Goal: Task Accomplishment & Management: Use online tool/utility

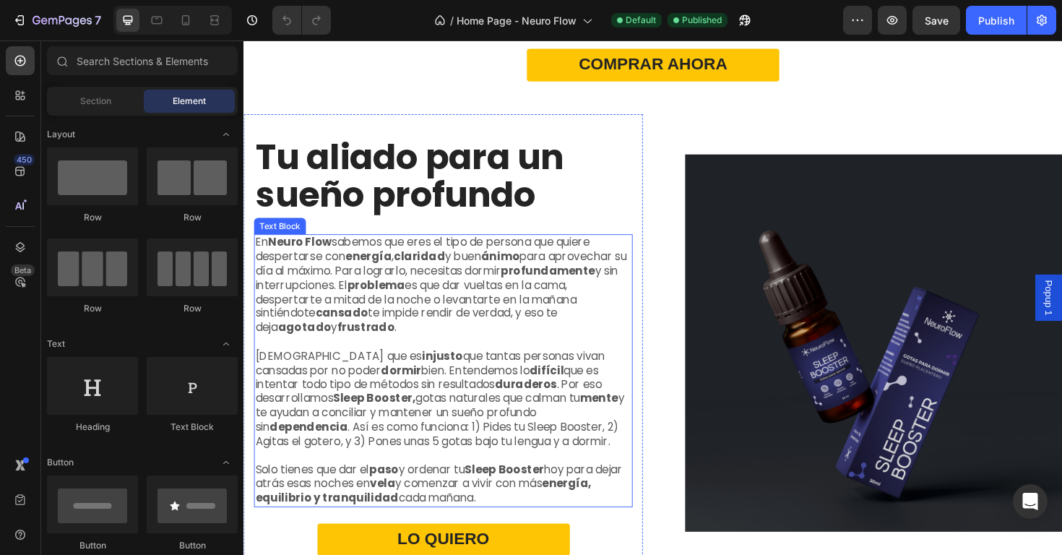
scroll to position [3154, 0]
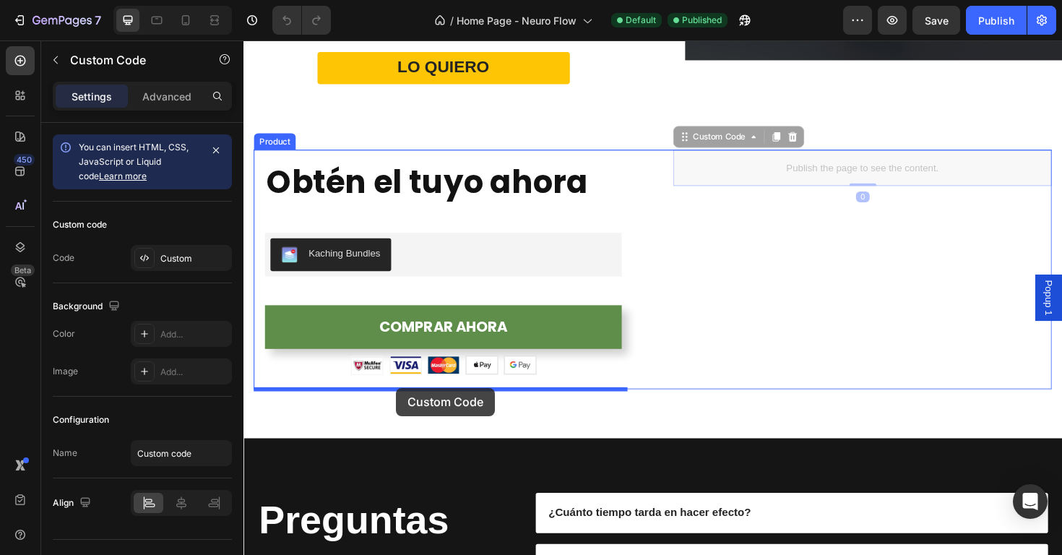
drag, startPoint x: 828, startPoint y: 178, endPoint x: 404, endPoint y: 408, distance: 482.6
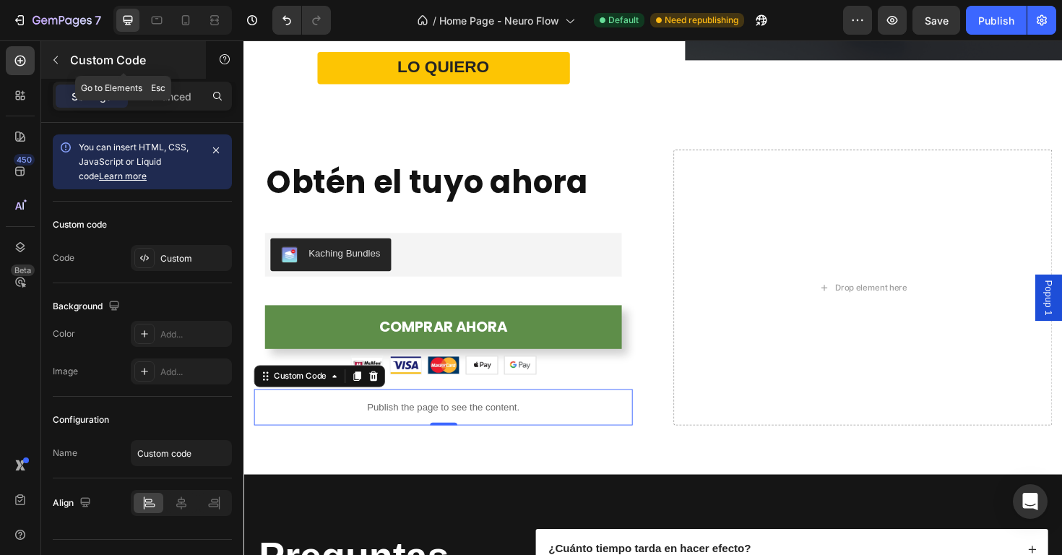
click at [50, 58] on button "button" at bounding box center [55, 59] width 23 height 23
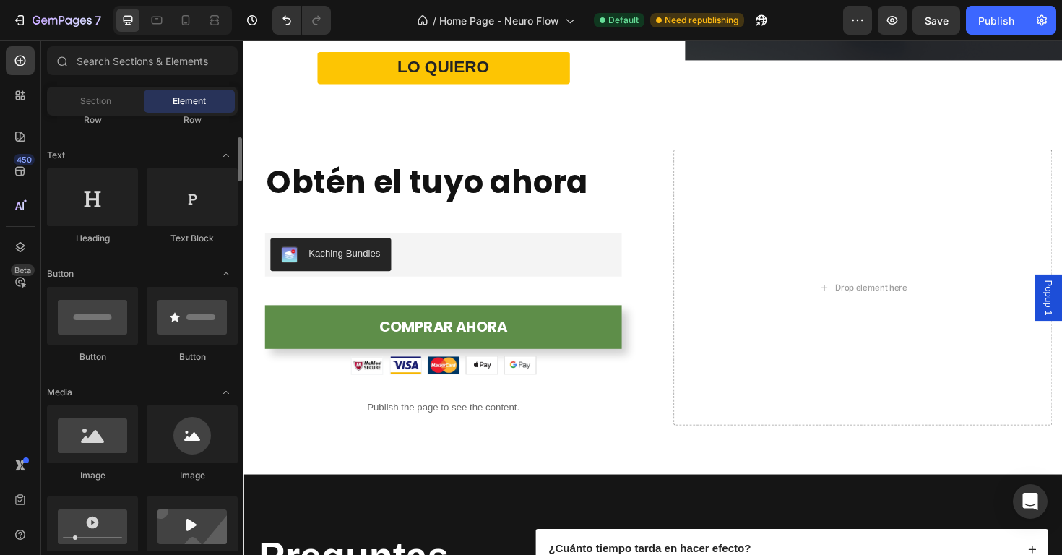
scroll to position [191, 0]
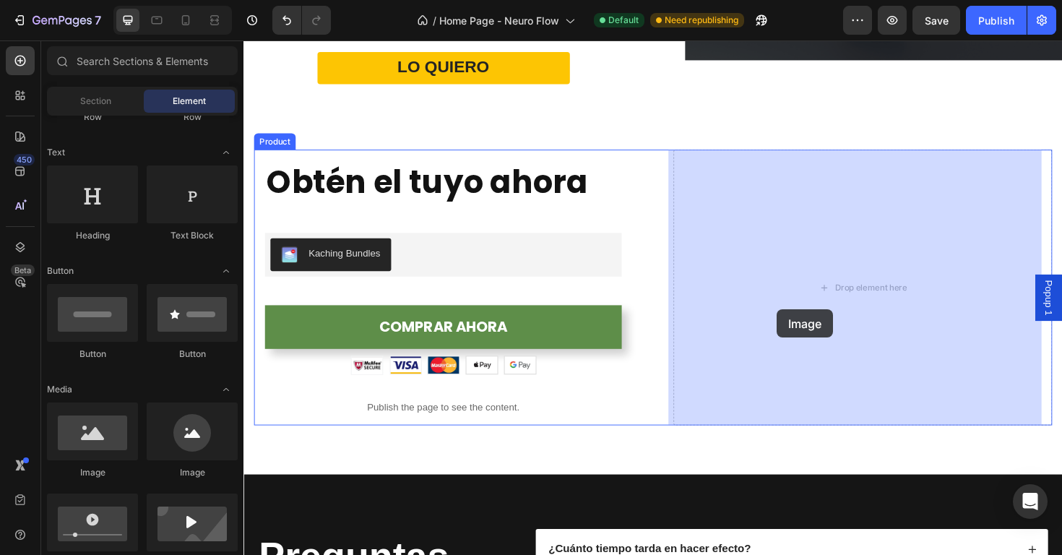
drag, startPoint x: 439, startPoint y: 485, endPoint x: 808, endPoint y: 325, distance: 402.4
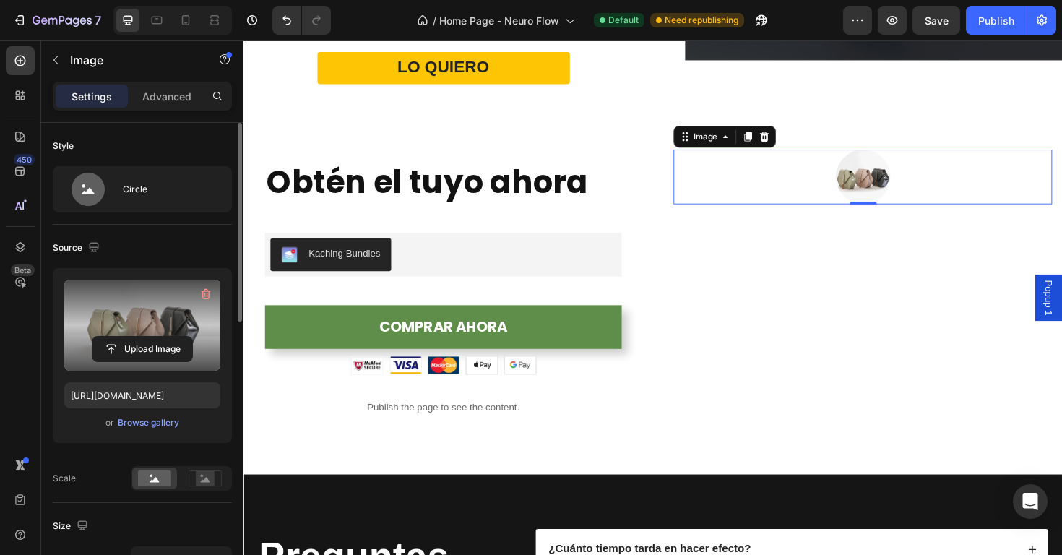
click at [130, 326] on label at bounding box center [142, 325] width 156 height 91
click at [130, 337] on input "file" at bounding box center [142, 349] width 100 height 25
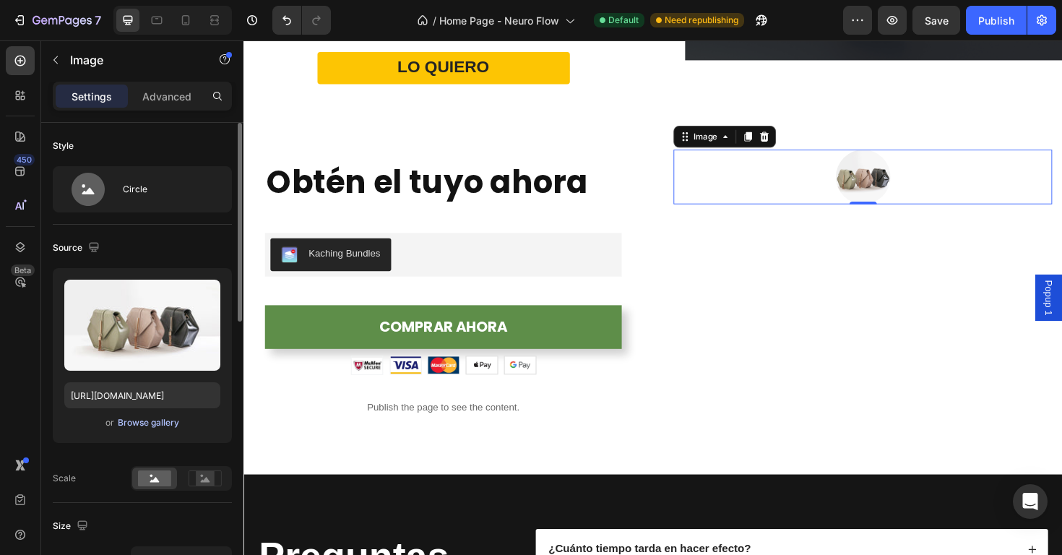
click at [150, 421] on div "Browse gallery" at bounding box center [148, 422] width 61 height 13
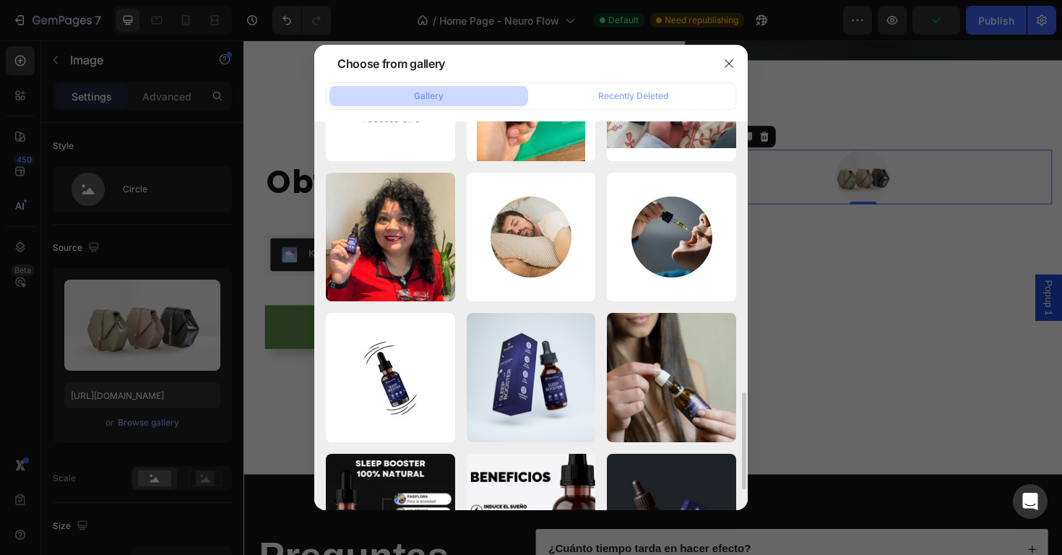
scroll to position [1170, 0]
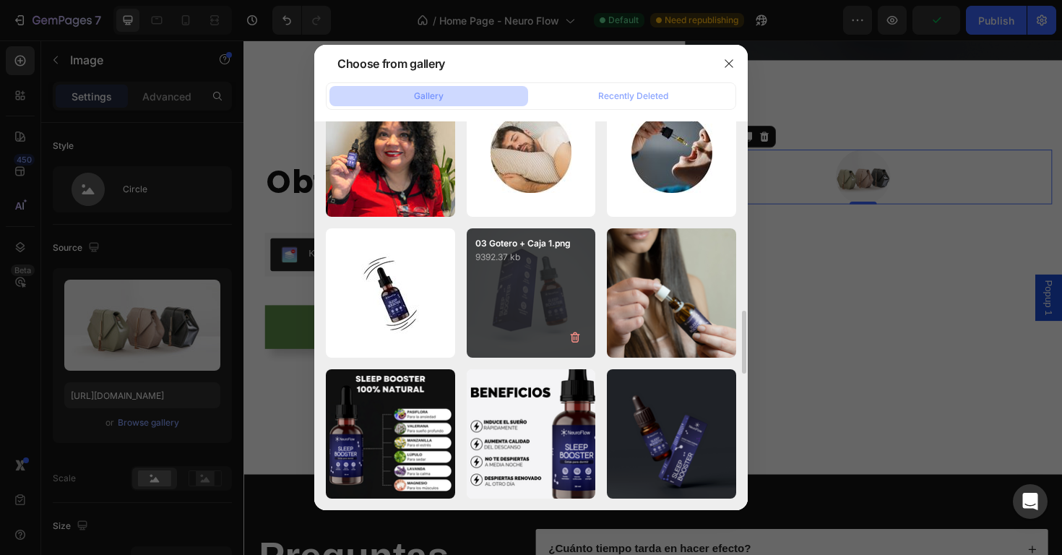
click at [544, 308] on div "03 Gotero + Caja 1.png 9392.37 kb" at bounding box center [531, 292] width 129 height 129
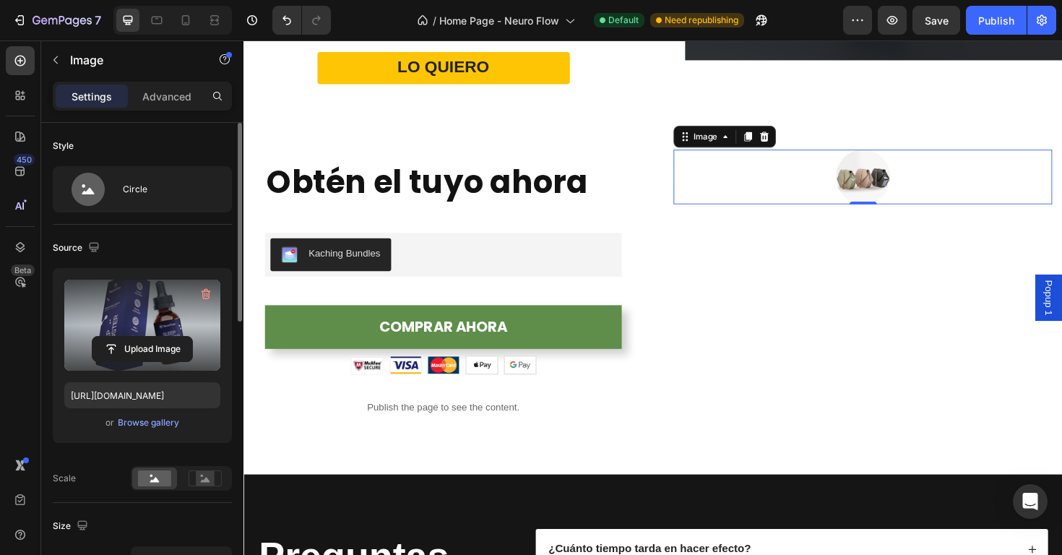
click at [156, 300] on label at bounding box center [142, 325] width 156 height 91
click at [156, 337] on input "file" at bounding box center [142, 349] width 100 height 25
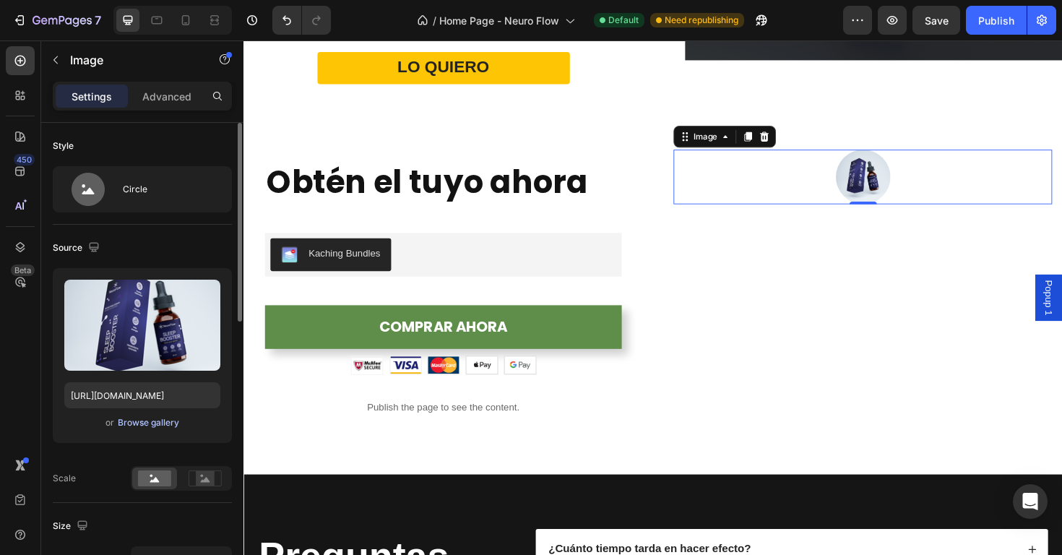
click at [160, 425] on div "Browse gallery" at bounding box center [148, 422] width 61 height 13
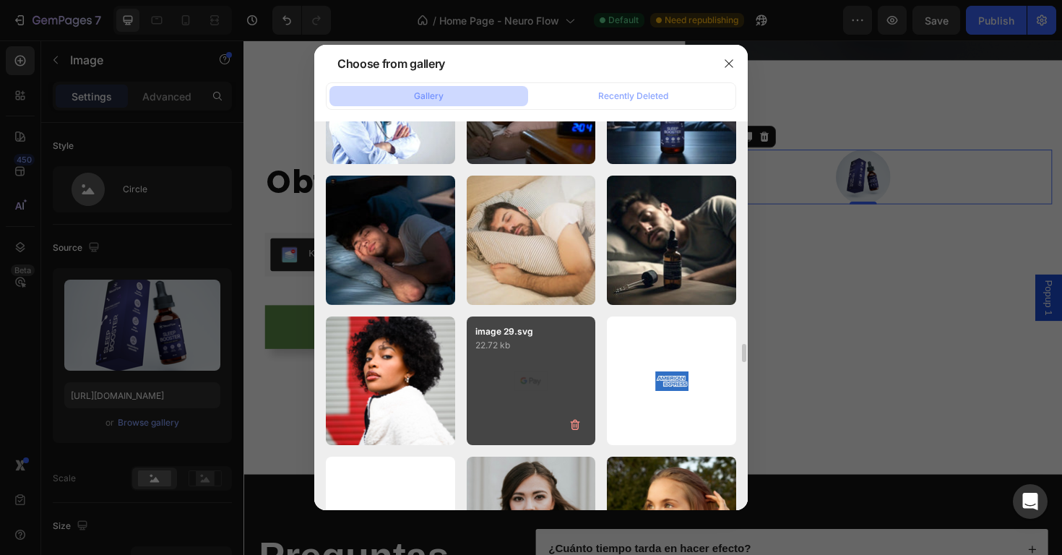
scroll to position [4578, 0]
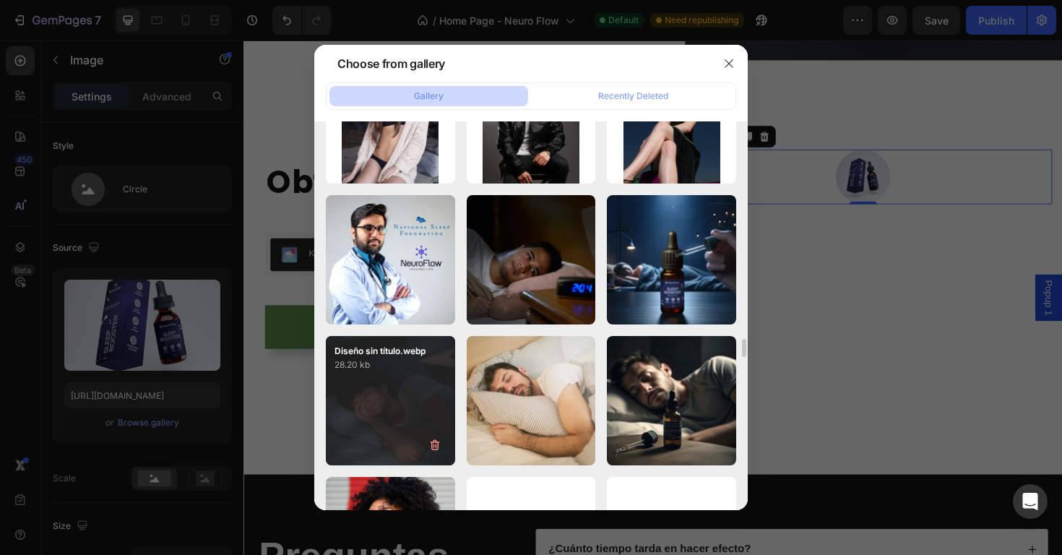
click at [417, 397] on div "Diseño sin título.webp 28.20 kb" at bounding box center [390, 400] width 129 height 129
type input "[URL][DOMAIN_NAME]"
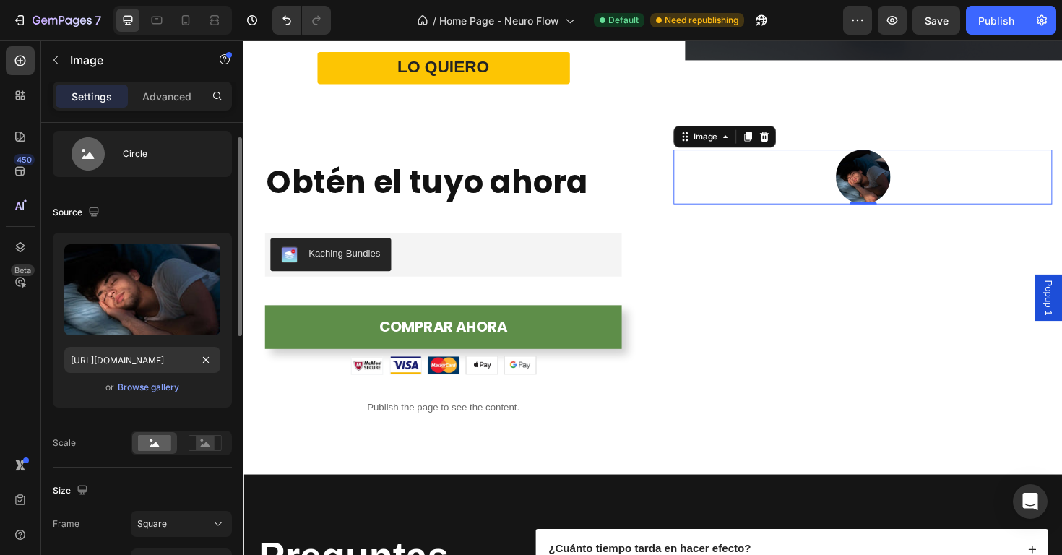
scroll to position [262, 0]
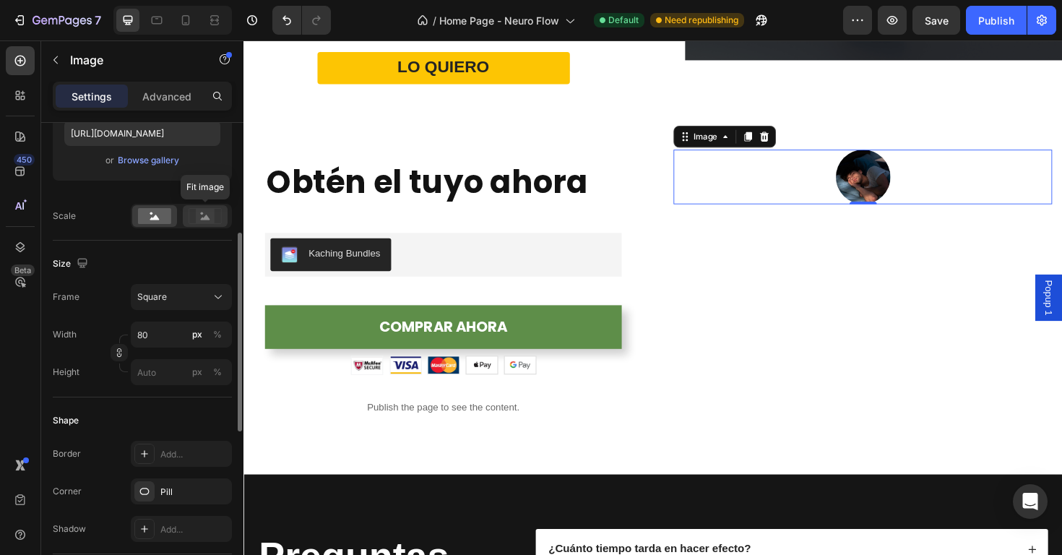
click at [202, 219] on icon at bounding box center [205, 217] width 9 height 5
click at [160, 219] on rect at bounding box center [154, 216] width 33 height 16
click at [215, 332] on div "%" at bounding box center [217, 334] width 9 height 13
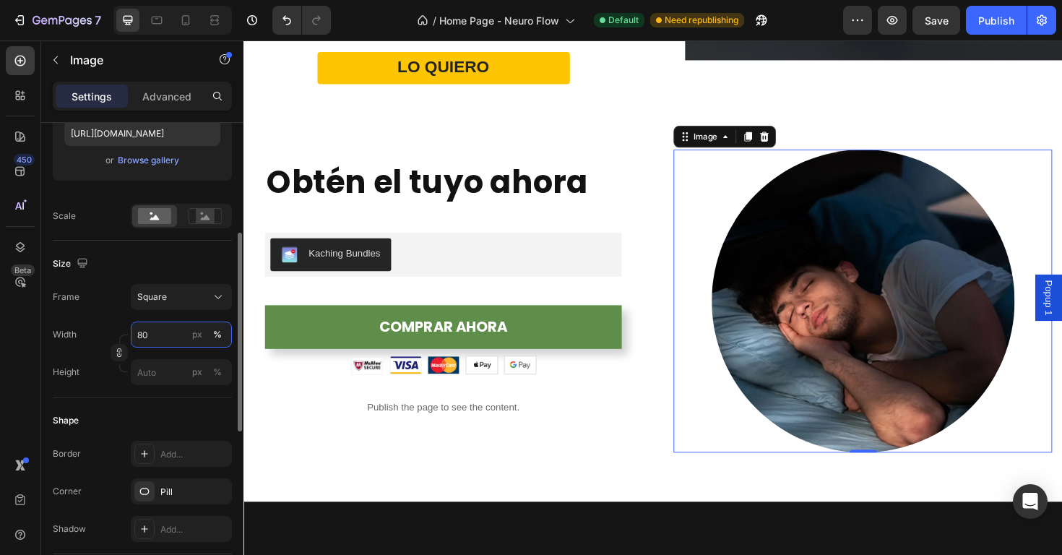
scroll to position [0, 0]
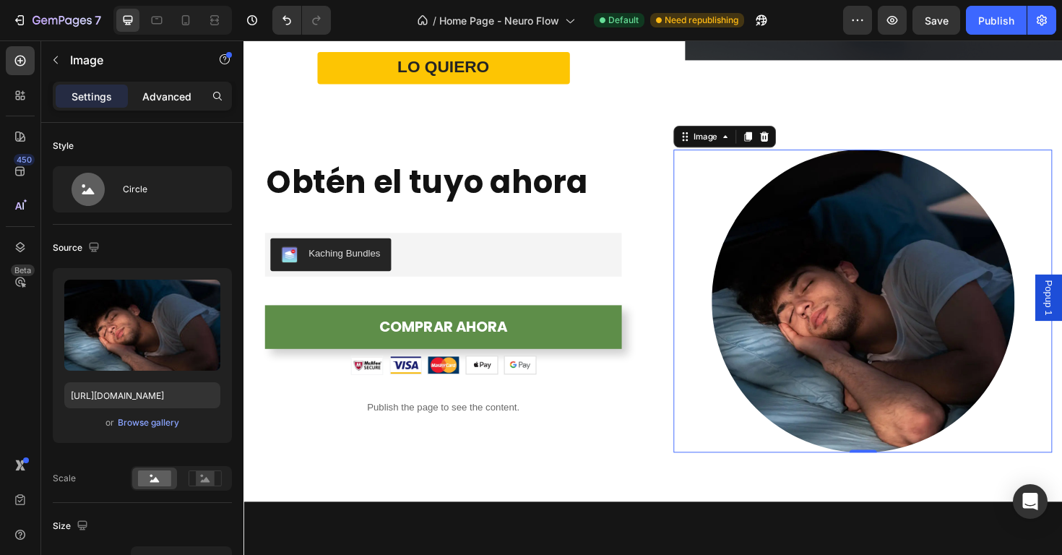
click at [189, 104] on div "Advanced" at bounding box center [167, 96] width 72 height 23
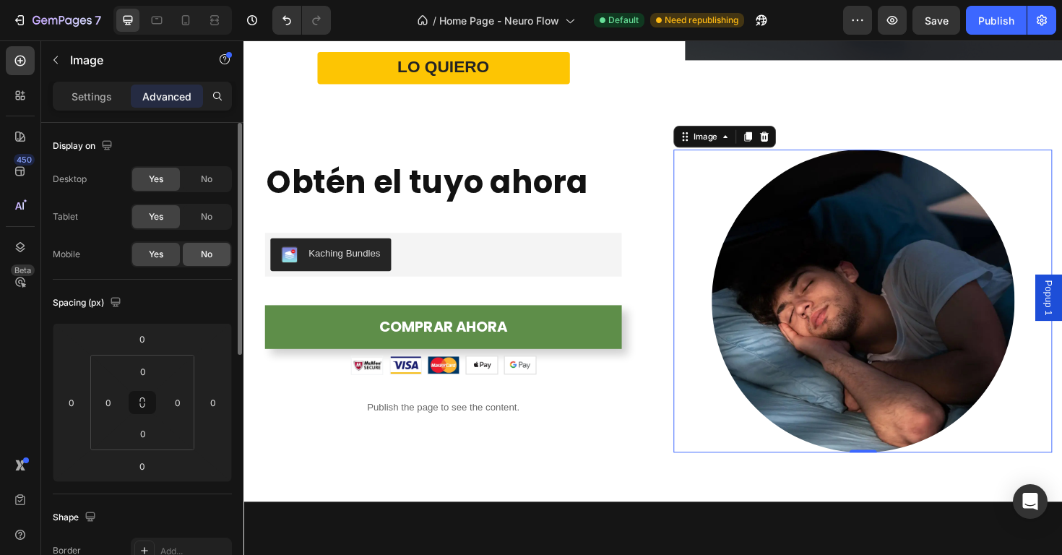
click at [194, 254] on div "No" at bounding box center [207, 254] width 48 height 23
click at [184, 25] on icon at bounding box center [185, 20] width 14 height 14
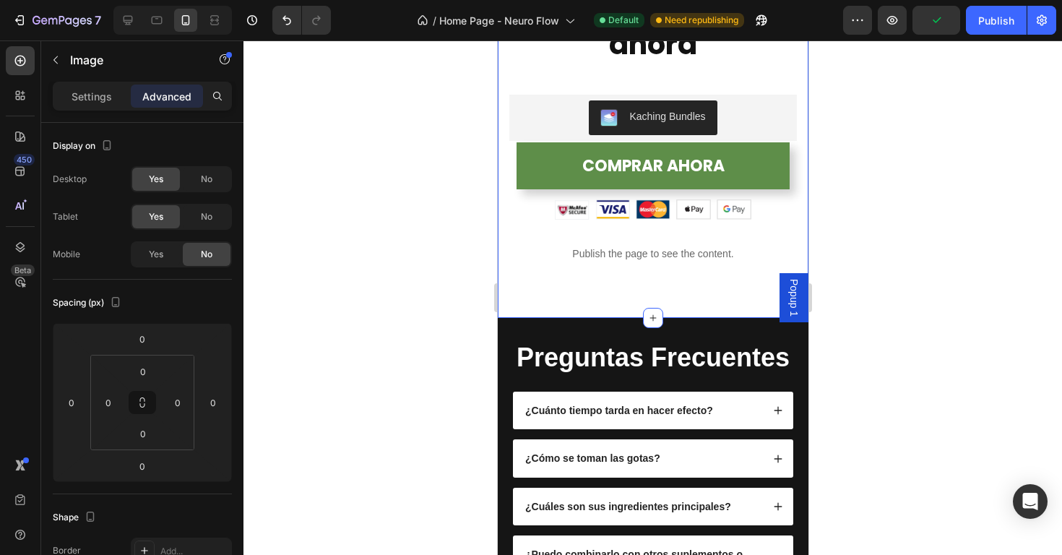
scroll to position [3077, 0]
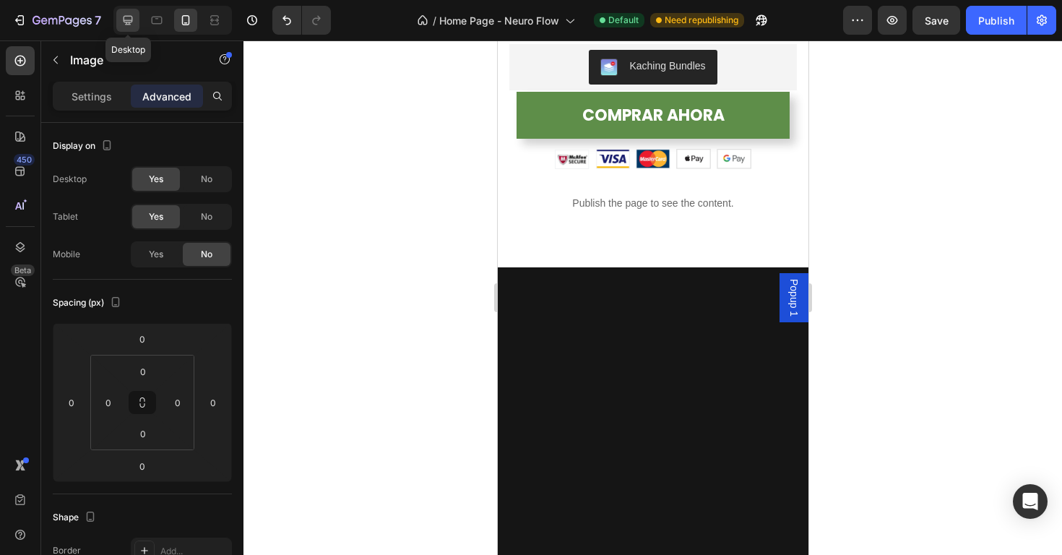
click at [134, 22] on icon at bounding box center [128, 20] width 14 height 14
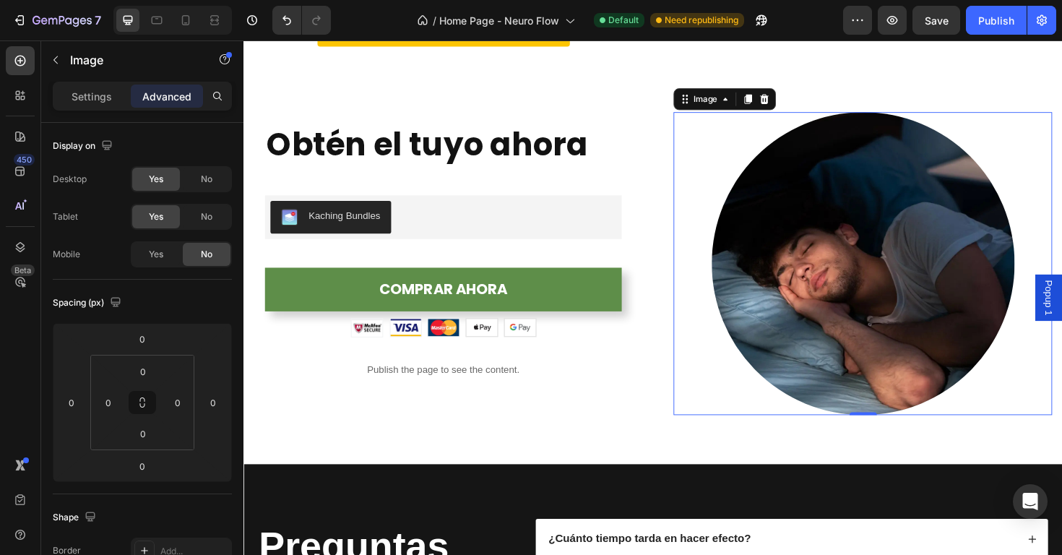
scroll to position [3193, 0]
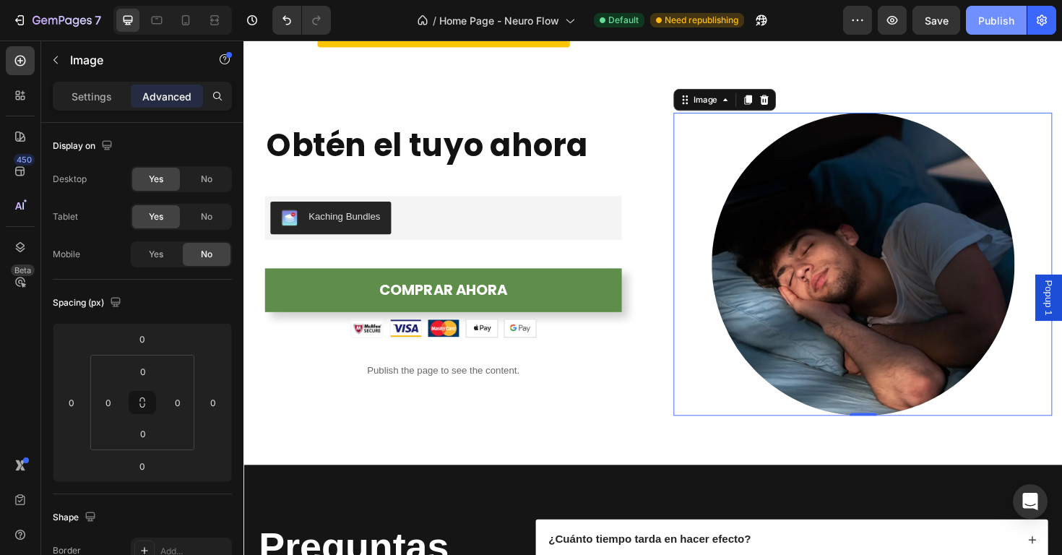
click at [1003, 20] on div "Publish" at bounding box center [996, 20] width 36 height 15
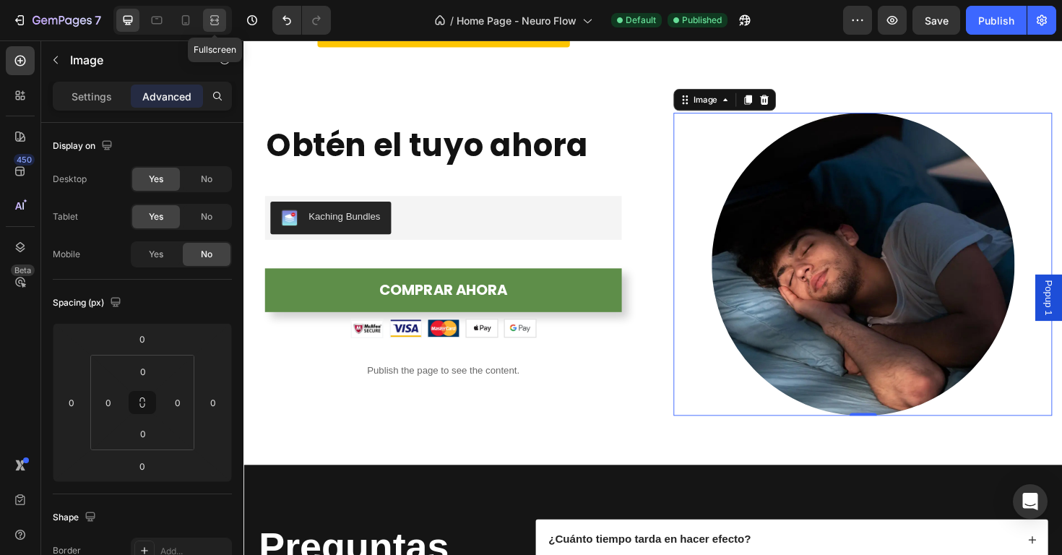
click at [214, 24] on icon at bounding box center [214, 20] width 14 height 14
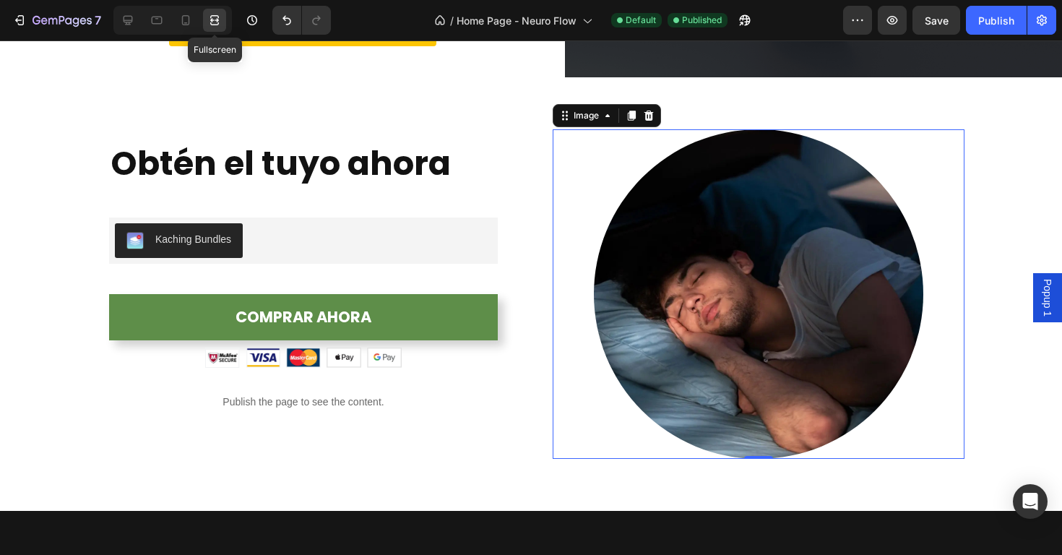
scroll to position [3196, 0]
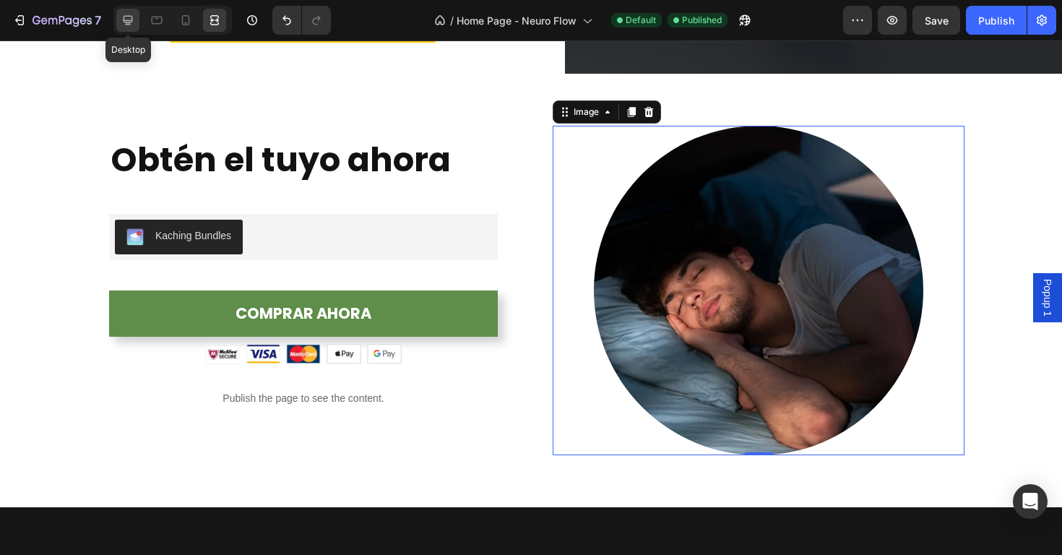
click at [134, 24] on icon at bounding box center [128, 20] width 14 height 14
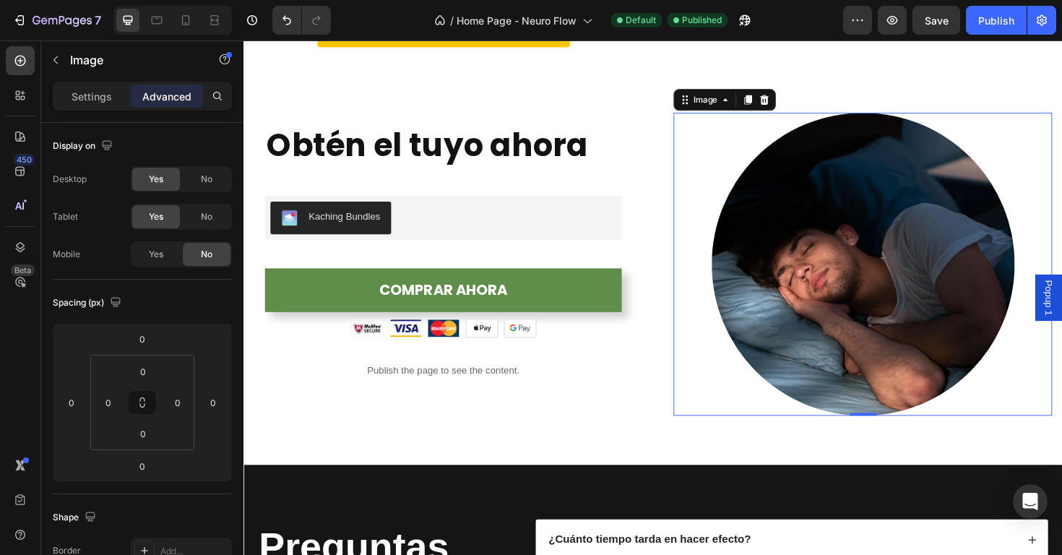
click at [711, 144] on div at bounding box center [898, 277] width 401 height 321
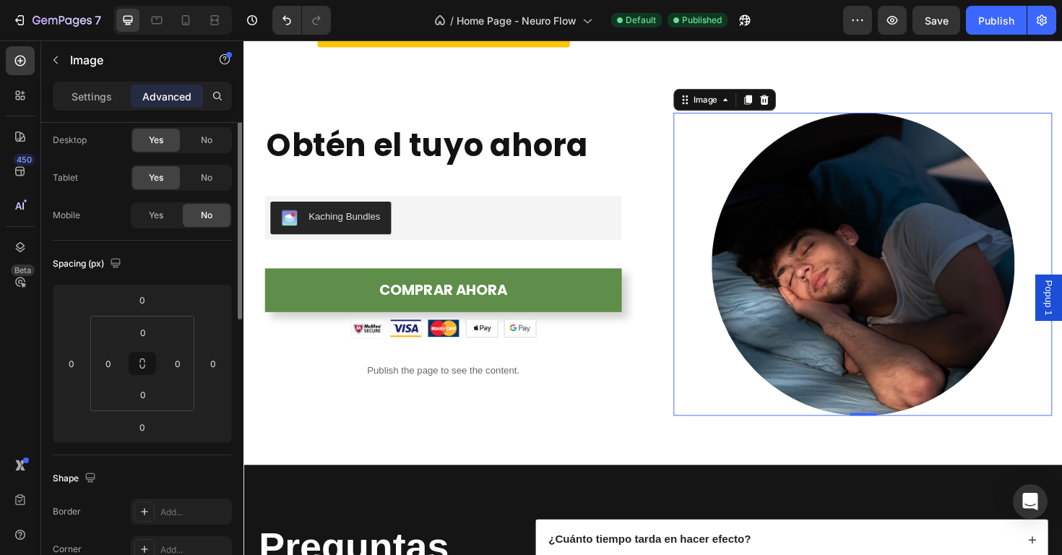
scroll to position [408, 0]
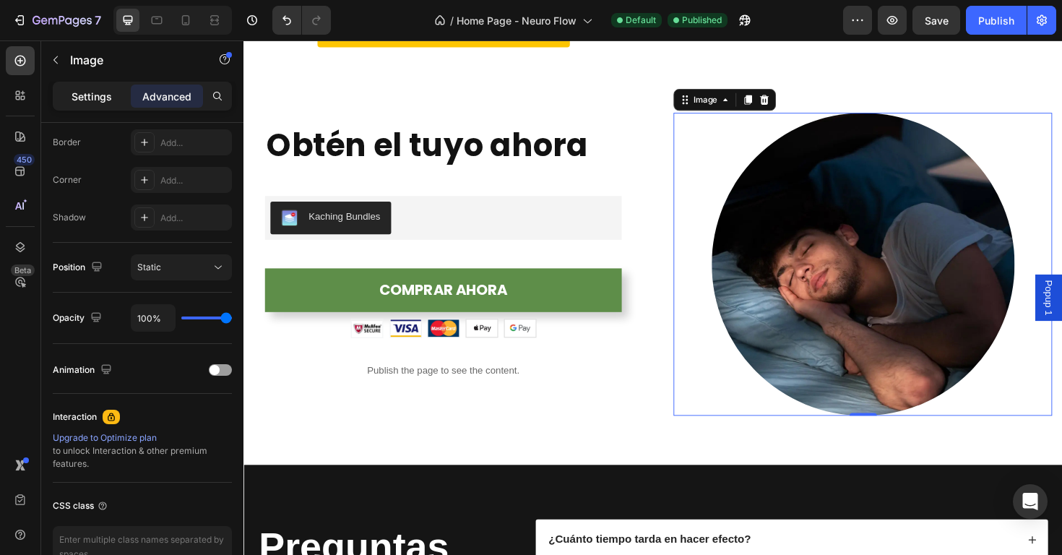
click at [74, 89] on p "Settings" at bounding box center [92, 96] width 40 height 15
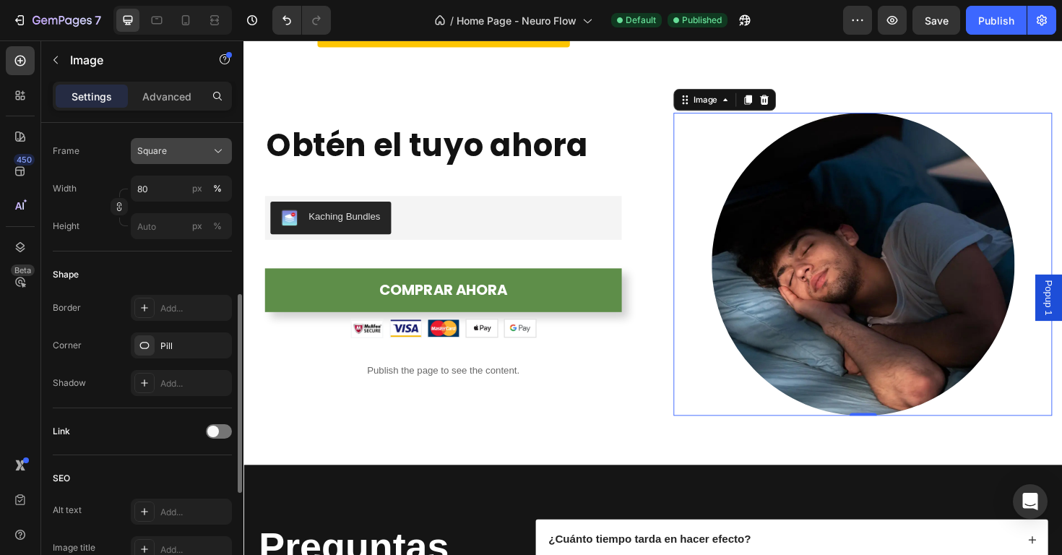
click at [167, 155] on div "Square" at bounding box center [172, 150] width 71 height 13
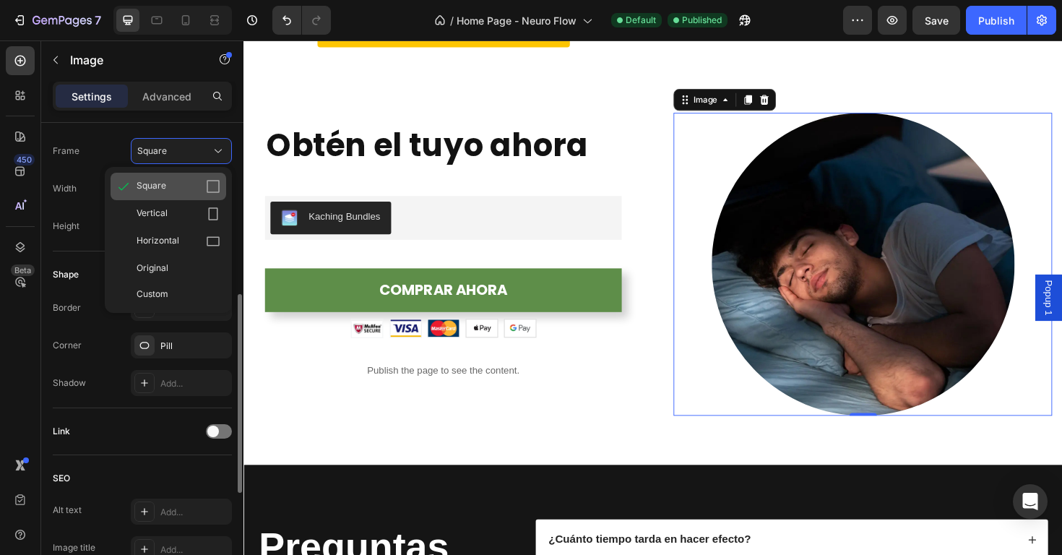
click at [169, 184] on div "Square" at bounding box center [179, 186] width 84 height 14
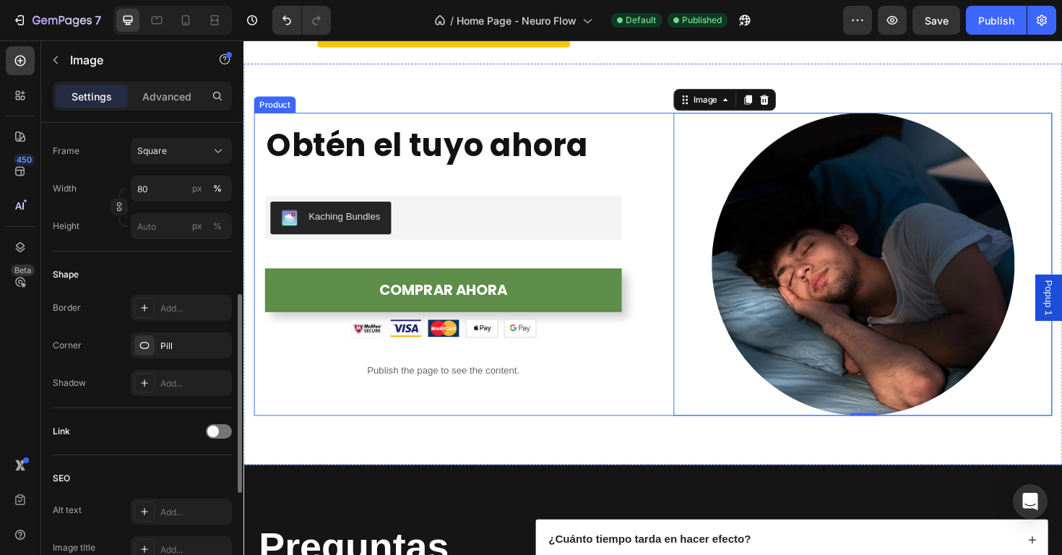
click at [659, 170] on div "Obtén el tuyo ahora Heading Kaching Bundles Kaching Bundles COMPRAR AHORA (P) C…" at bounding box center [676, 277] width 845 height 321
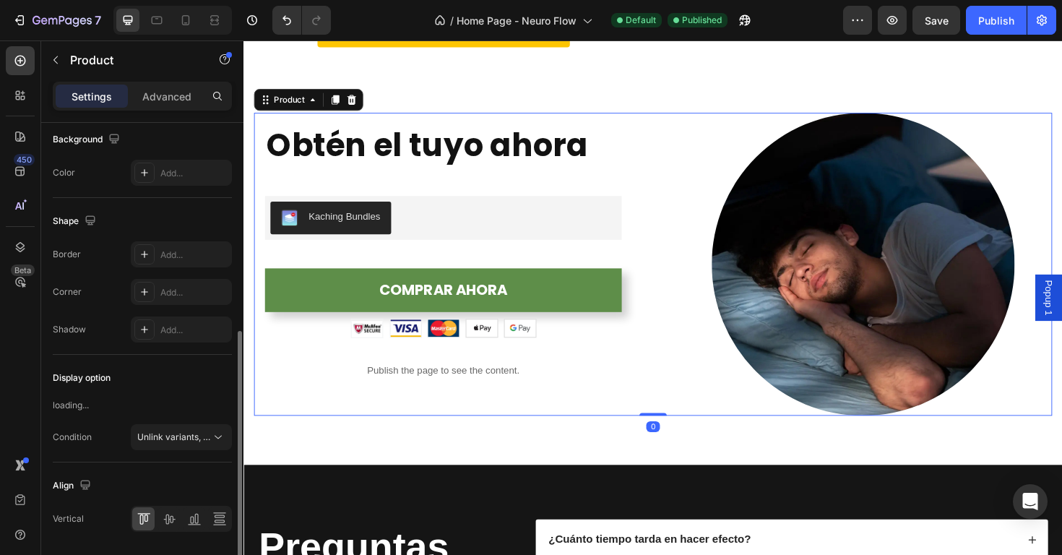
scroll to position [0, 0]
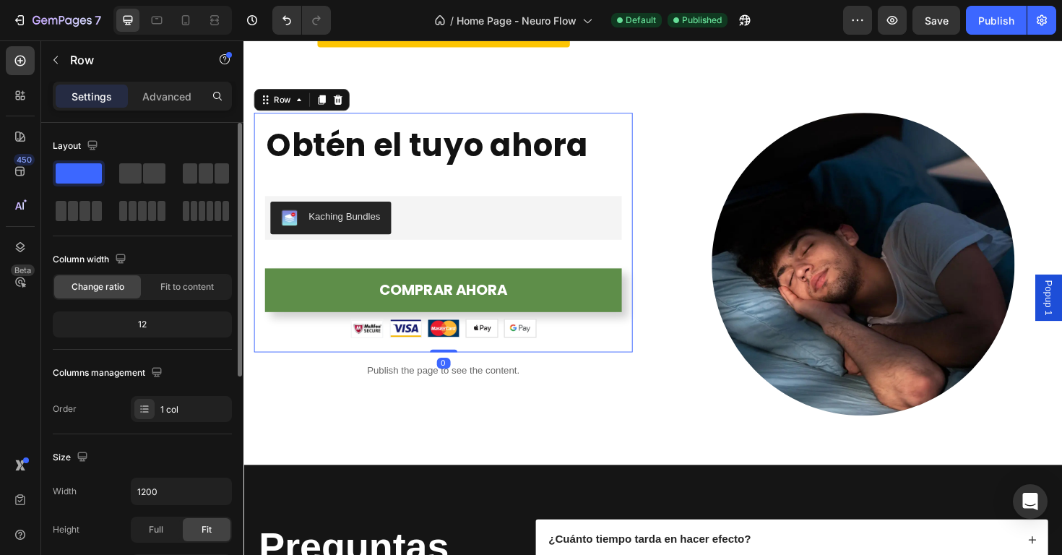
click at [635, 178] on div "Obtén el tuyo ahora Heading Kaching Bundles Kaching Bundles COMPRAR AHORA (P) C…" at bounding box center [455, 244] width 378 height 230
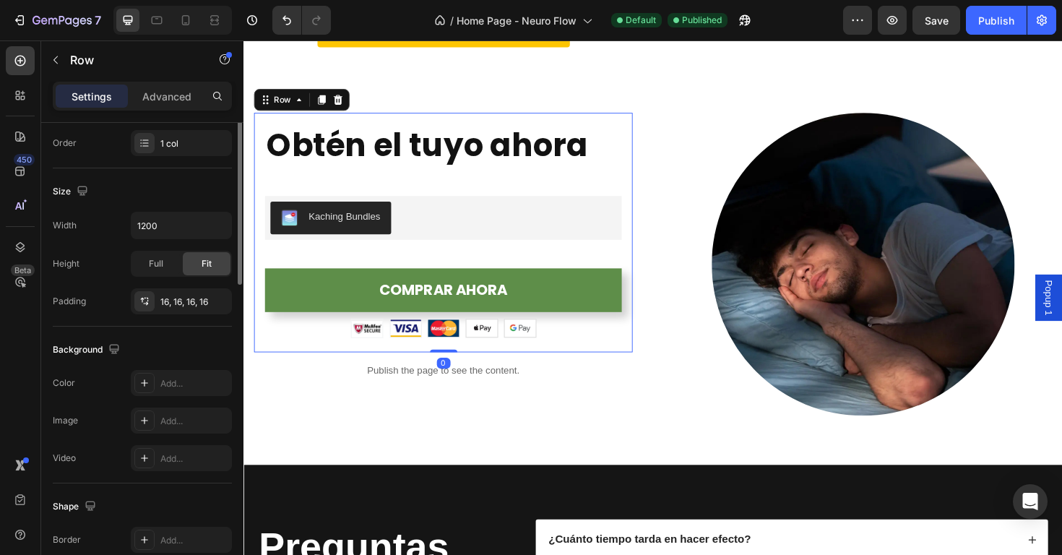
scroll to position [408, 0]
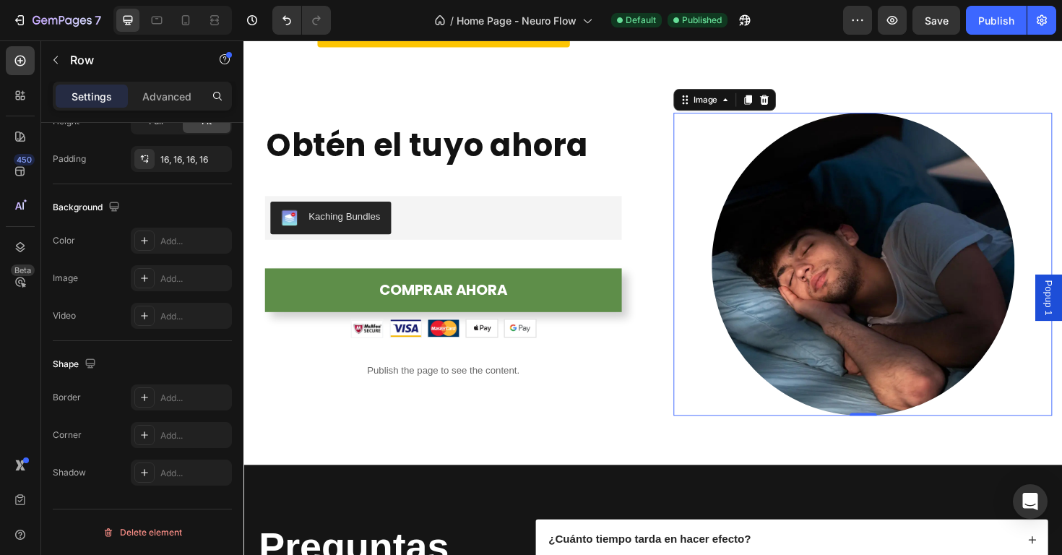
click at [749, 151] on div at bounding box center [898, 277] width 401 height 321
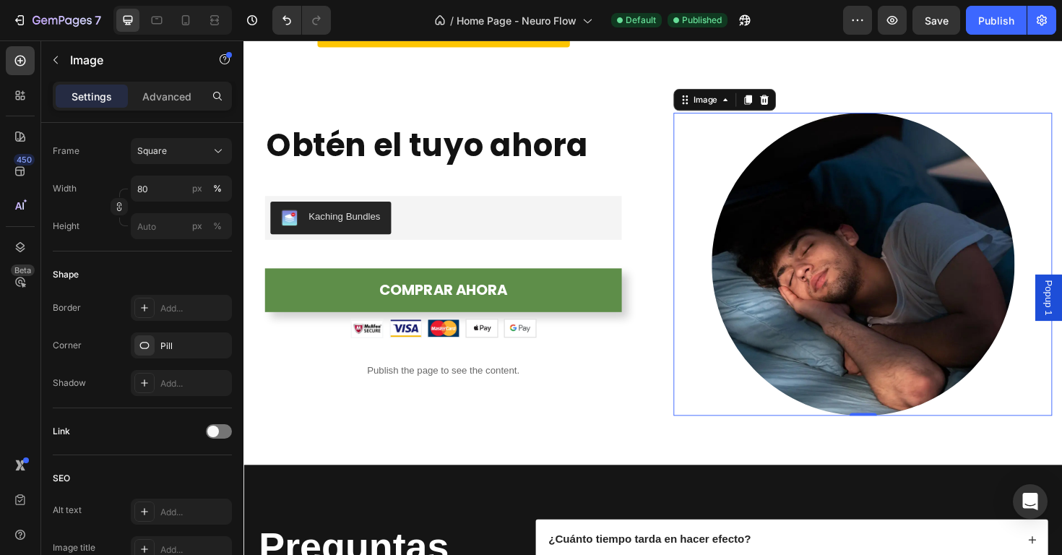
scroll to position [0, 0]
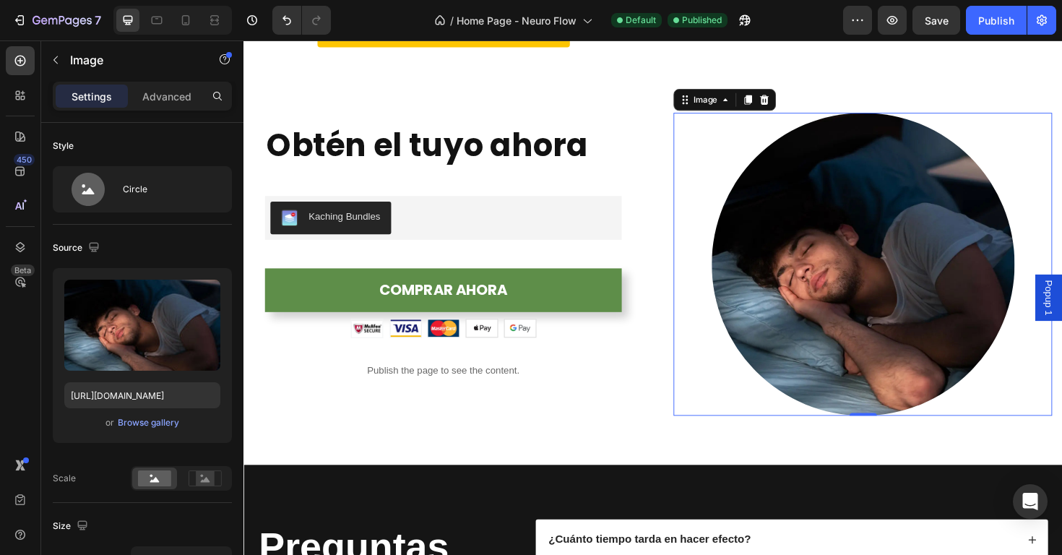
click at [765, 176] on div at bounding box center [898, 277] width 401 height 321
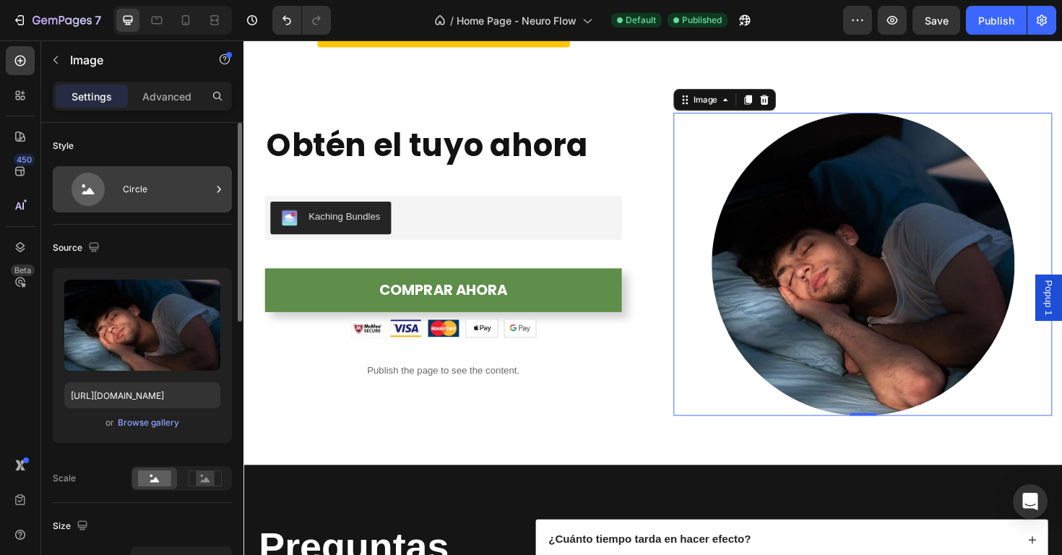
click at [143, 200] on div "Circle" at bounding box center [167, 189] width 88 height 33
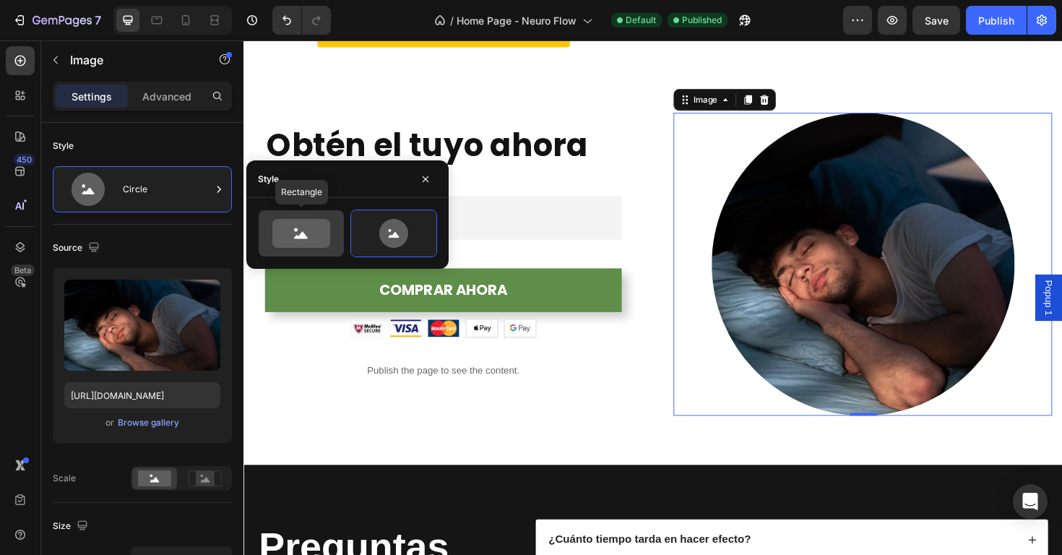
click at [326, 243] on icon at bounding box center [301, 233] width 58 height 29
type input "100"
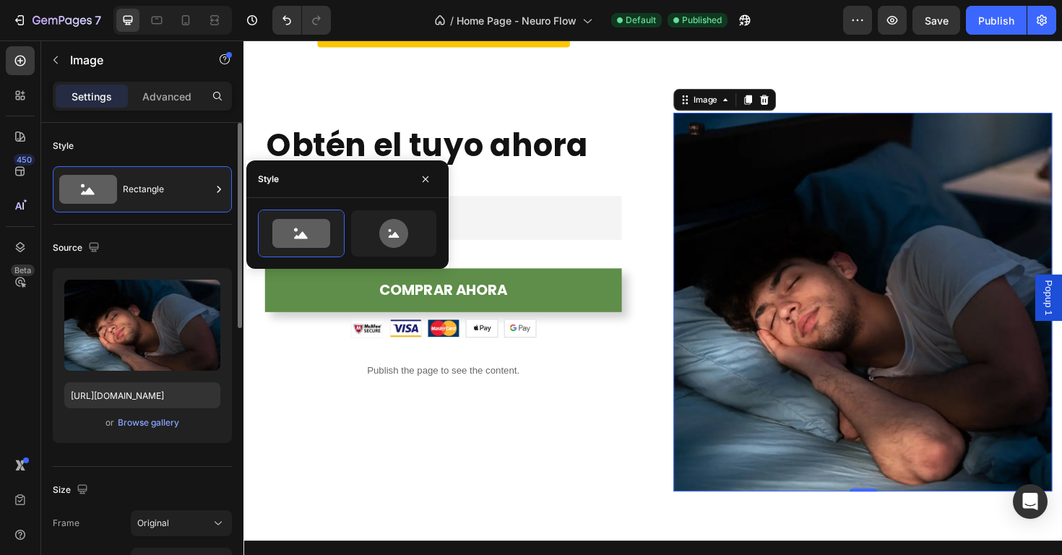
click at [206, 467] on div "Style Rectangle" at bounding box center [142, 545] width 179 height 157
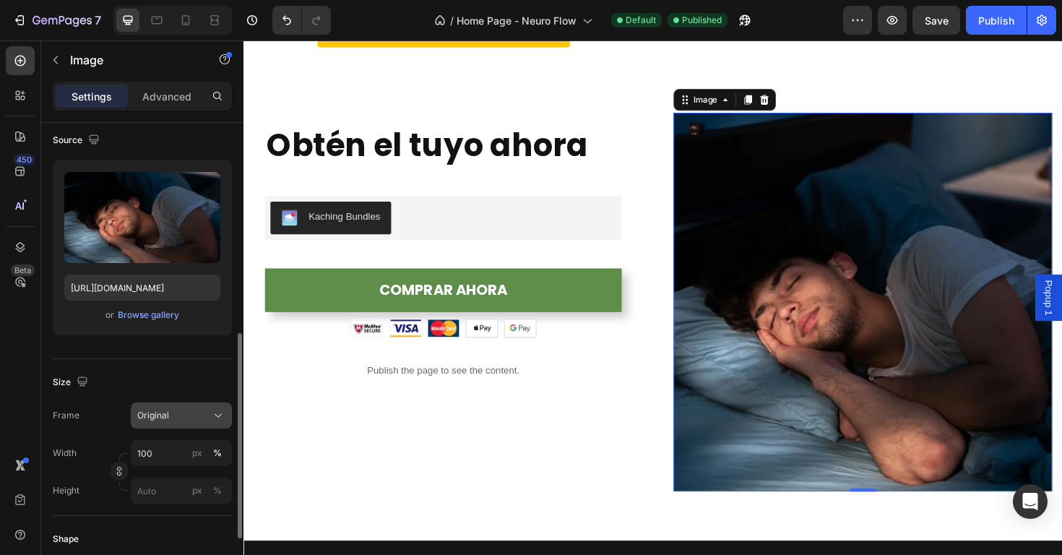
scroll to position [222, 0]
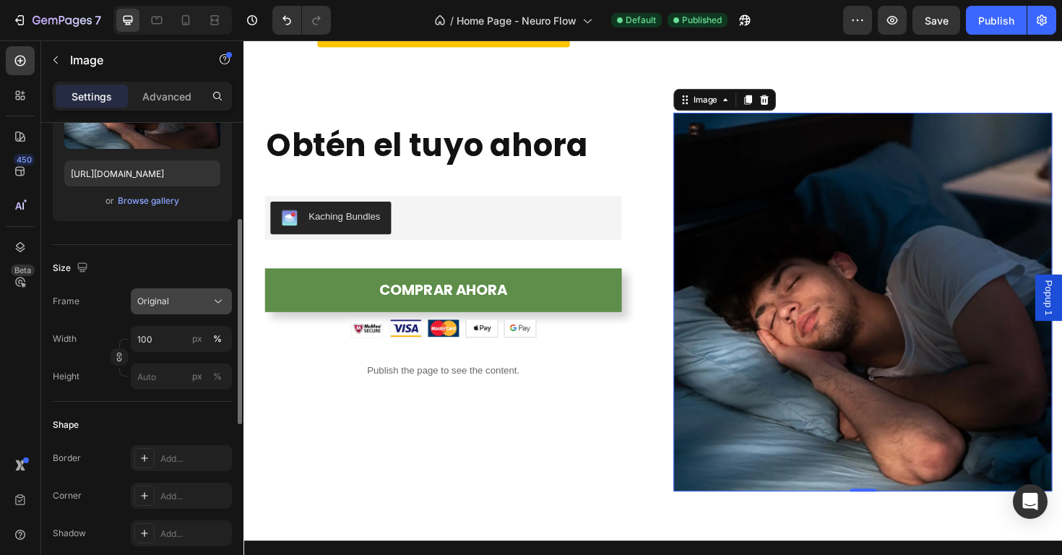
click at [183, 307] on div "Original" at bounding box center [181, 301] width 88 height 14
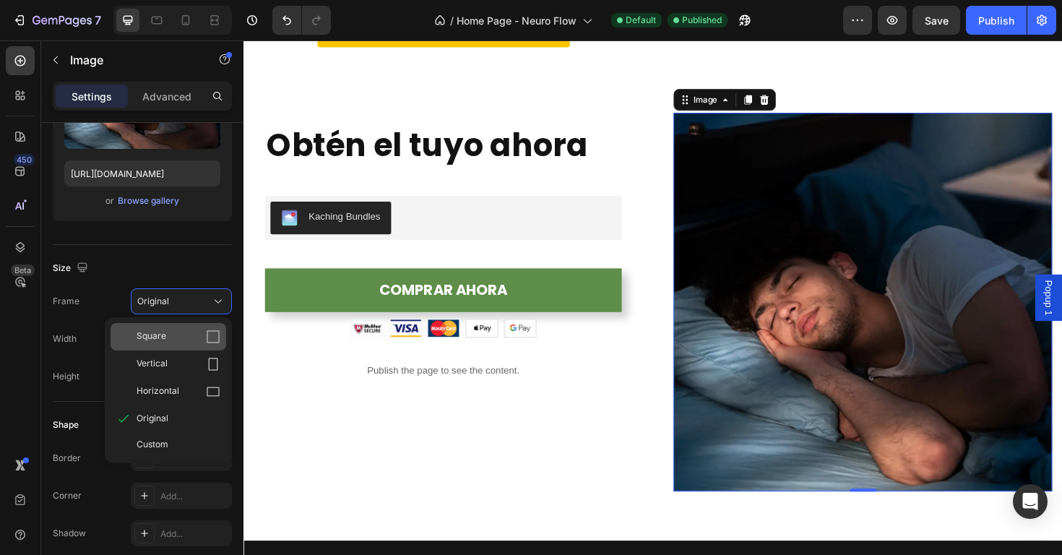
click at [185, 342] on div "Square" at bounding box center [179, 336] width 84 height 14
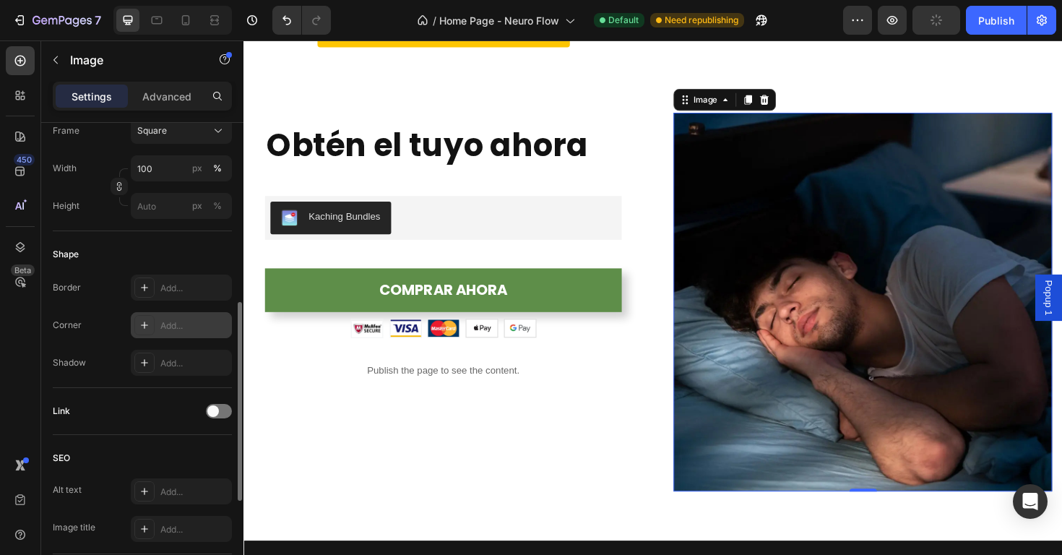
scroll to position [472, 0]
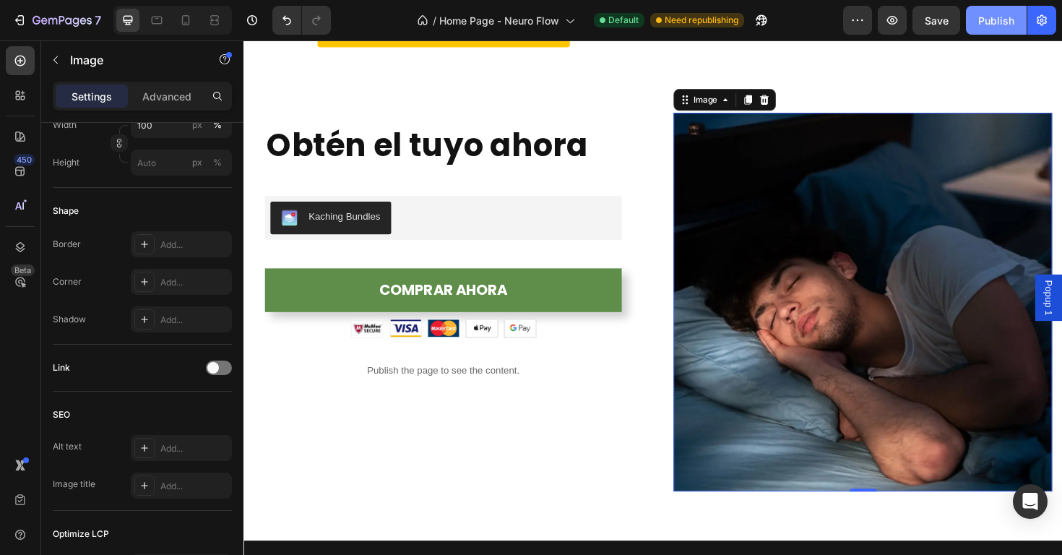
click at [989, 27] on div "Publish" at bounding box center [996, 20] width 36 height 15
click at [757, 138] on img at bounding box center [898, 317] width 401 height 401
click at [787, 111] on div at bounding box center [794, 103] width 17 height 17
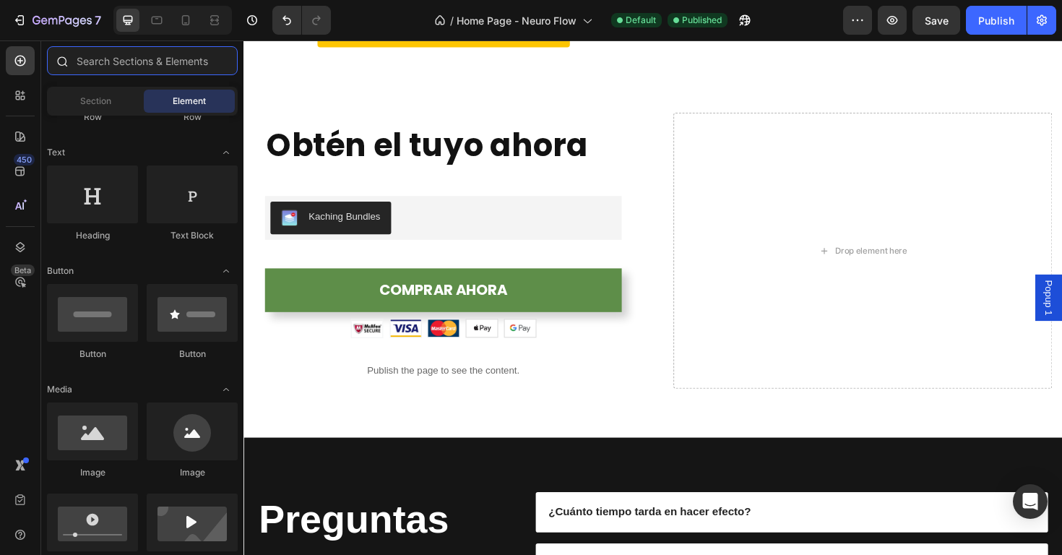
click at [113, 66] on input "text" at bounding box center [142, 60] width 191 height 29
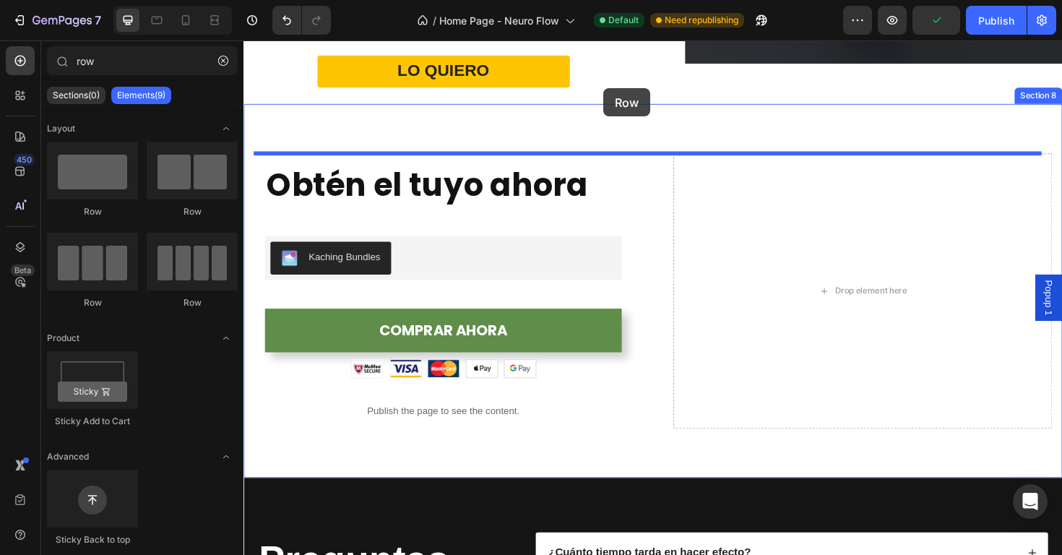
scroll to position [3140, 0]
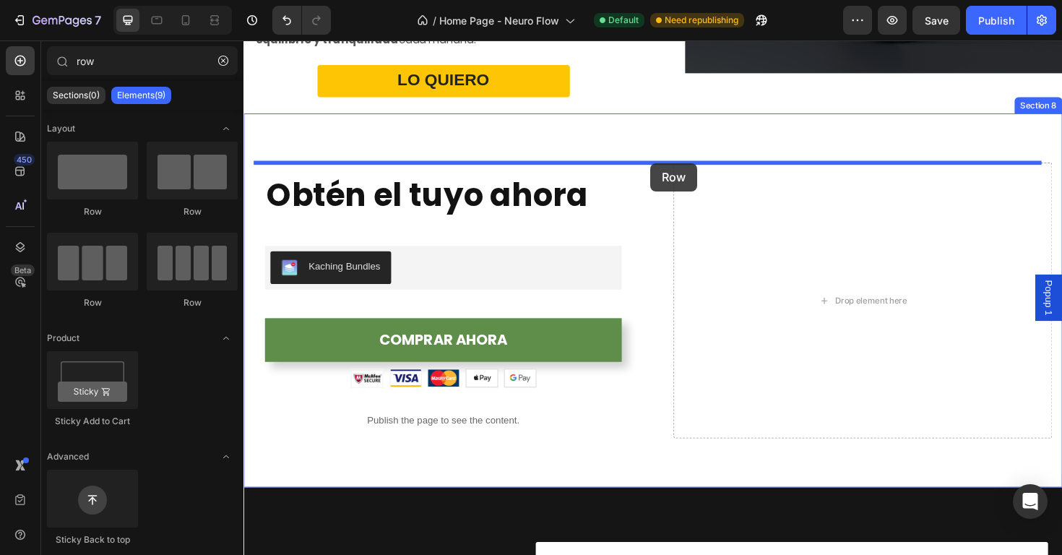
drag, startPoint x: 349, startPoint y: 221, endPoint x: 674, endPoint y: 170, distance: 328.9
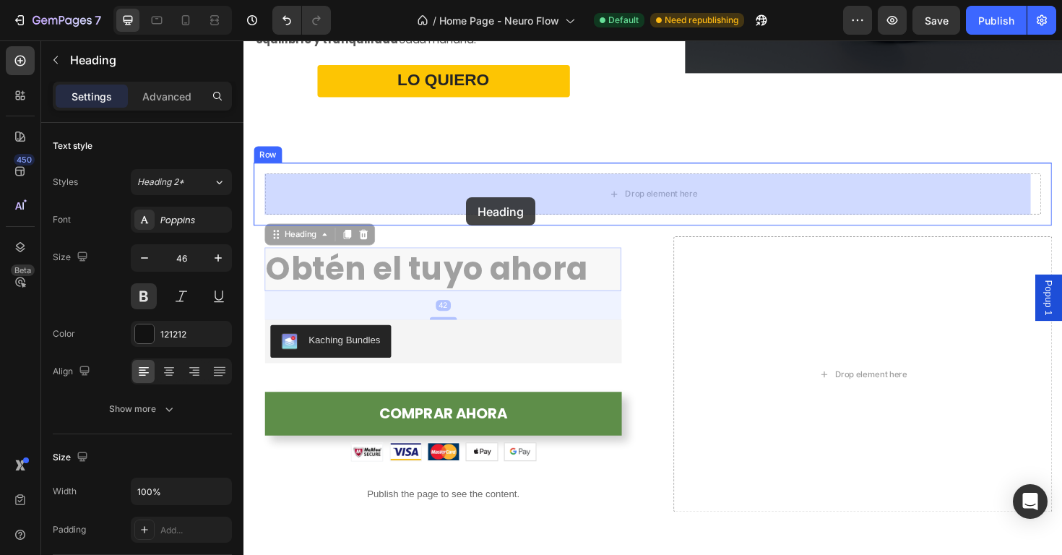
drag, startPoint x: 290, startPoint y: 253, endPoint x: 479, endPoint y: 207, distance: 194.6
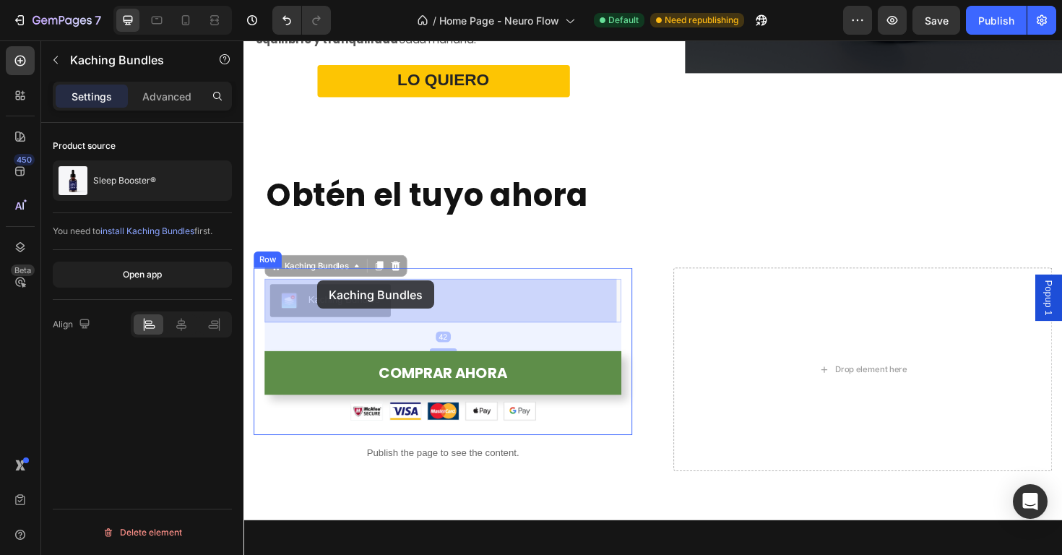
drag, startPoint x: 295, startPoint y: 287, endPoint x: 321, endPoint y: 295, distance: 27.0
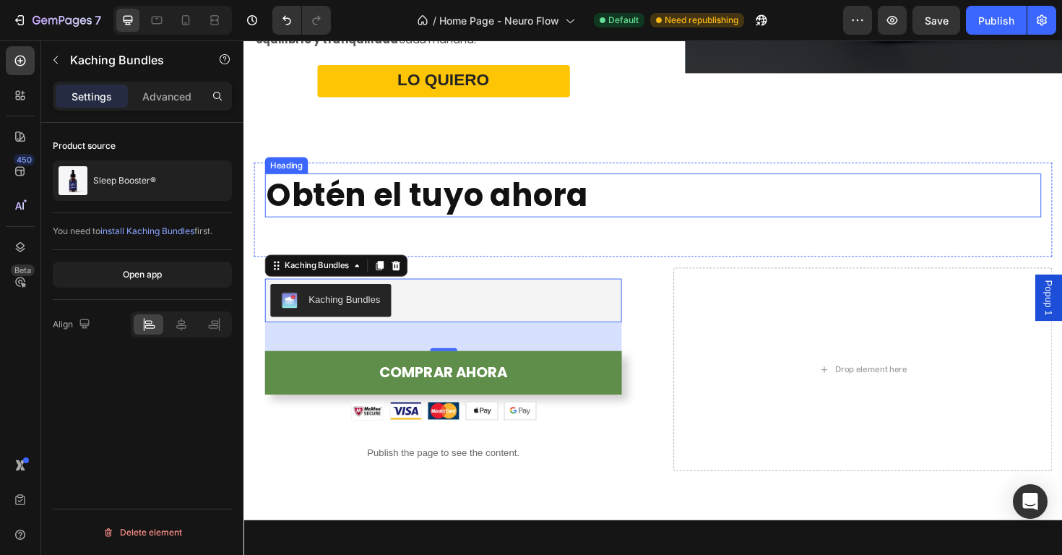
click at [403, 204] on h2 "Obtén el tuyo ahora" at bounding box center [677, 204] width 822 height 46
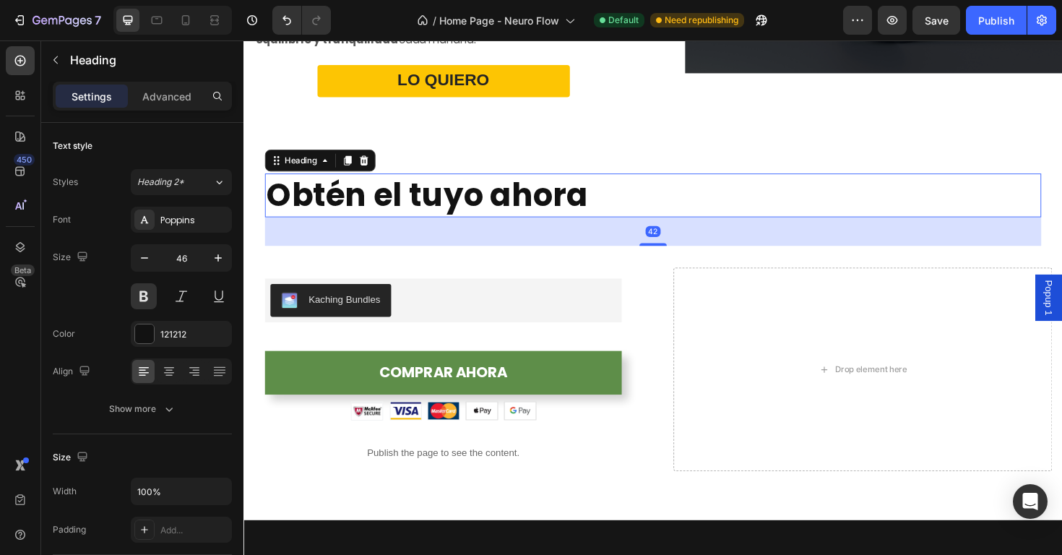
click at [408, 238] on div "42" at bounding box center [677, 243] width 822 height 30
click at [389, 235] on div "42" at bounding box center [677, 243] width 822 height 30
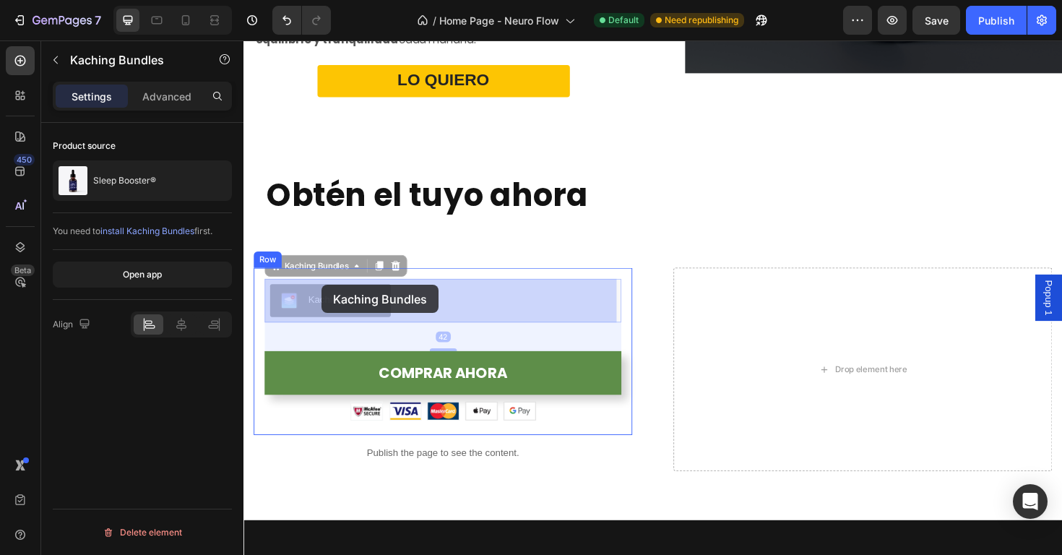
drag, startPoint x: 277, startPoint y: 287, endPoint x: 326, endPoint y: 299, distance: 49.8
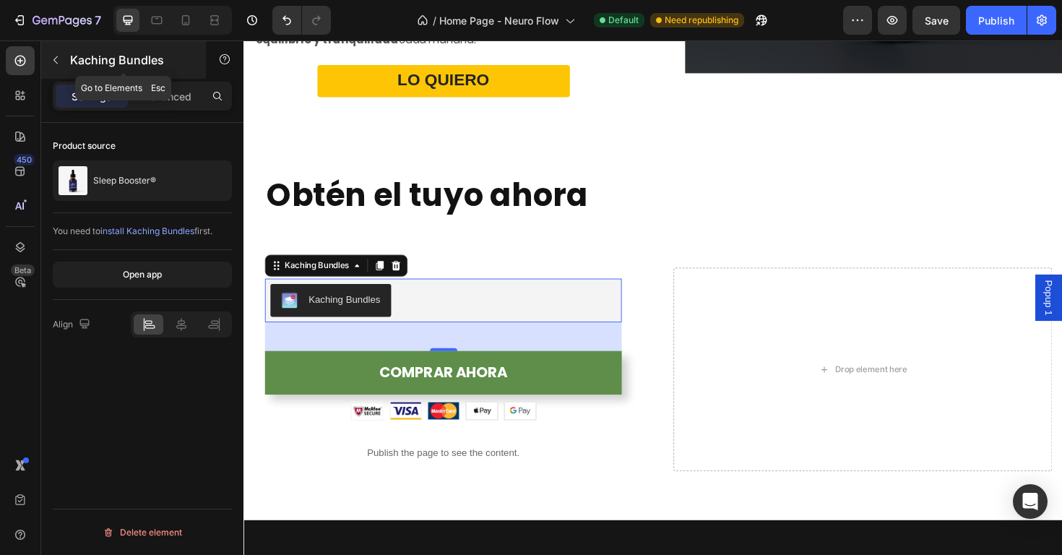
click at [60, 53] on button "button" at bounding box center [55, 59] width 23 height 23
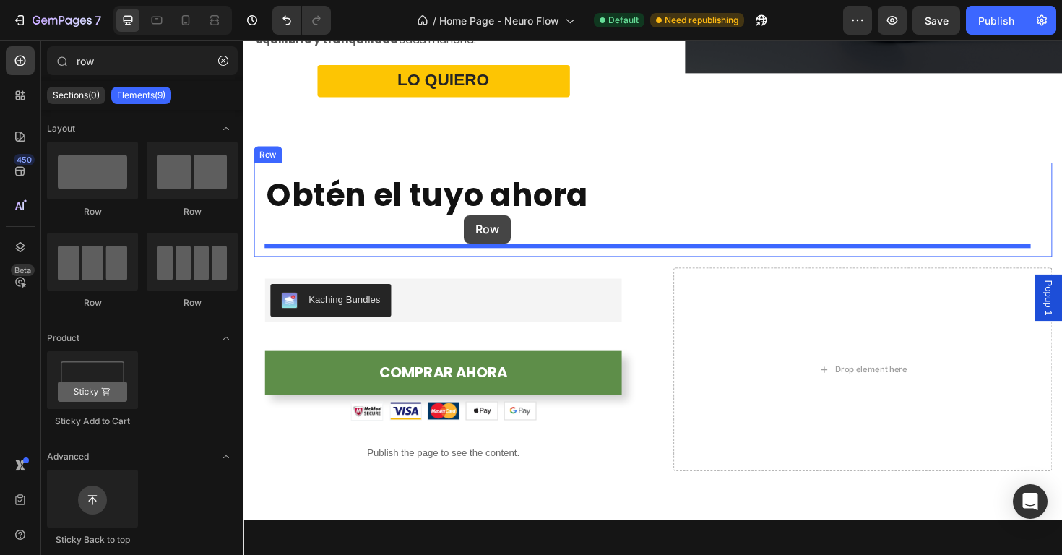
drag, startPoint x: 347, startPoint y: 211, endPoint x: 477, endPoint y: 225, distance: 130.1
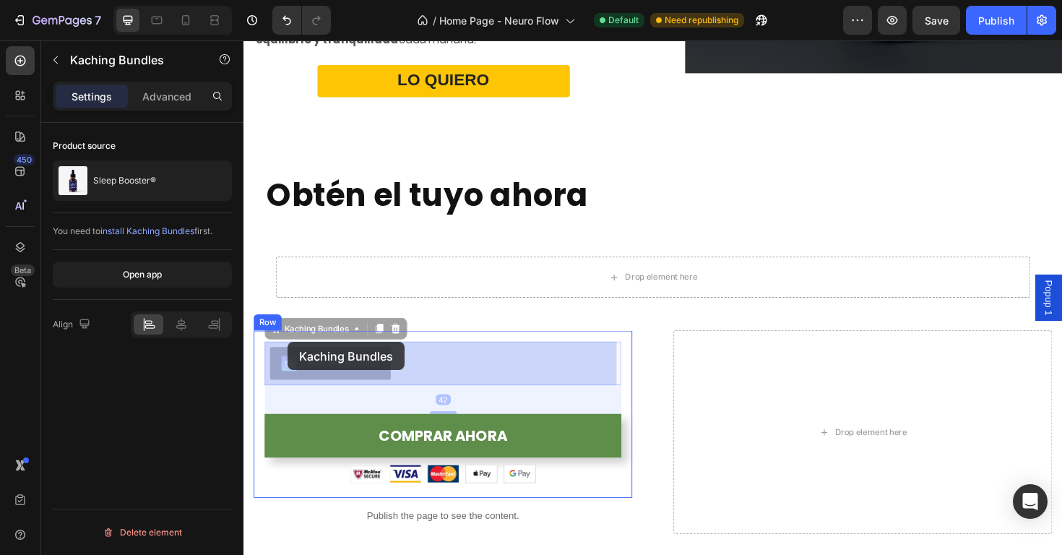
drag, startPoint x: 282, startPoint y: 354, endPoint x: 290, endPoint y: 360, distance: 9.8
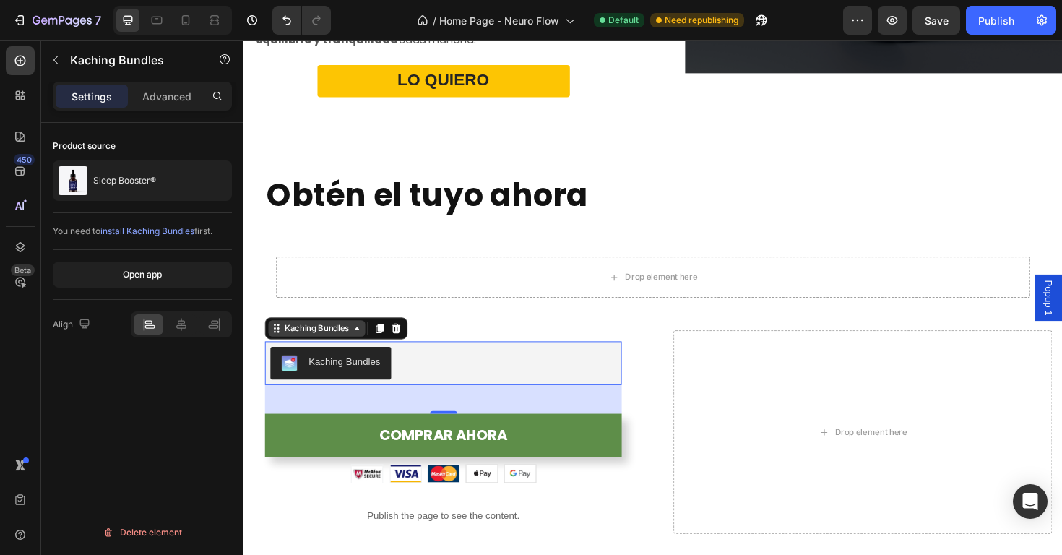
click at [285, 349] on div "Kaching Bundles" at bounding box center [321, 345] width 74 height 13
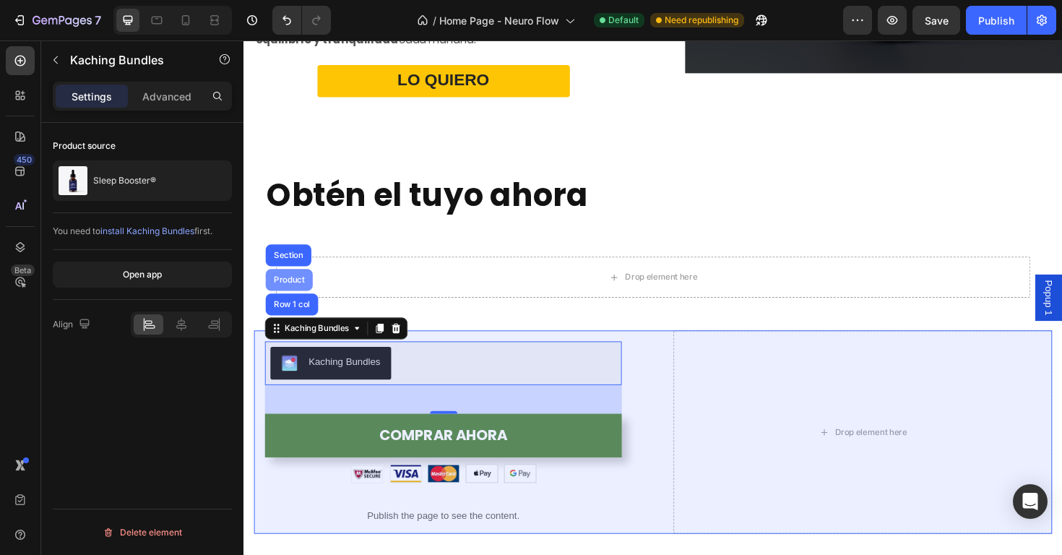
click at [299, 296] on div "Product" at bounding box center [291, 294] width 38 height 9
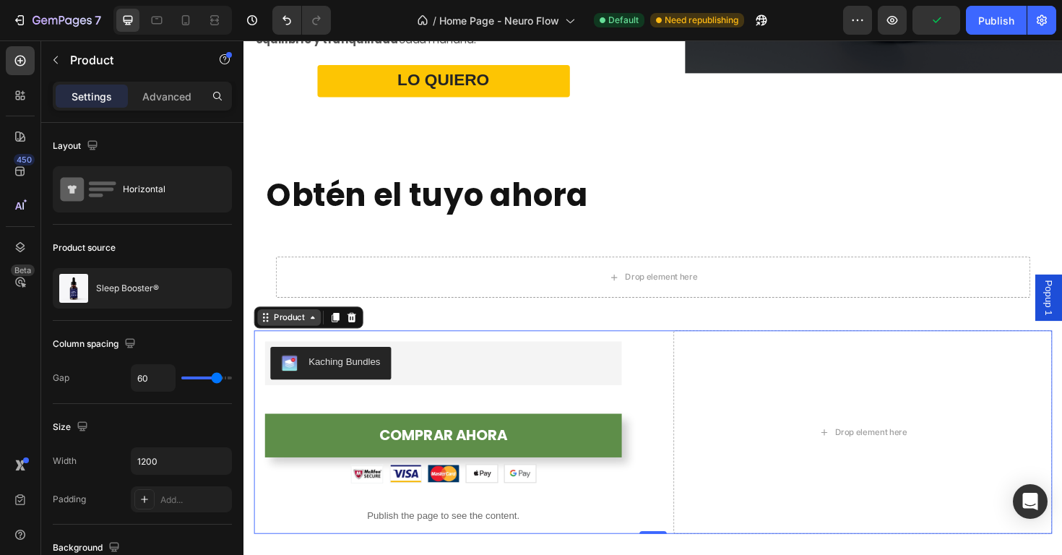
click at [314, 341] on div "Product" at bounding box center [291, 333] width 67 height 17
click at [294, 335] on div "Product" at bounding box center [291, 333] width 38 height 13
click at [311, 336] on icon at bounding box center [317, 334] width 12 height 12
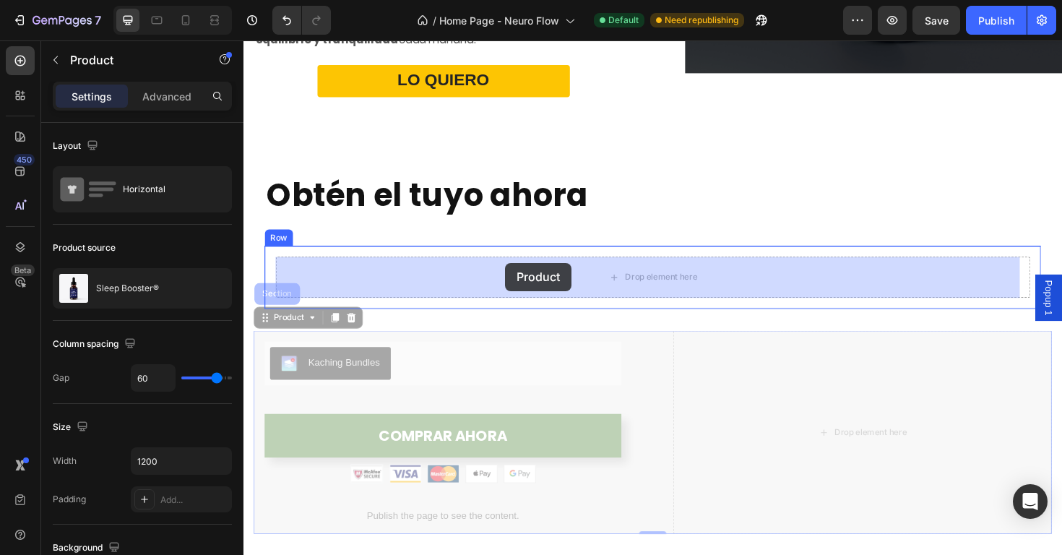
drag, startPoint x: 319, startPoint y: 332, endPoint x: 520, endPoint y: 278, distance: 208.5
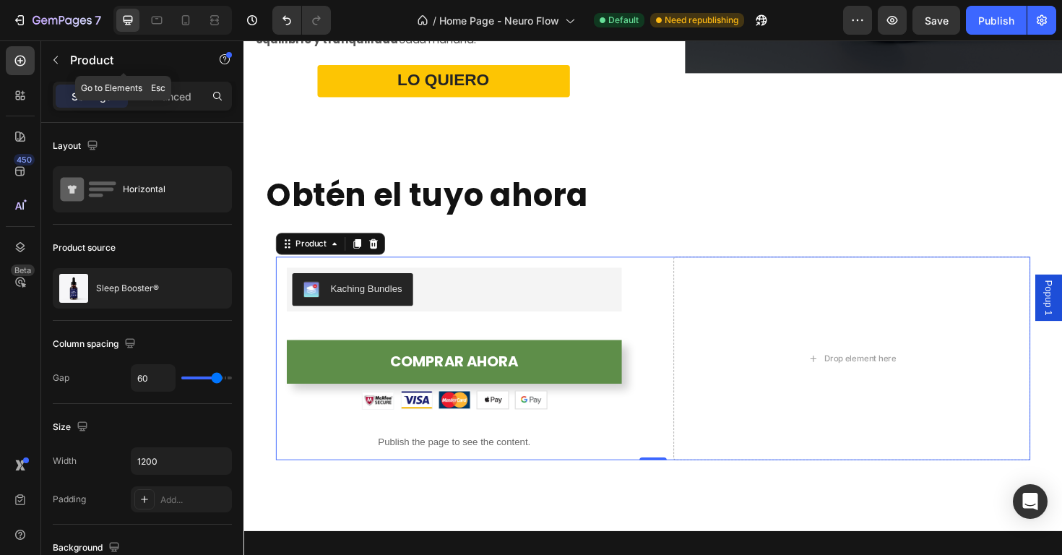
click at [59, 56] on icon "button" at bounding box center [56, 60] width 12 height 12
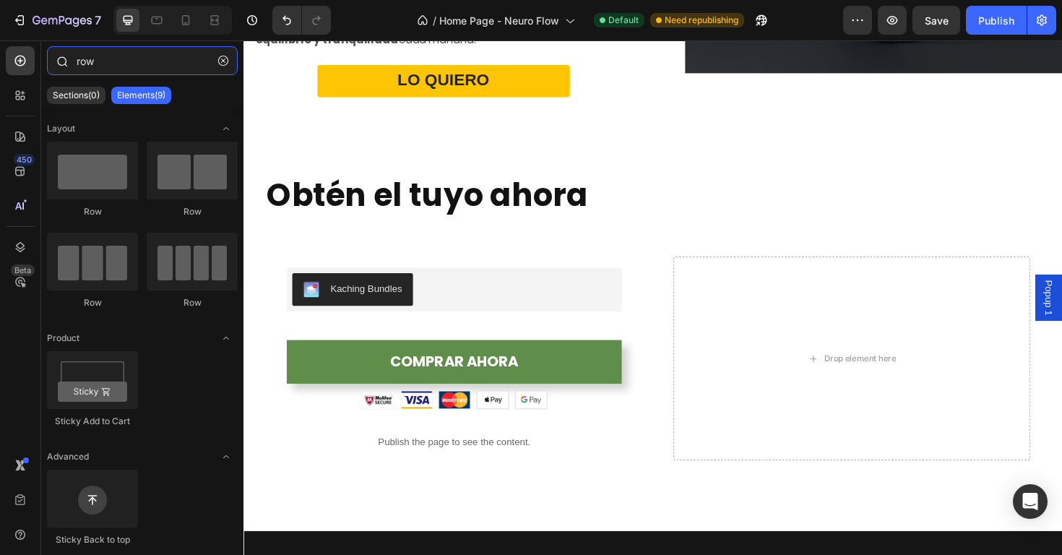
click at [118, 63] on input "row" at bounding box center [142, 60] width 191 height 29
click at [116, 63] on input "row" at bounding box center [142, 60] width 191 height 29
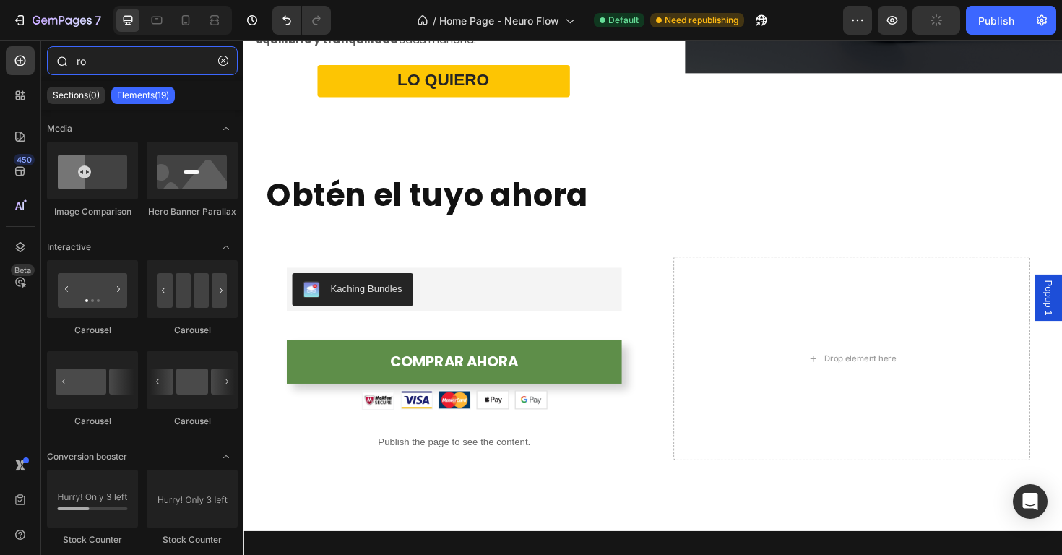
type input "r"
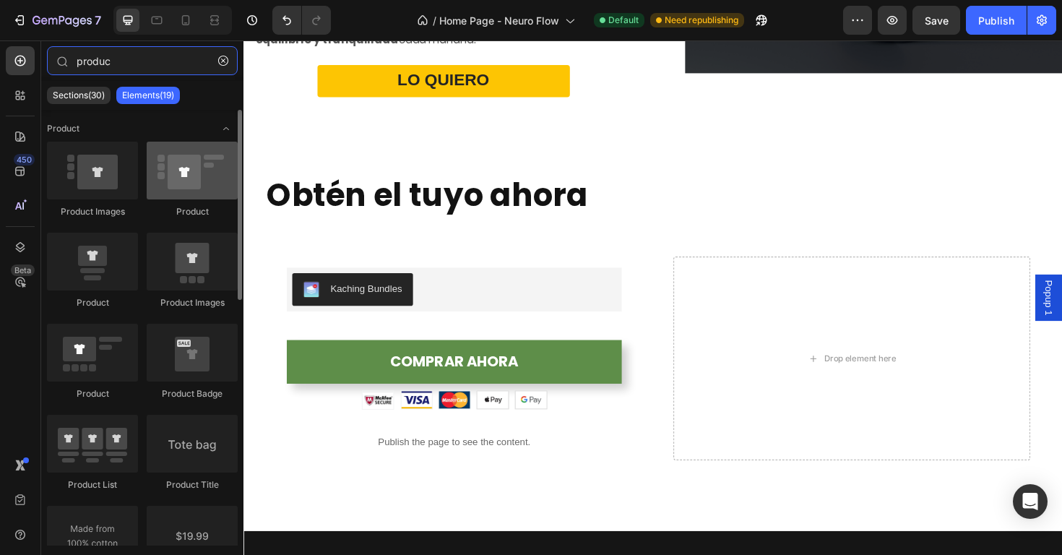
type input "produc"
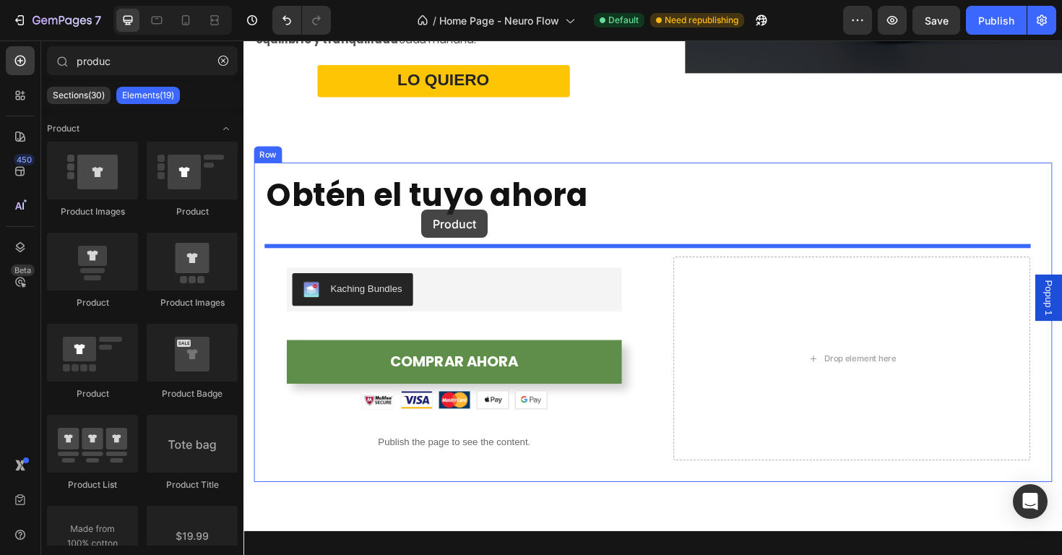
drag, startPoint x: 438, startPoint y: 215, endPoint x: 432, endPoint y: 222, distance: 8.7
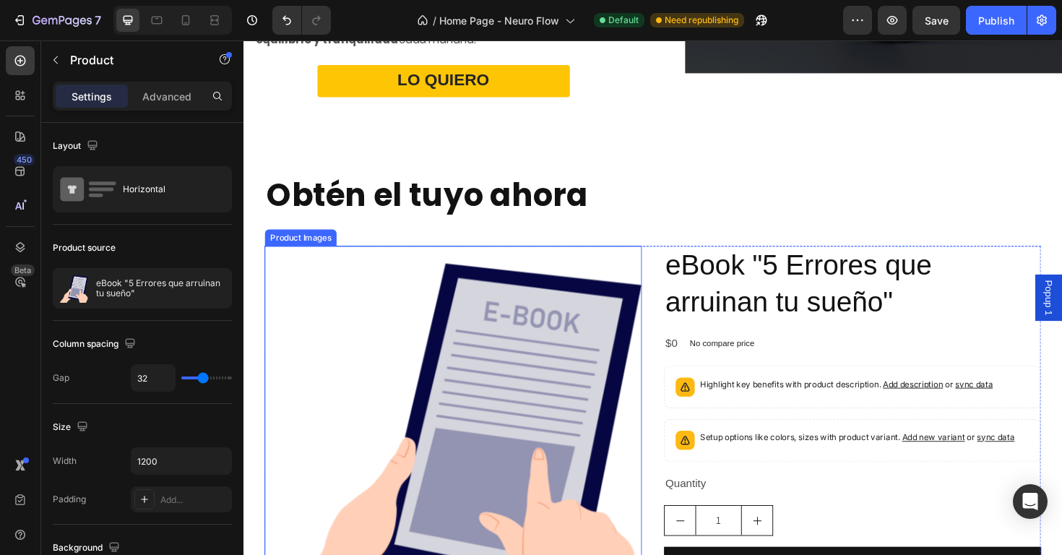
click at [321, 251] on div "Product Images" at bounding box center [304, 249] width 70 height 13
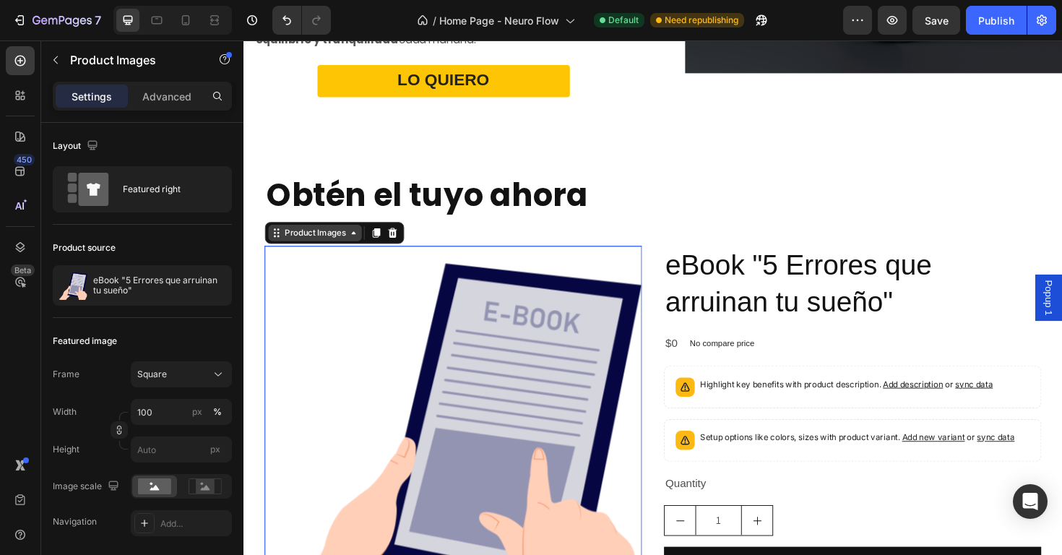
click at [322, 248] on div "Product Images" at bounding box center [319, 244] width 70 height 13
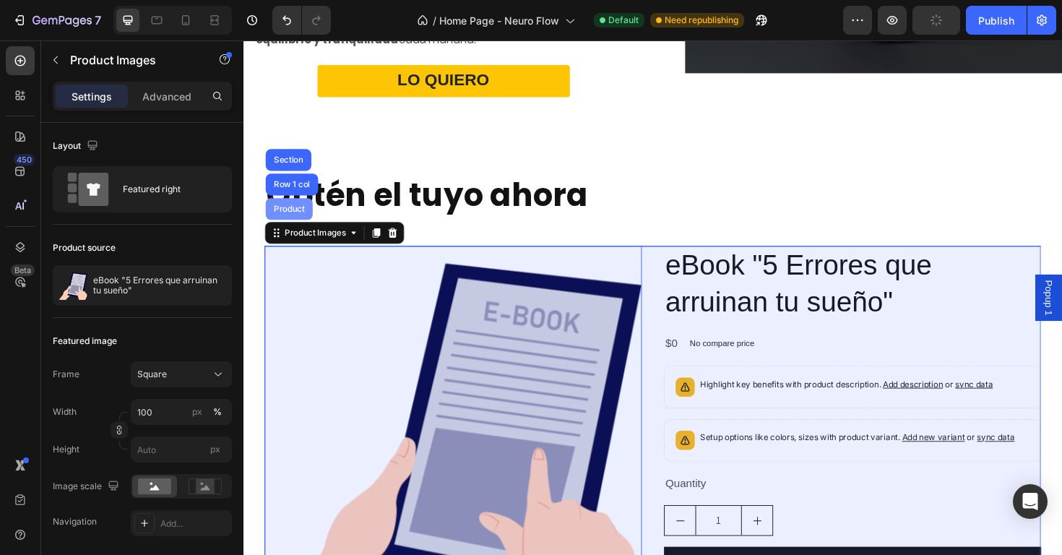
click at [295, 217] on div "Product" at bounding box center [291, 219] width 38 height 9
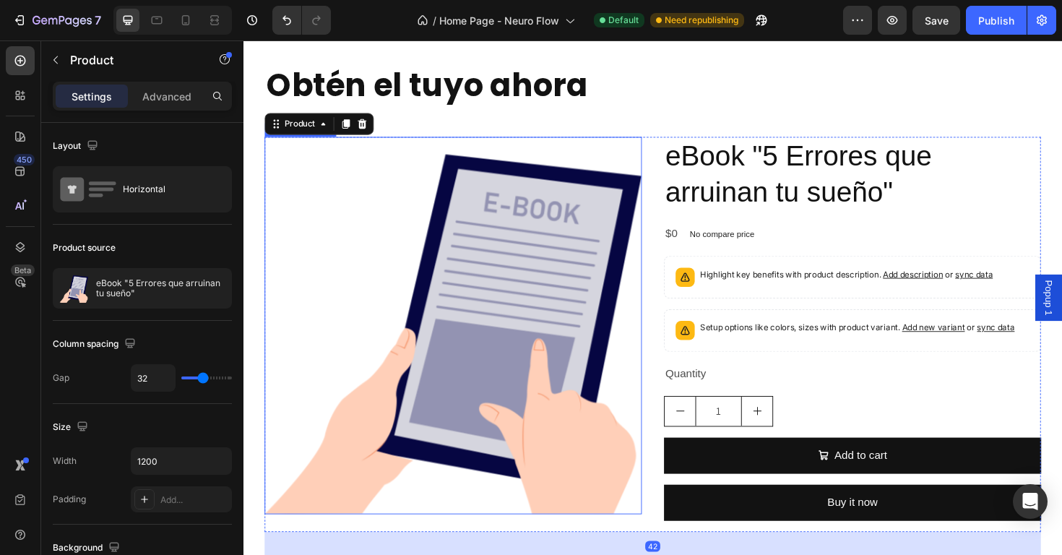
scroll to position [3295, 0]
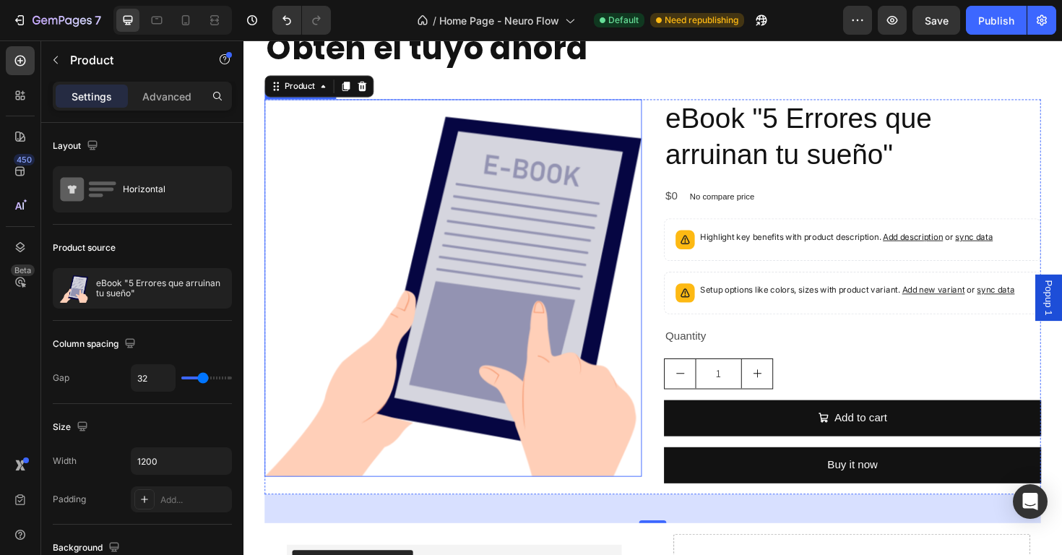
click at [561, 324] on img at bounding box center [465, 302] width 399 height 399
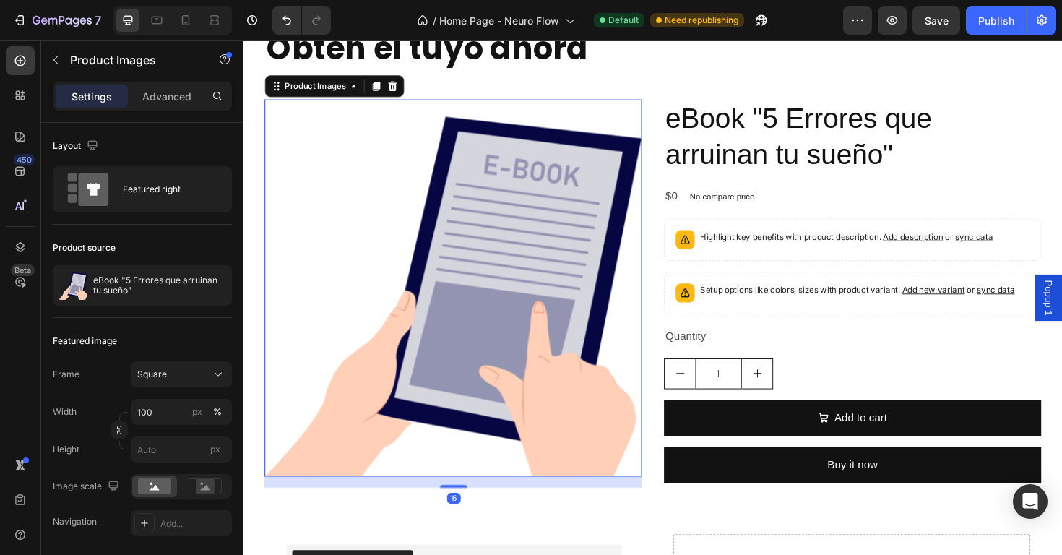
click at [411, 93] on div "Product Images" at bounding box center [339, 88] width 147 height 23
click at [405, 90] on icon at bounding box center [401, 89] width 12 height 12
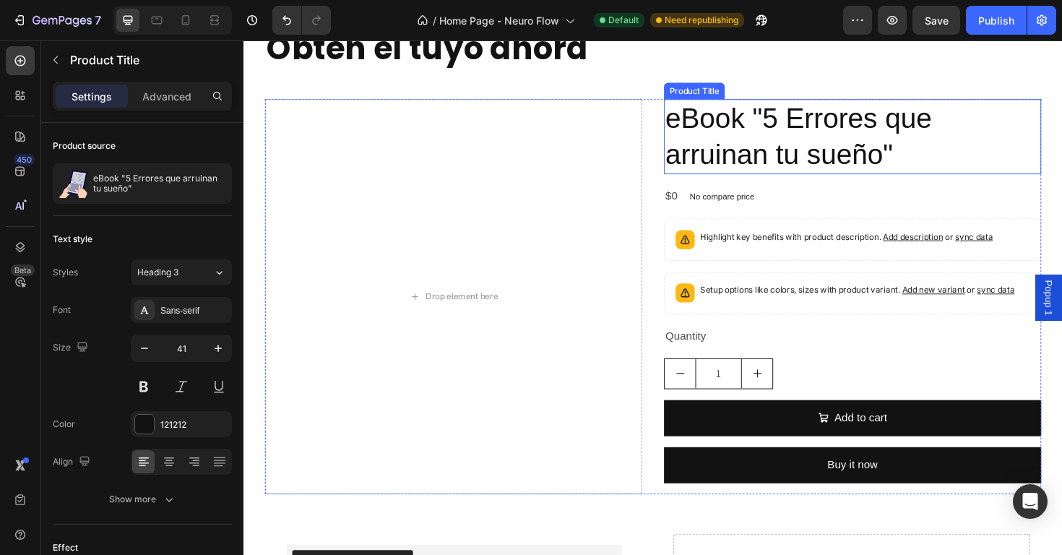
click at [758, 157] on h2 "eBook "5 Errores que arruinan tu sueño"" at bounding box center [887, 143] width 399 height 80
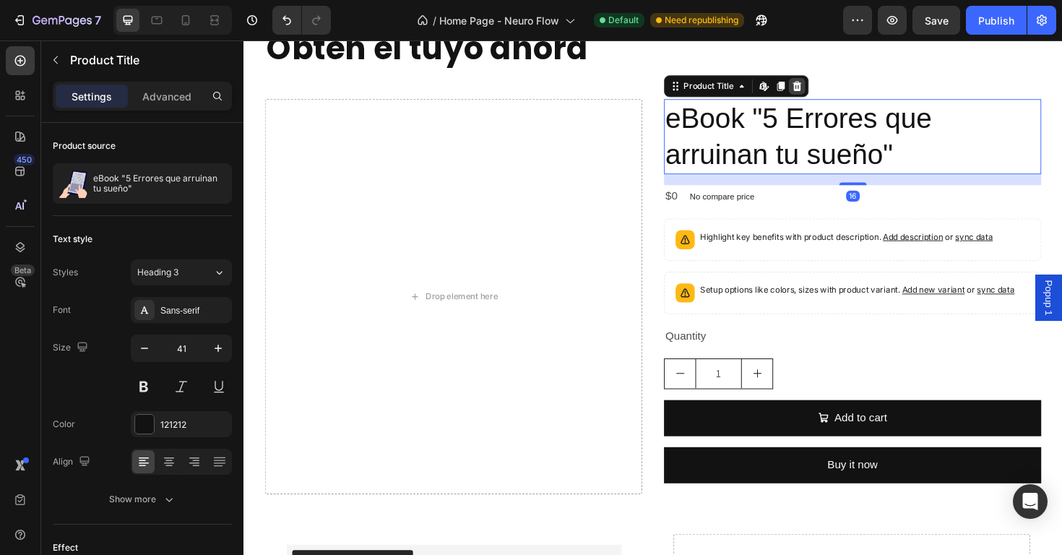
click at [830, 90] on div at bounding box center [829, 88] width 17 height 17
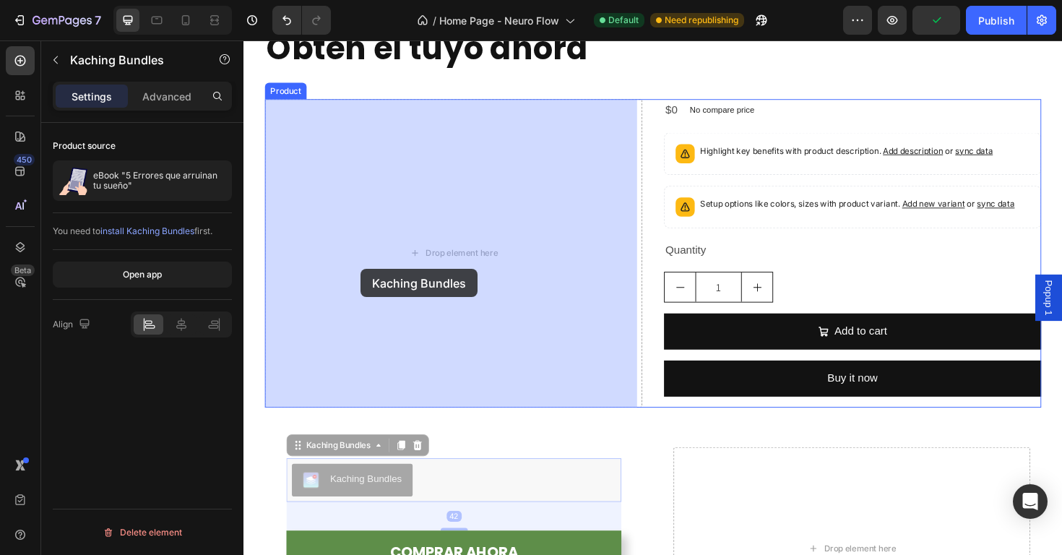
drag, startPoint x: 310, startPoint y: 474, endPoint x: 367, endPoint y: 283, distance: 199.0
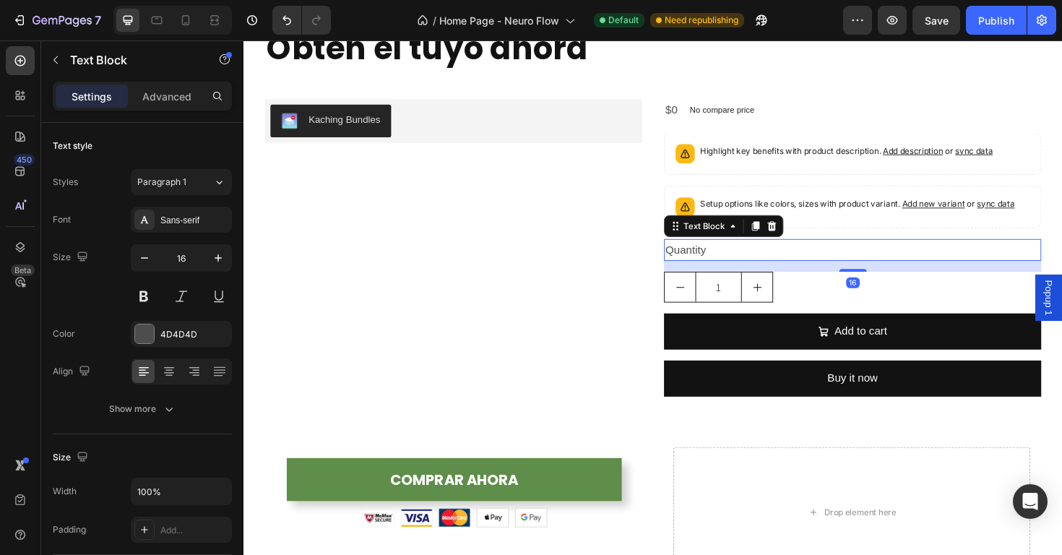
click at [795, 261] on div "Quantity" at bounding box center [887, 263] width 399 height 24
click at [635, 257] on div "Kaching Bundles Kaching Bundles" at bounding box center [465, 266] width 399 height 326
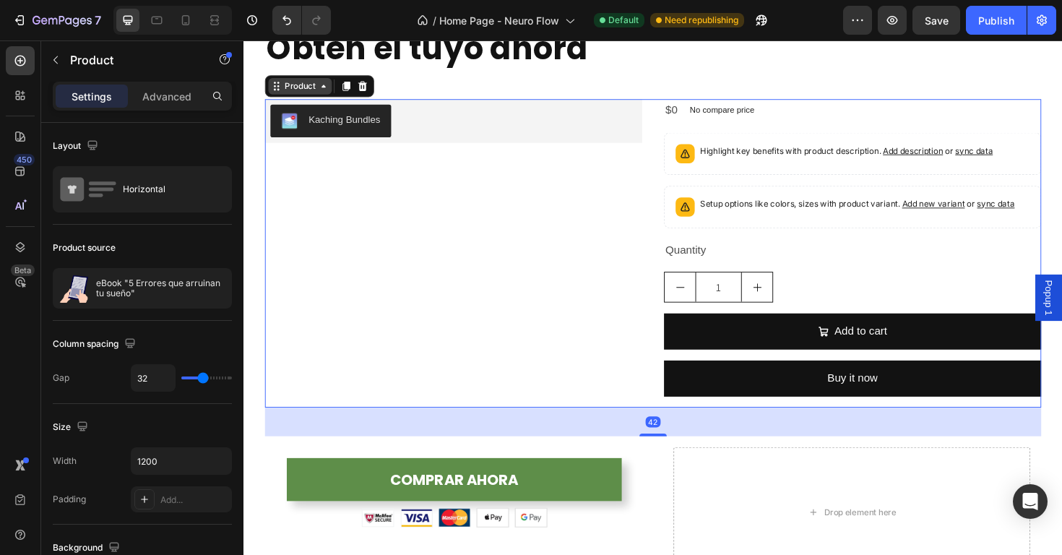
click at [318, 88] on div "Product" at bounding box center [303, 88] width 38 height 13
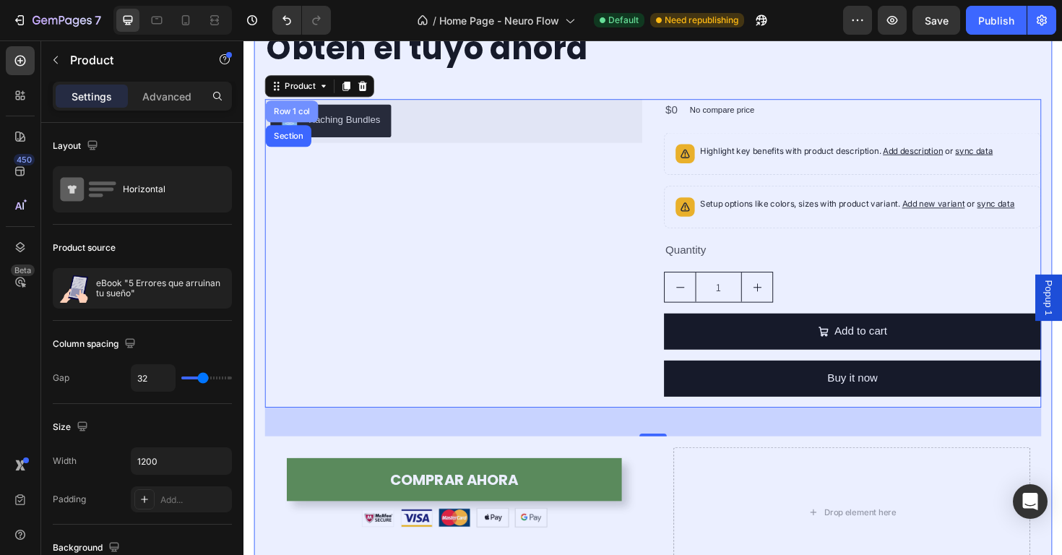
click at [307, 117] on div "Row 1 col" at bounding box center [294, 115] width 44 height 9
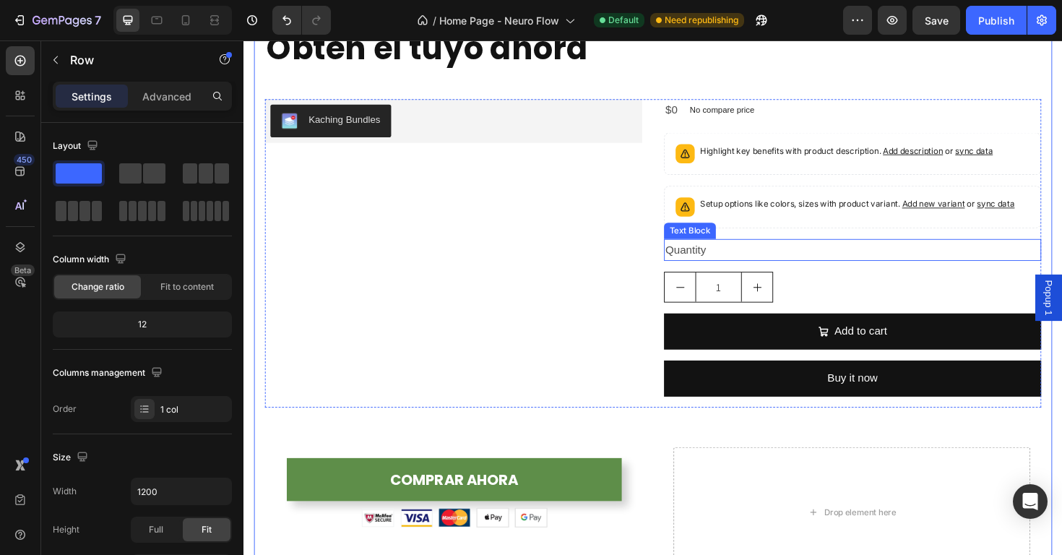
click at [854, 269] on div "Quantity" at bounding box center [887, 263] width 399 height 24
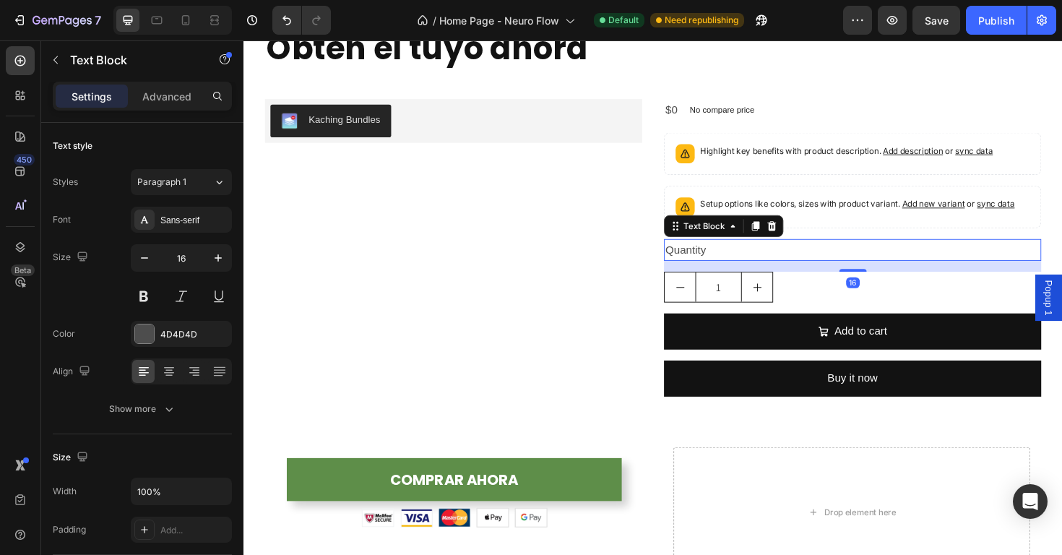
click at [801, 242] on icon at bounding box center [803, 237] width 12 height 12
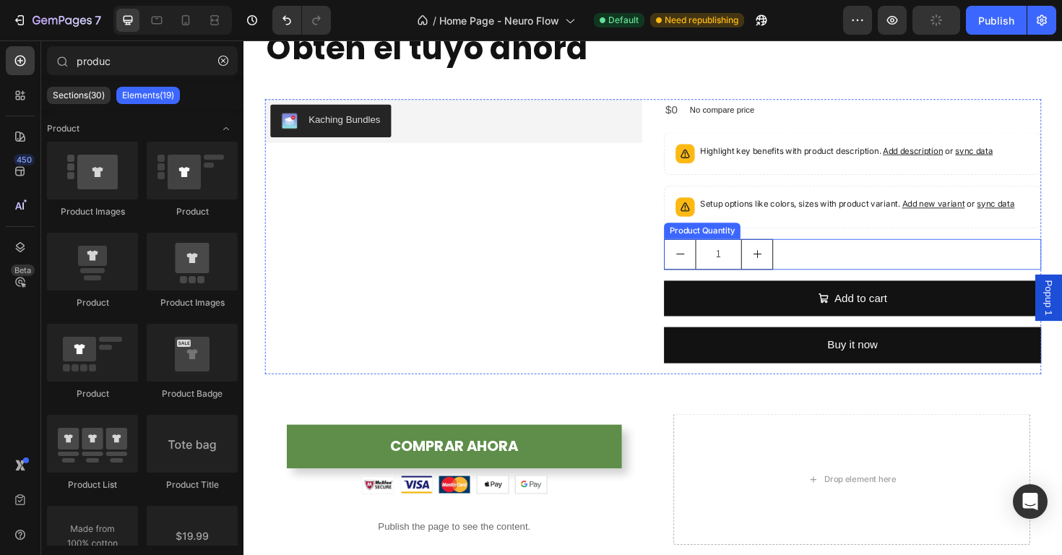
click at [854, 270] on div "1" at bounding box center [887, 267] width 399 height 33
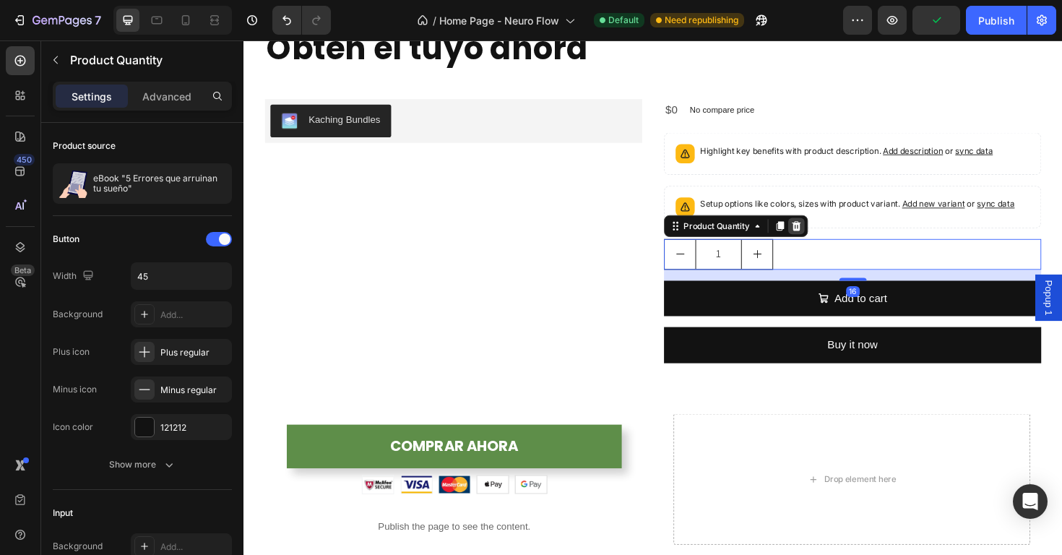
click at [826, 237] on icon at bounding box center [828, 236] width 9 height 10
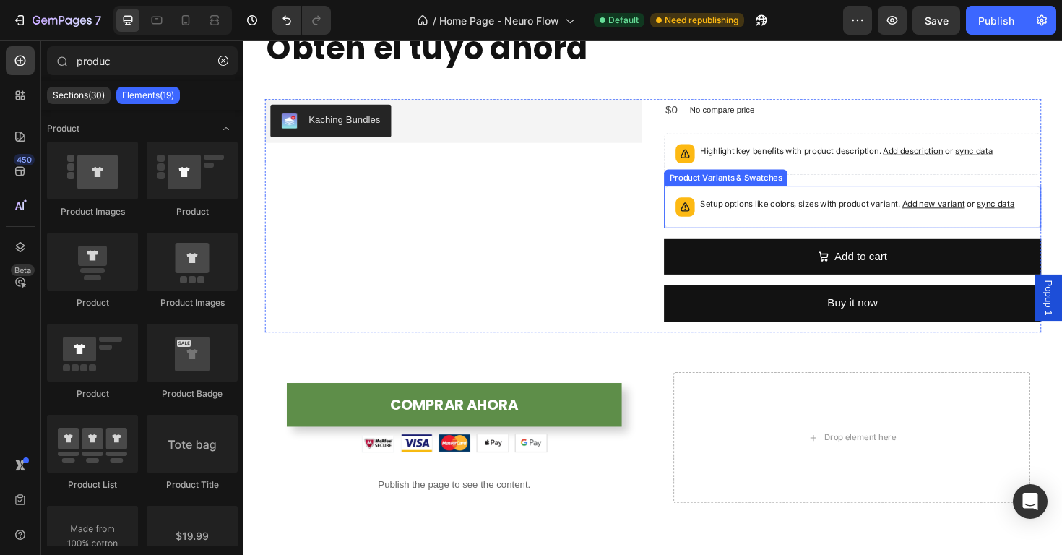
click at [875, 204] on div "Setup options like colors, sizes with product variant. Add new variant or sync …" at bounding box center [888, 217] width 386 height 32
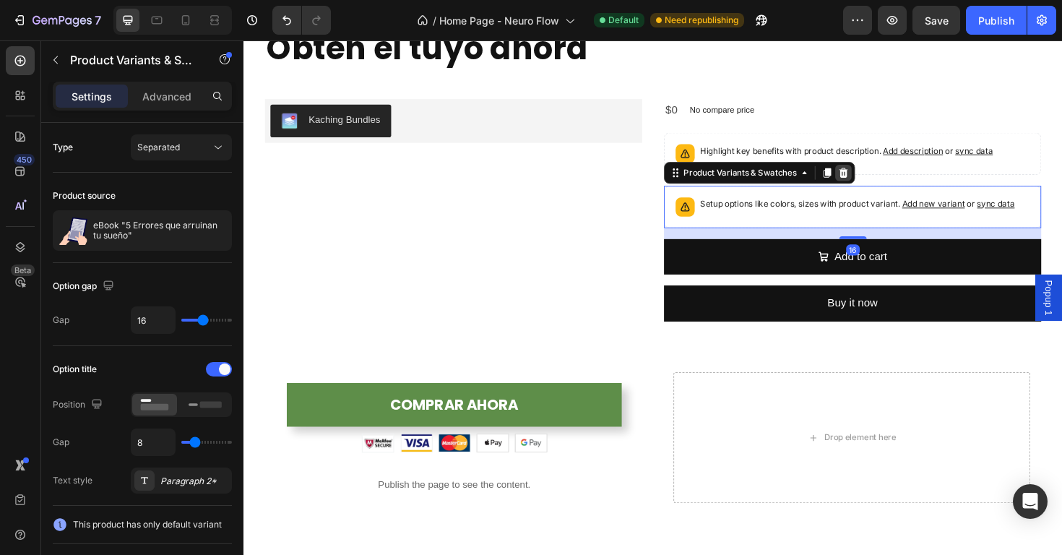
click at [875, 183] on icon at bounding box center [878, 180] width 9 height 10
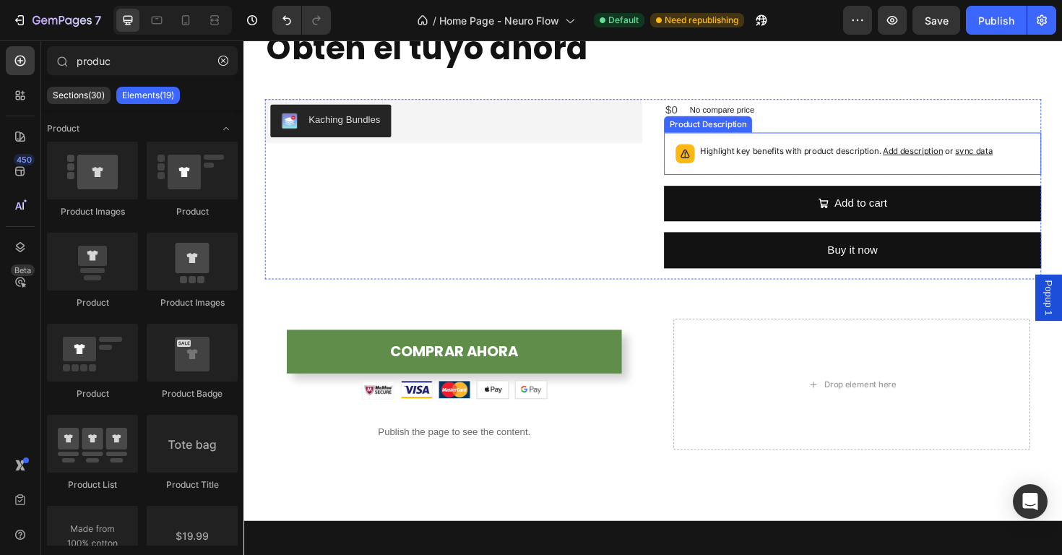
click at [871, 152] on p "Highlight key benefits with product description. Add description or sync data" at bounding box center [882, 157] width 310 height 14
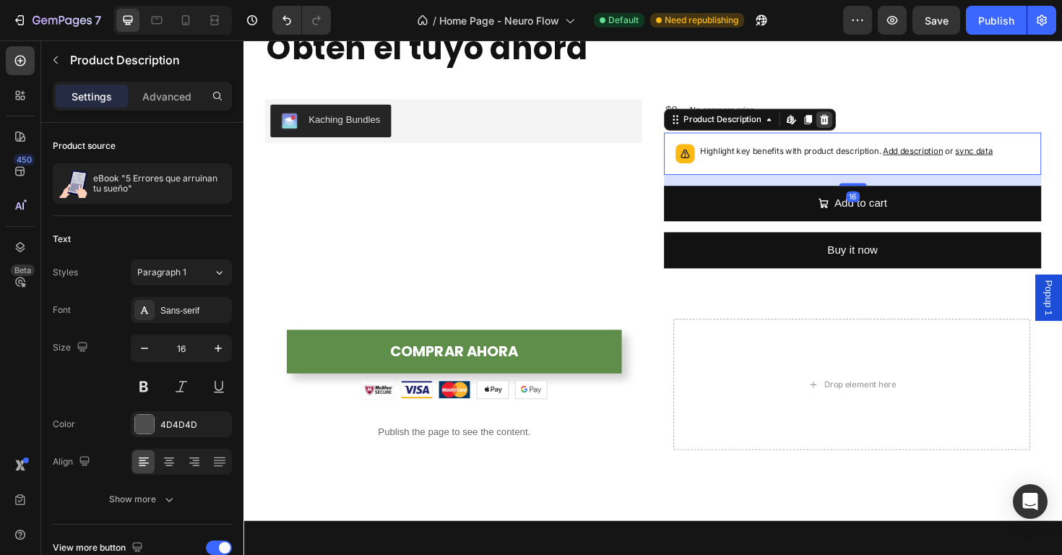
click at [852, 126] on icon at bounding box center [858, 124] width 12 height 12
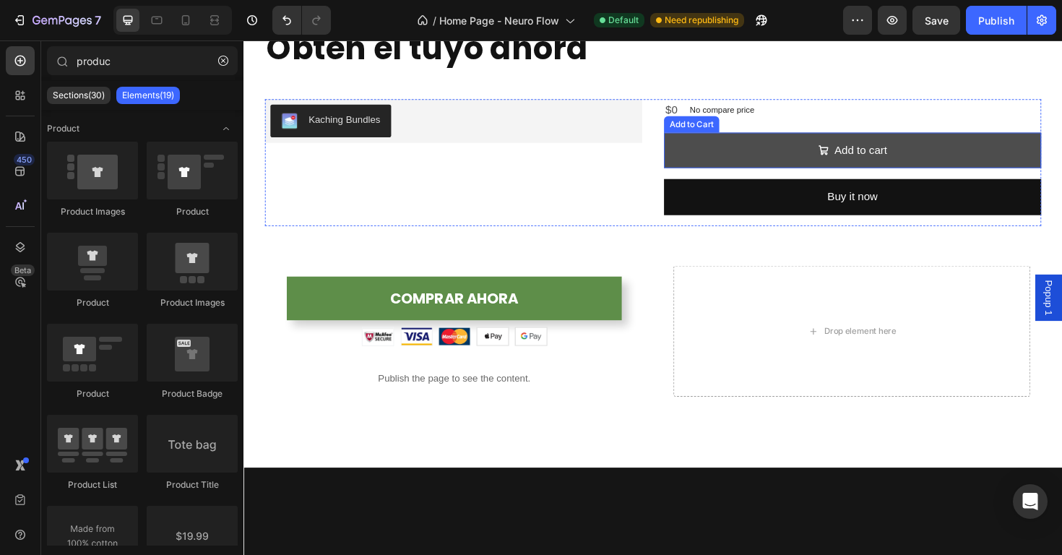
click at [852, 148] on span "Add to cart" at bounding box center [858, 157] width 12 height 21
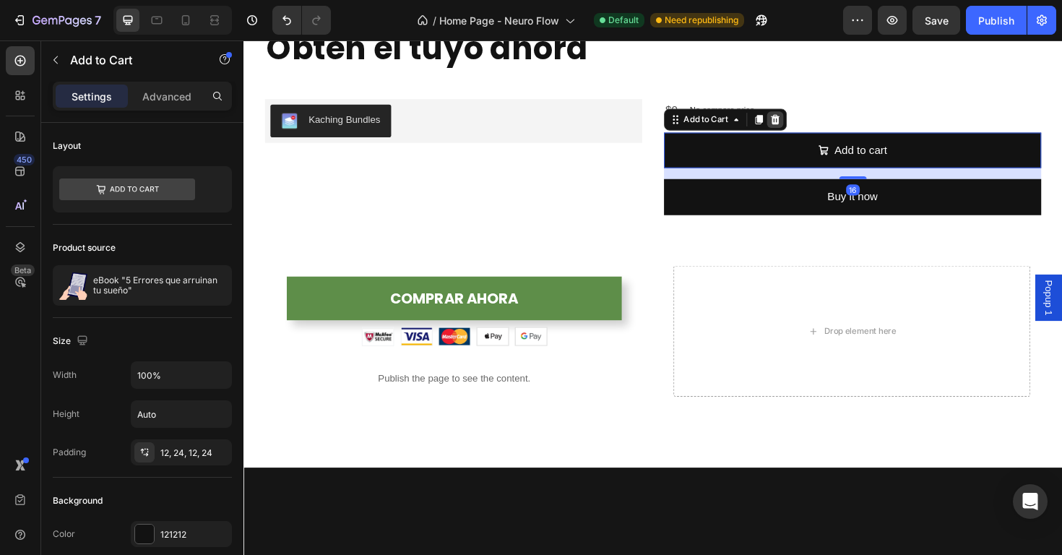
click at [805, 126] on icon at bounding box center [806, 124] width 12 height 12
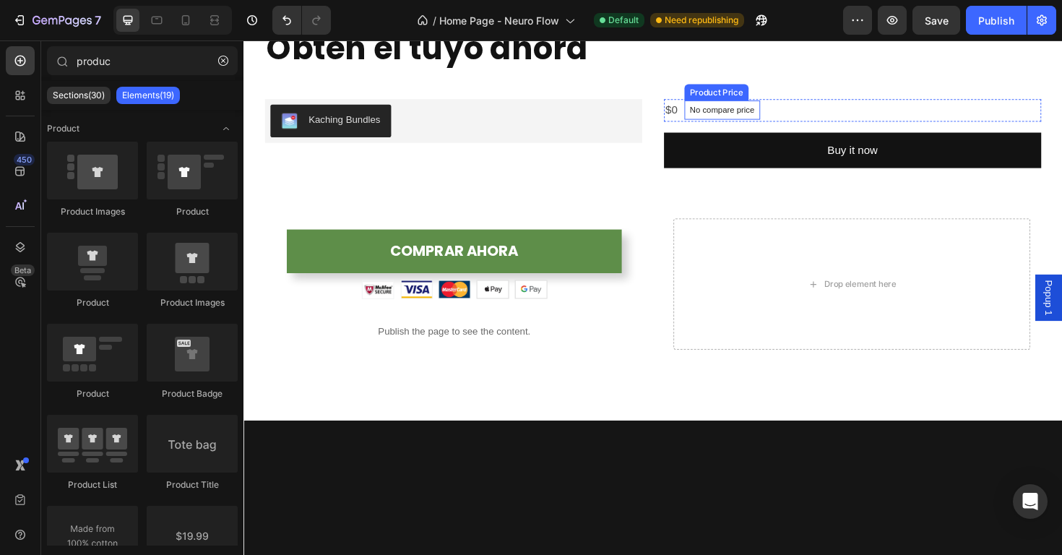
click at [767, 116] on p "No compare price" at bounding box center [750, 114] width 69 height 9
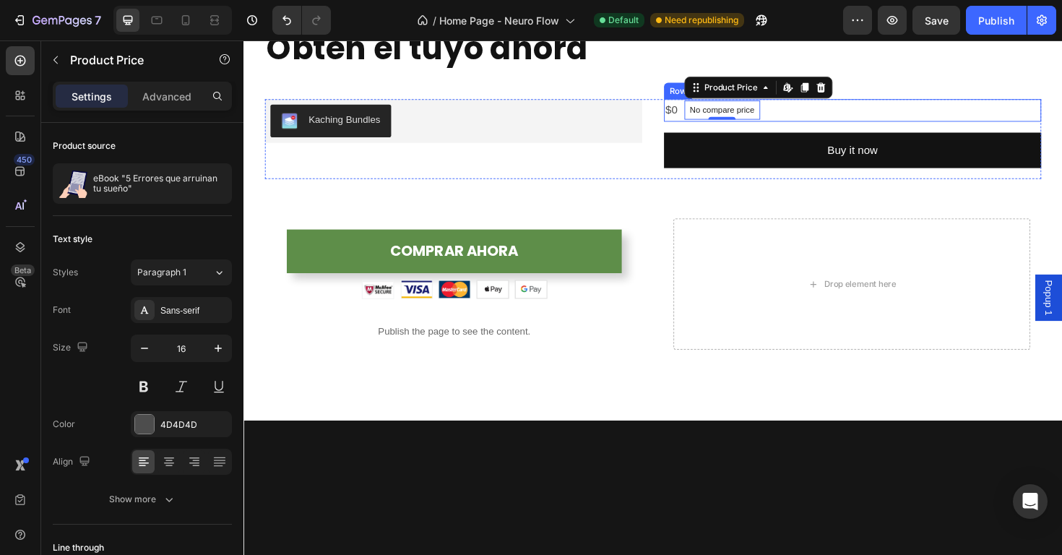
click at [826, 121] on div "$0 Product Price Product Price No compare price Product Price Edit content in S…" at bounding box center [887, 115] width 399 height 24
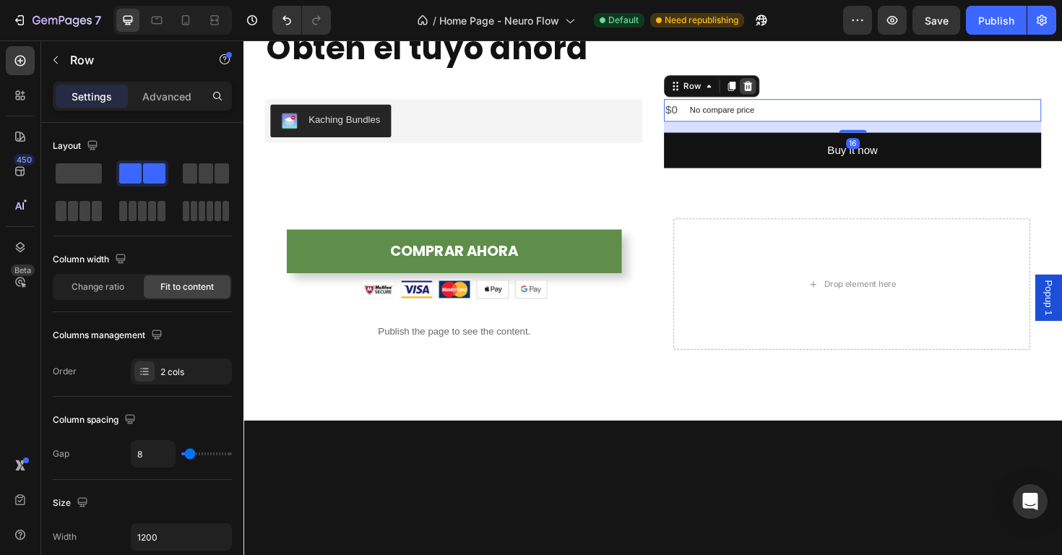
click at [773, 91] on icon at bounding box center [777, 89] width 9 height 10
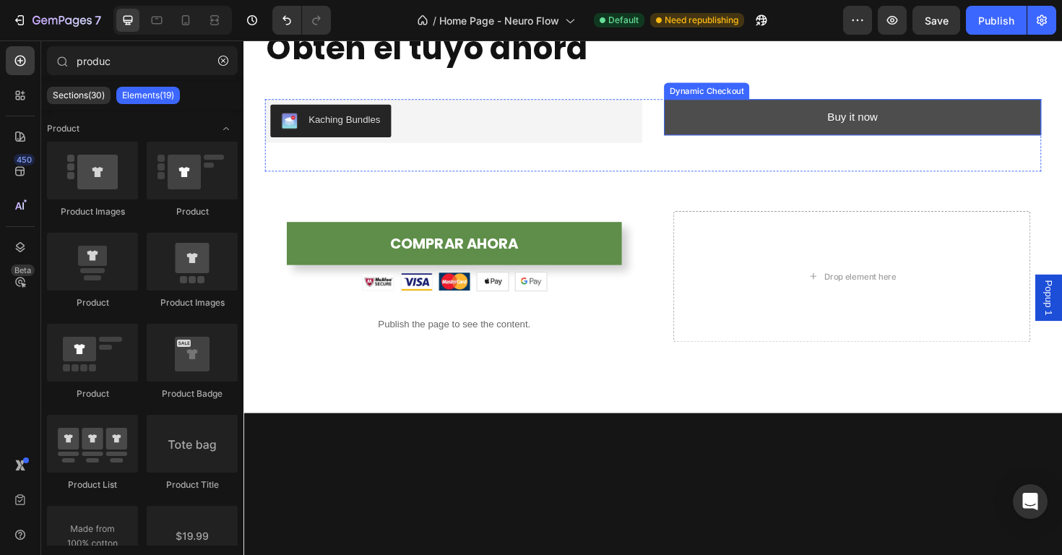
click at [813, 125] on button "Buy it now" at bounding box center [887, 122] width 399 height 38
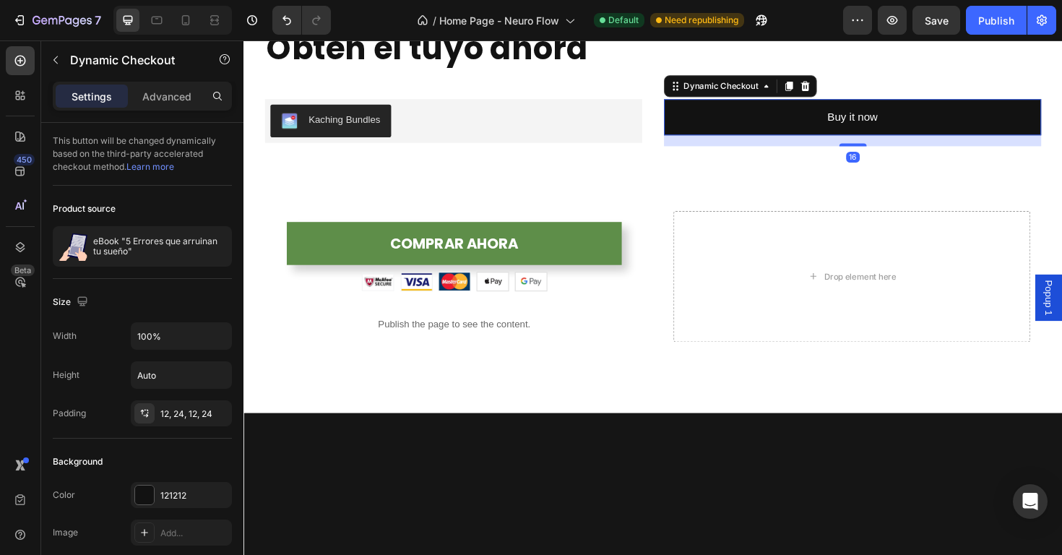
click at [832, 89] on icon at bounding box center [838, 89] width 12 height 12
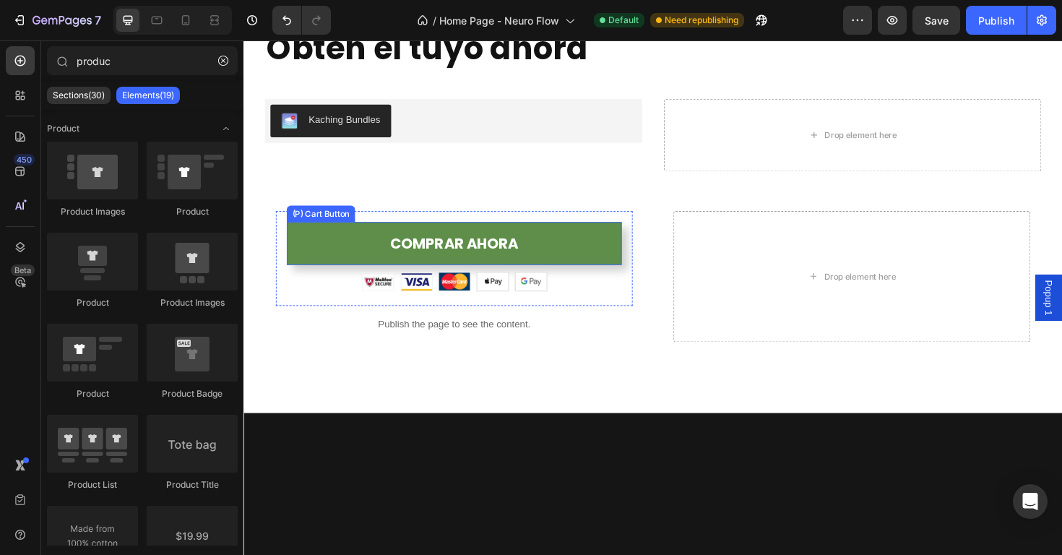
click at [311, 238] on button "COMPRAR AHORA" at bounding box center [466, 256] width 355 height 46
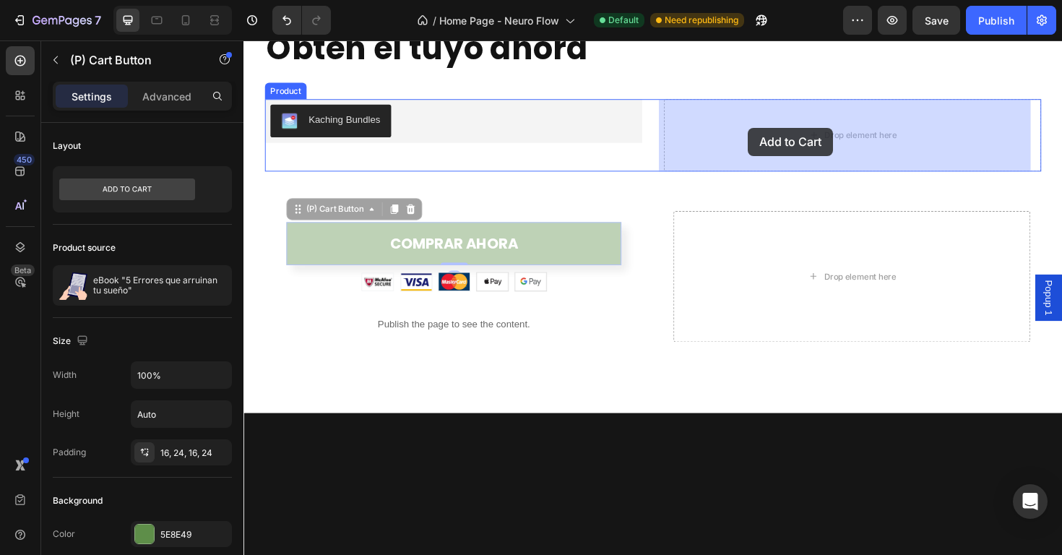
drag, startPoint x: 320, startPoint y: 220, endPoint x: 777, endPoint y: 133, distance: 465.4
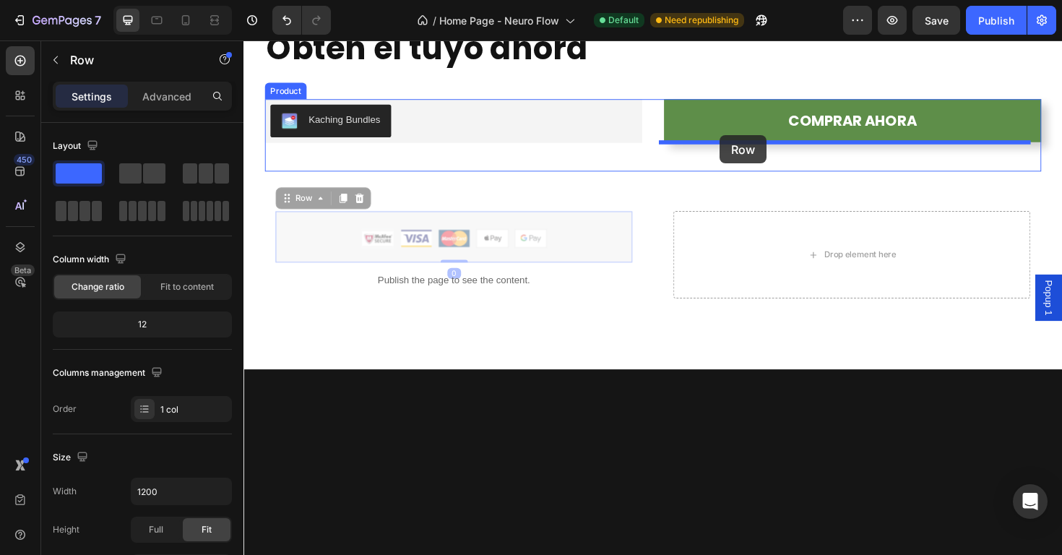
drag, startPoint x: 298, startPoint y: 212, endPoint x: 748, endPoint y: 142, distance: 455.5
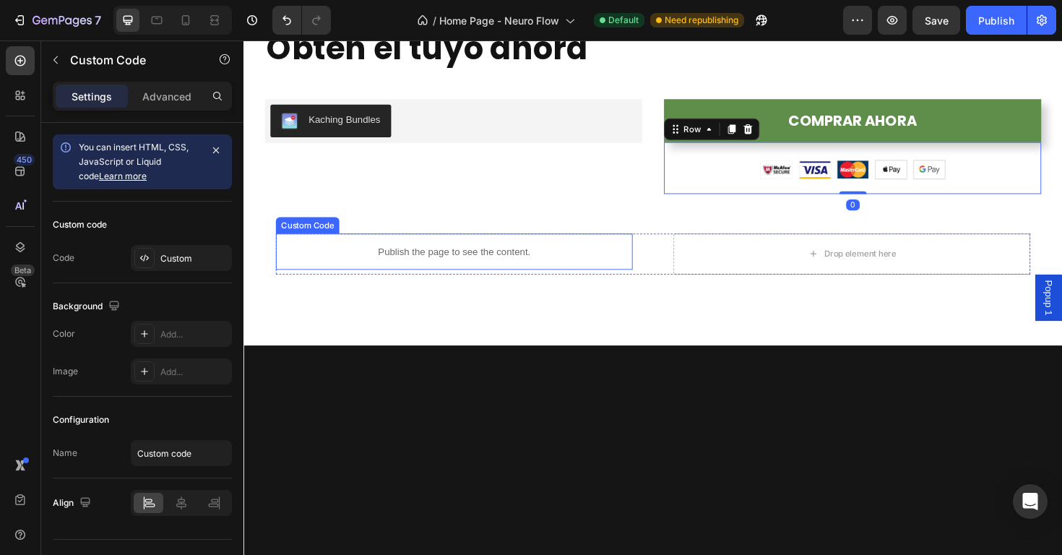
click at [332, 264] on p "Publish the page to see the content." at bounding box center [466, 263] width 378 height 15
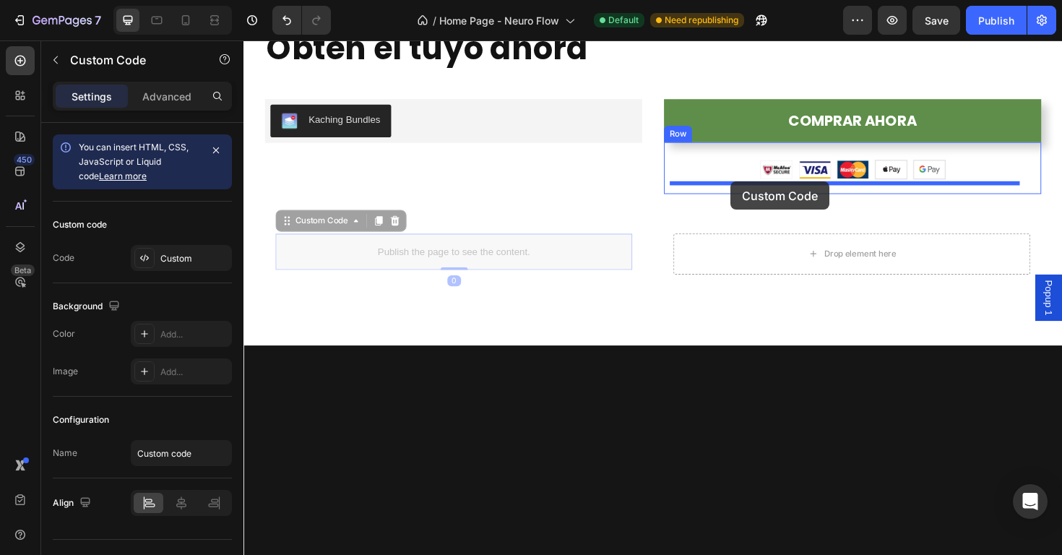
drag, startPoint x: 299, startPoint y: 233, endPoint x: 759, endPoint y: 190, distance: 462.1
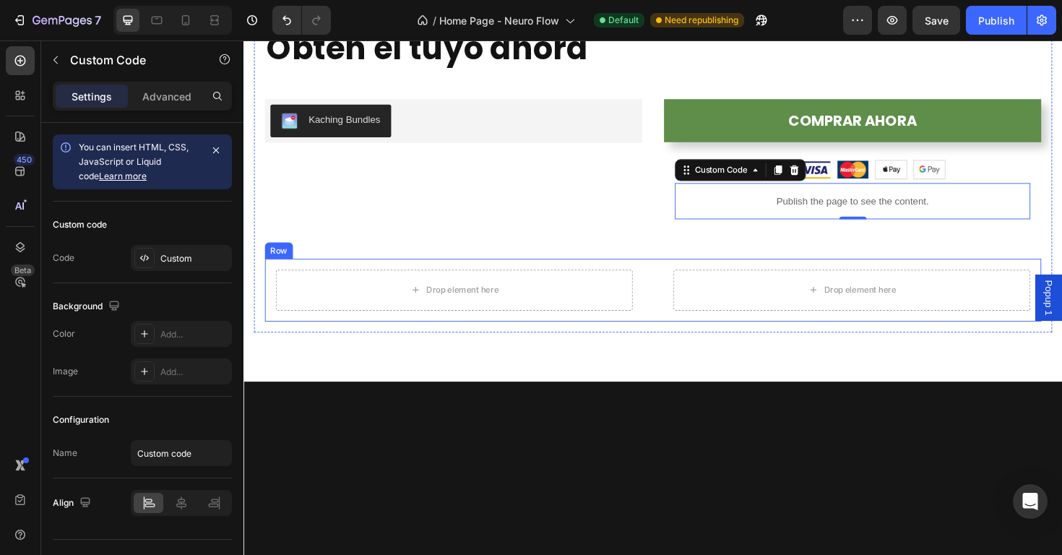
click at [272, 319] on div "Drop element here Drop element here Product Row" at bounding box center [677, 305] width 822 height 66
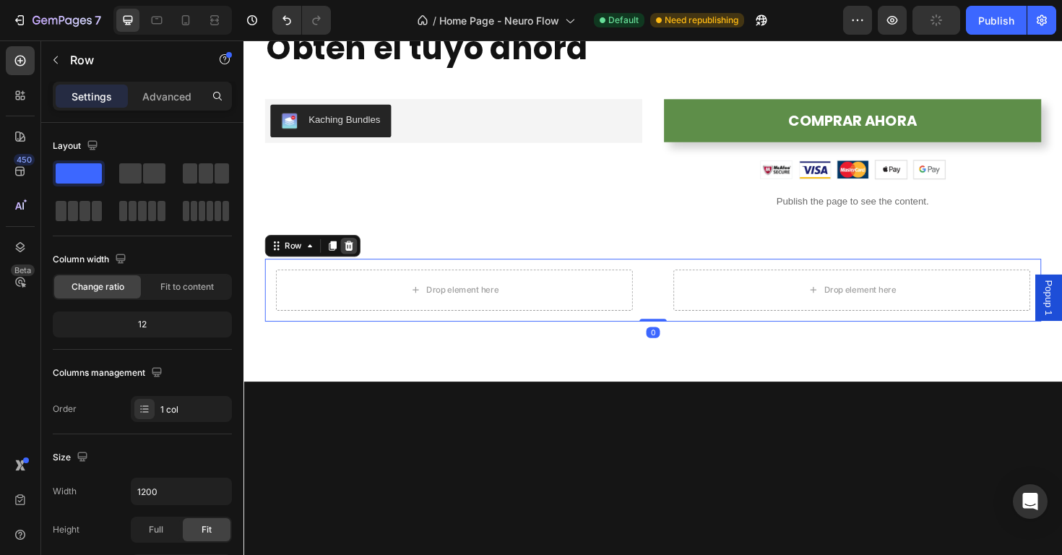
click at [353, 259] on icon at bounding box center [355, 258] width 12 height 12
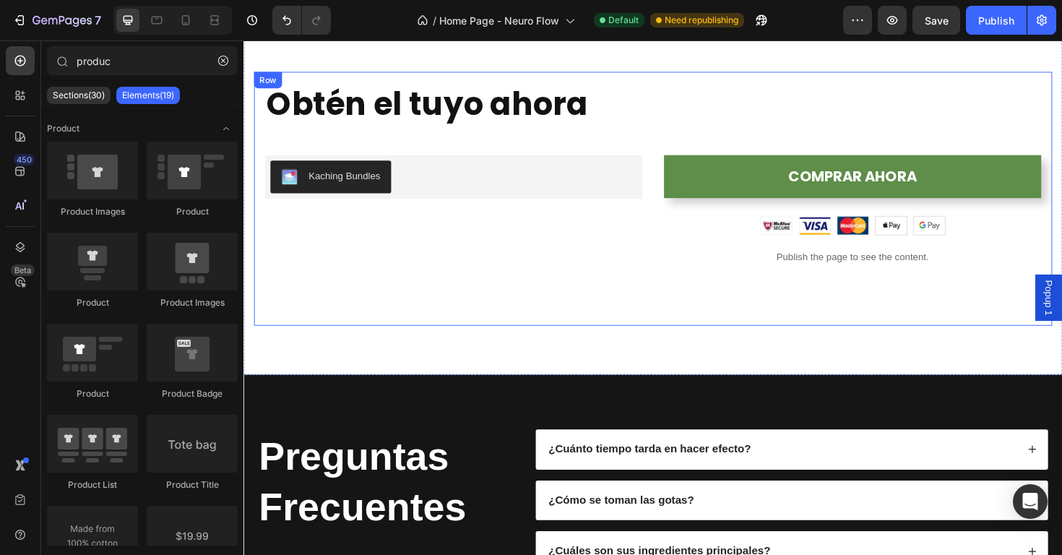
scroll to position [3232, 0]
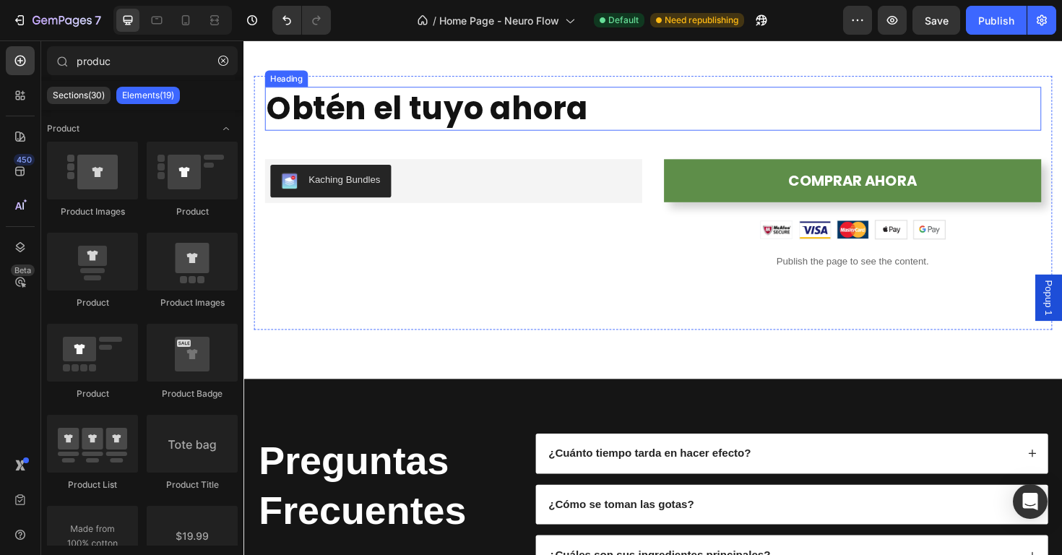
click at [493, 105] on h2 "Obtén el tuyo ahora" at bounding box center [677, 113] width 822 height 46
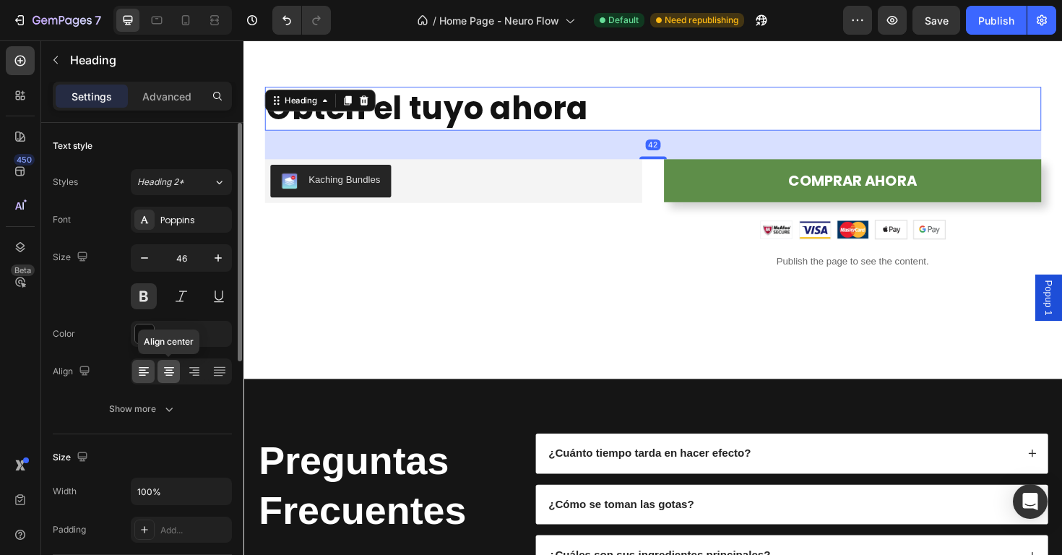
click at [167, 367] on icon at bounding box center [169, 371] width 14 height 14
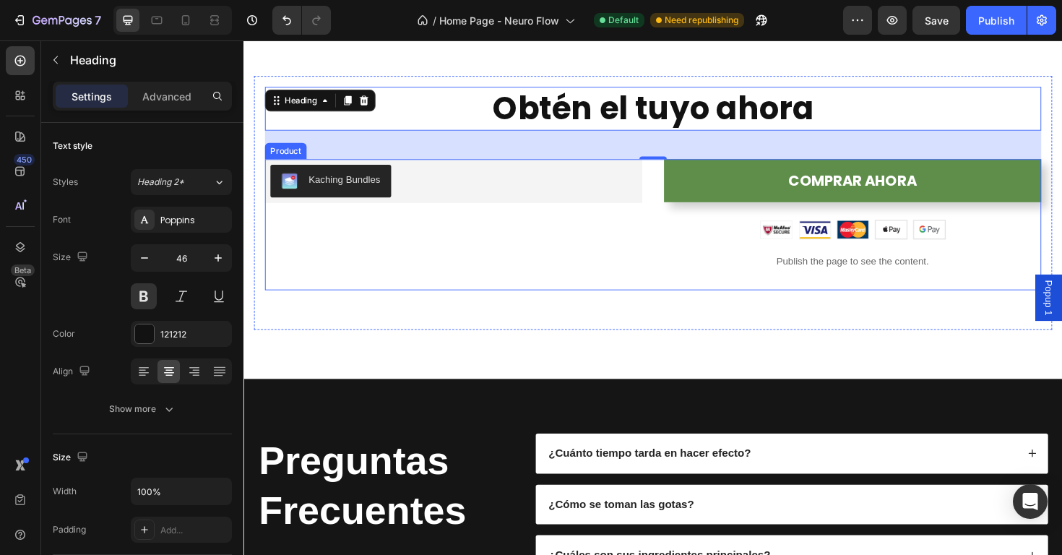
click at [542, 272] on div "Kaching Bundles Kaching Bundles" at bounding box center [465, 235] width 399 height 139
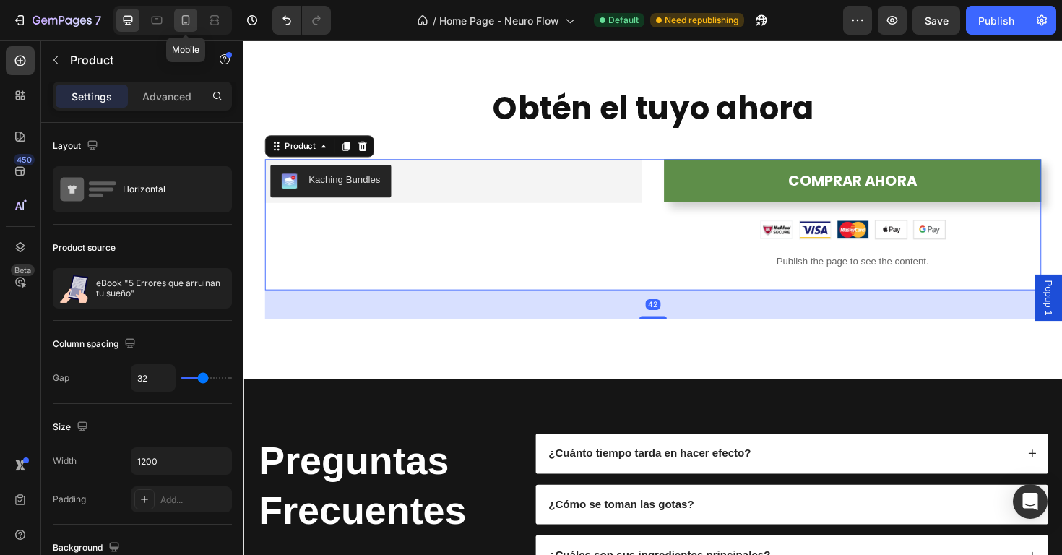
click at [186, 27] on icon at bounding box center [185, 20] width 14 height 14
type input "16"
type input "100%"
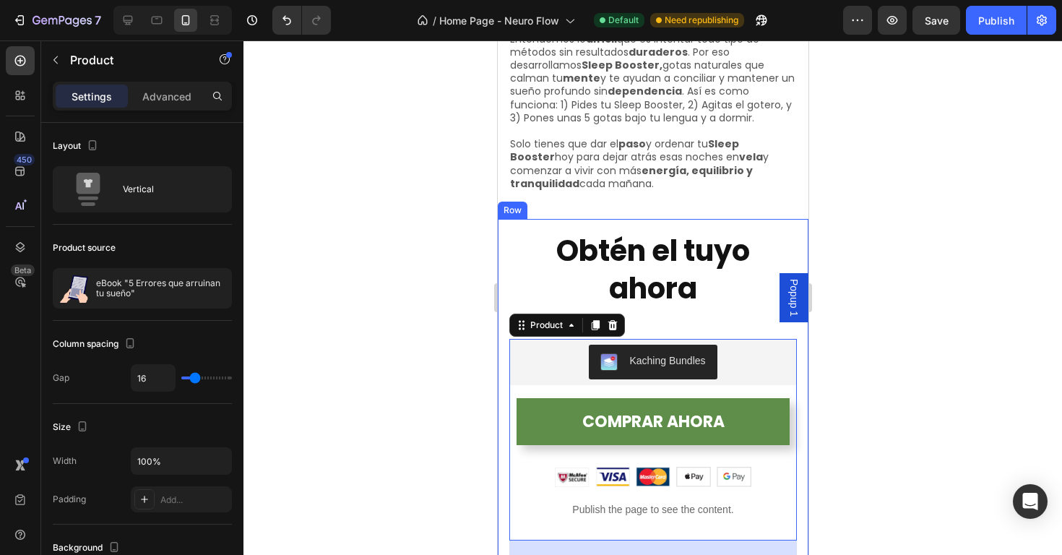
scroll to position [3094, 0]
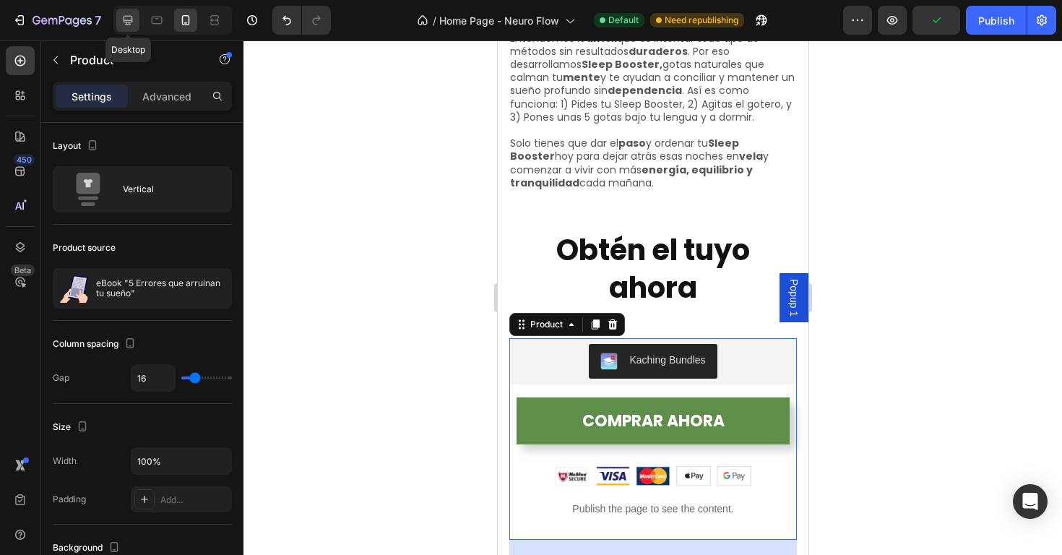
click at [124, 24] on icon at bounding box center [128, 20] width 14 height 14
type input "32"
type input "1200"
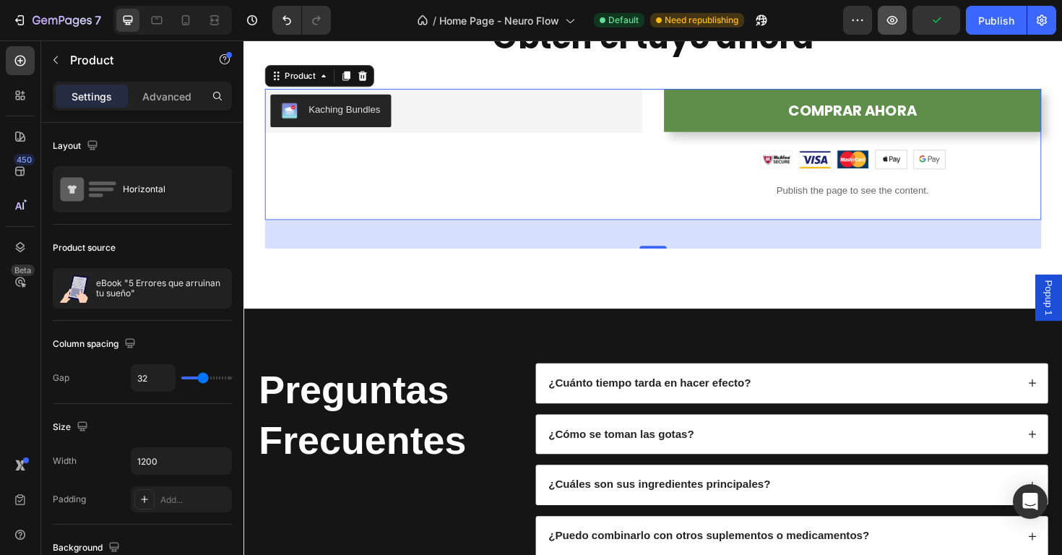
scroll to position [3307, 0]
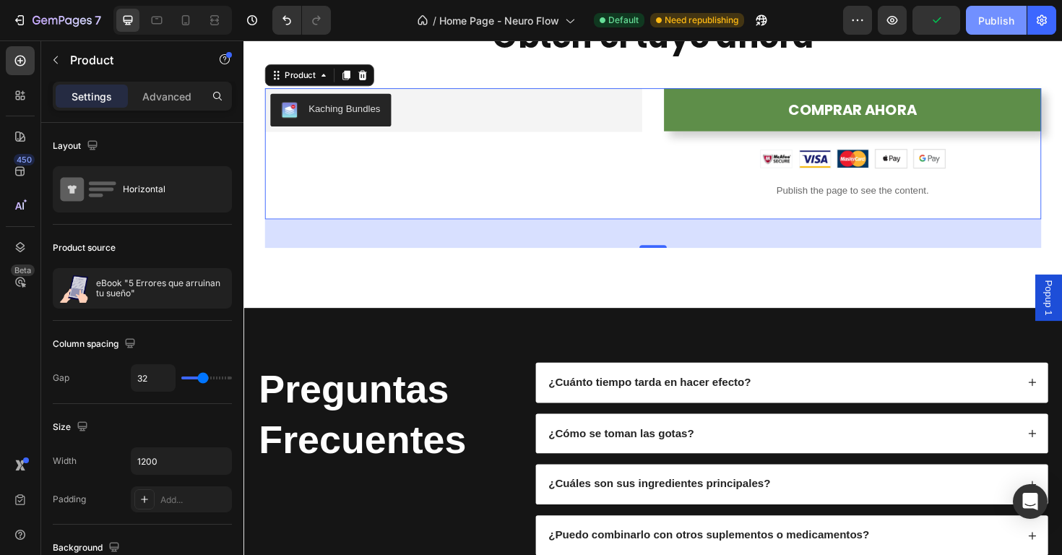
click at [993, 26] on div "Publish" at bounding box center [996, 20] width 36 height 15
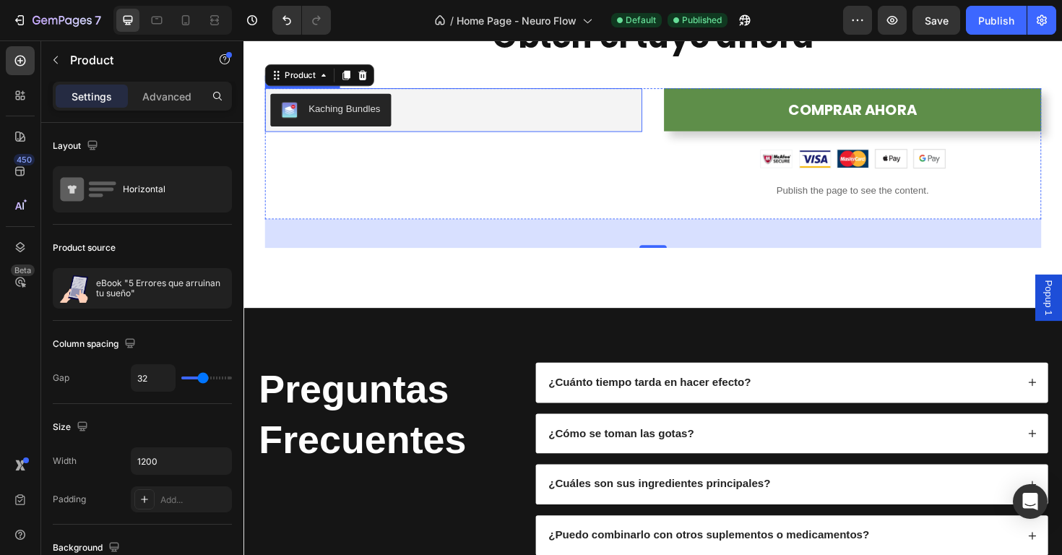
click at [448, 113] on div "Kaching Bundles" at bounding box center [466, 114] width 388 height 35
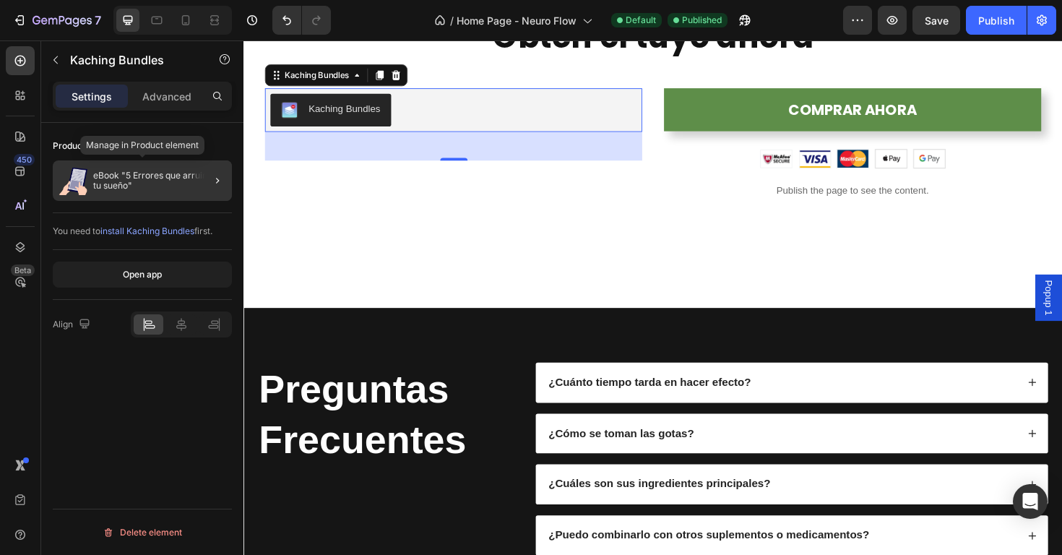
click at [183, 181] on p "eBook "5 Errores que arruinan tu sueño"" at bounding box center [159, 180] width 133 height 20
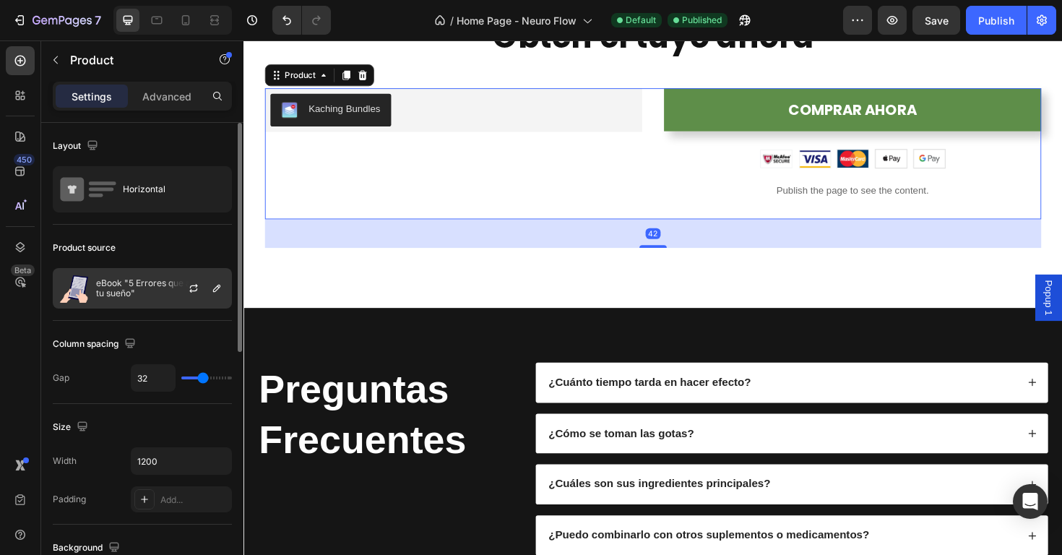
click at [168, 286] on div at bounding box center [200, 288] width 64 height 39
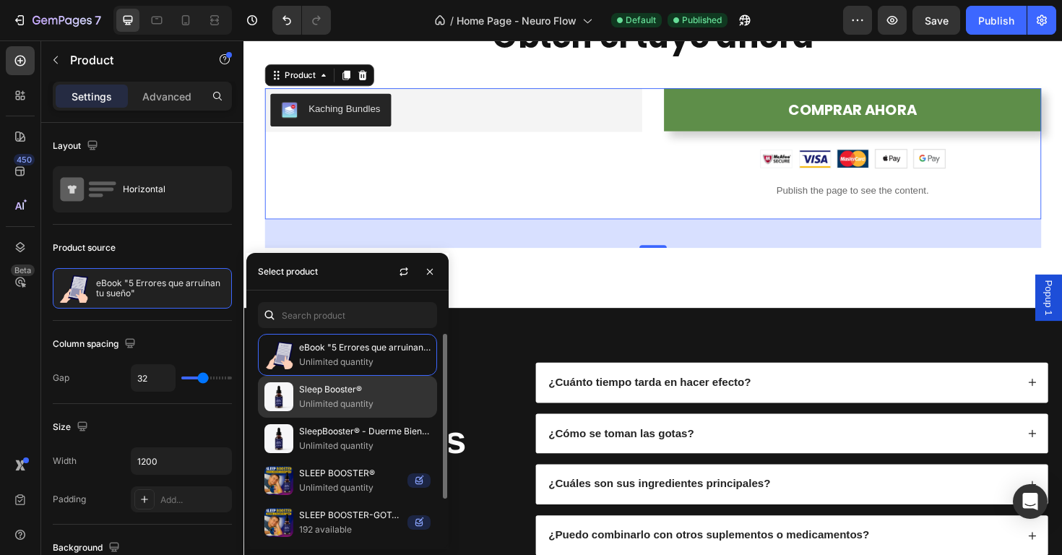
click at [348, 399] on p "Unlimited quantity" at bounding box center [364, 404] width 131 height 14
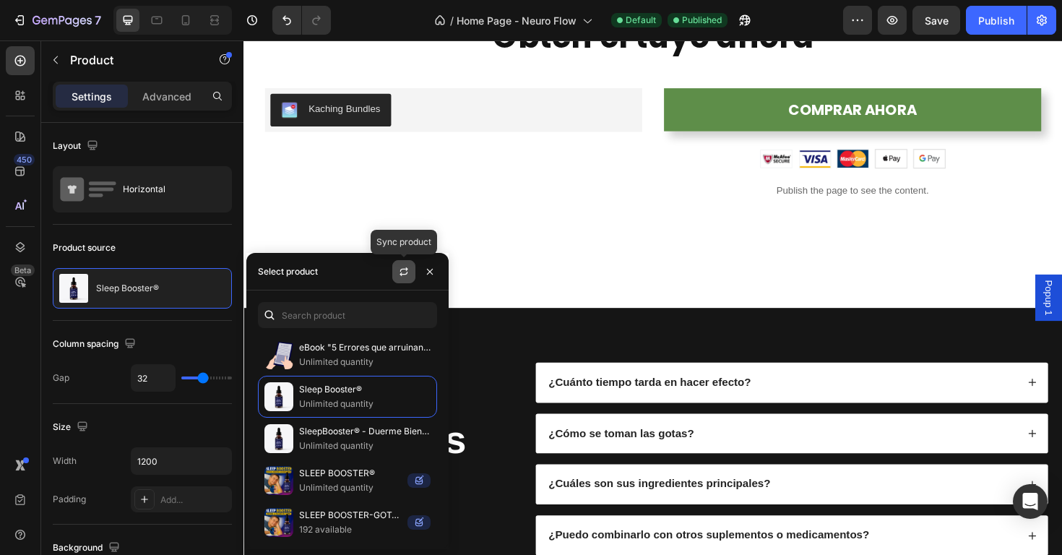
click at [410, 272] on button "button" at bounding box center [403, 271] width 23 height 23
click at [997, 32] on button "Publish" at bounding box center [996, 20] width 61 height 29
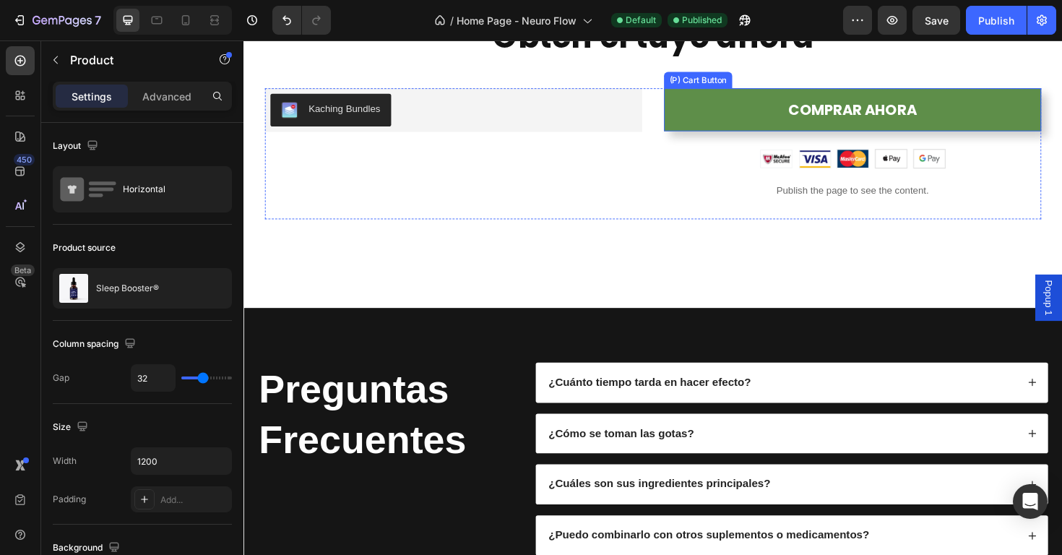
click at [733, 103] on button "COMPRAR AHORA" at bounding box center [887, 114] width 399 height 46
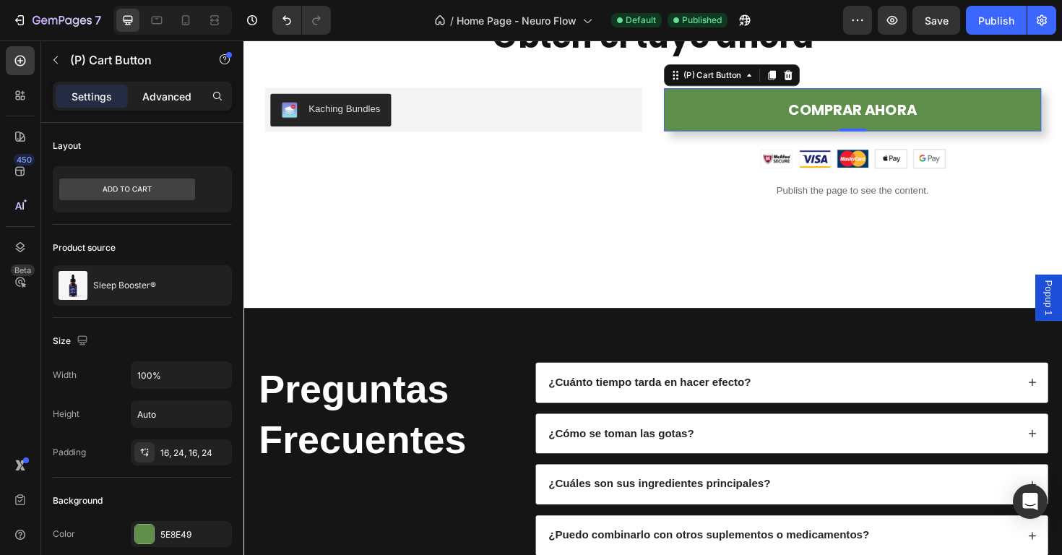
drag, startPoint x: 178, startPoint y: 92, endPoint x: 176, endPoint y: 100, distance: 8.2
click at [178, 92] on p "Advanced" at bounding box center [166, 96] width 49 height 15
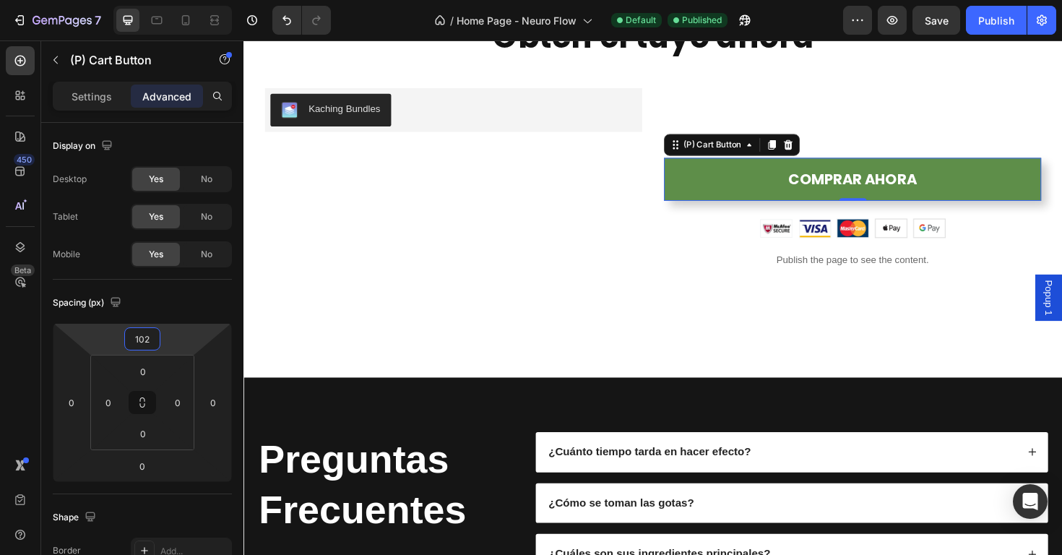
type input "100"
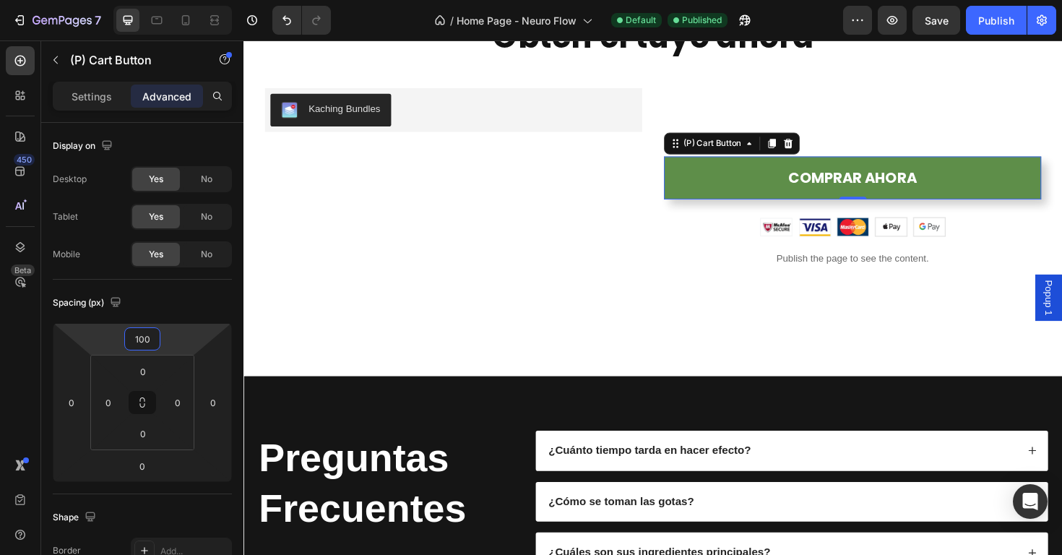
drag, startPoint x: 157, startPoint y: 320, endPoint x: 160, endPoint y: 288, distance: 31.9
click at [160, 0] on html "7 Version history / Home Page - Neuro Flow Default Published Preview Save Publi…" at bounding box center [531, 0] width 1062 height 0
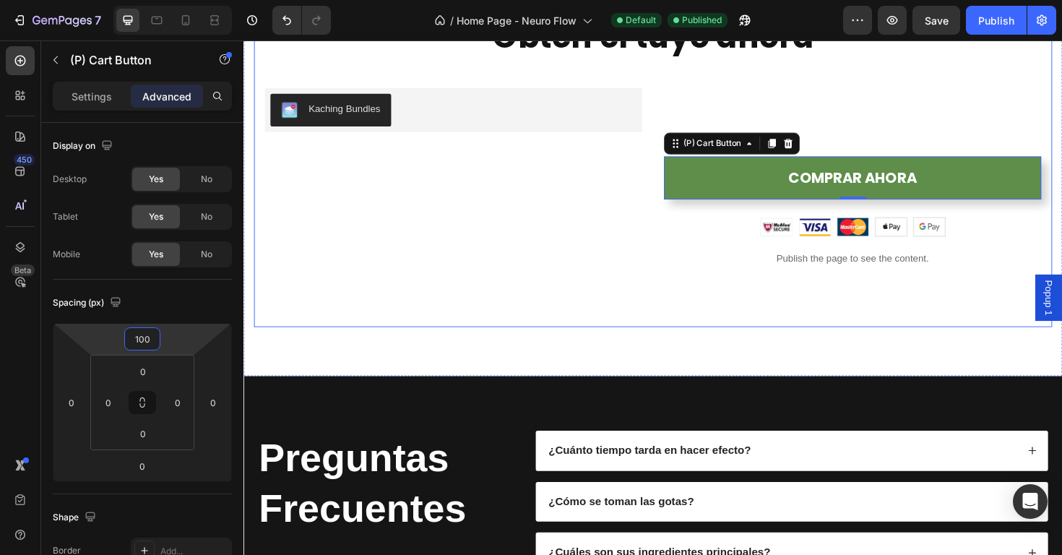
click at [364, 313] on div "Obtén el tuyo ahora Heading Kaching Bundles Kaching Bundles COMPRAR AHORA (P) C…" at bounding box center [677, 173] width 822 height 318
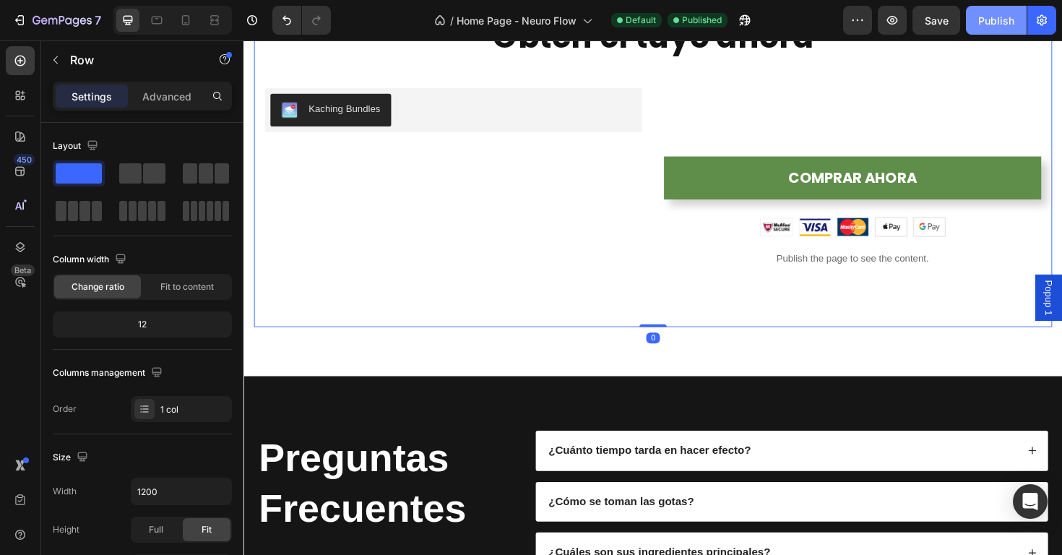
click at [1002, 22] on div "Publish" at bounding box center [996, 20] width 36 height 15
click at [709, 185] on button "COMPRAR AHORA" at bounding box center [887, 186] width 399 height 46
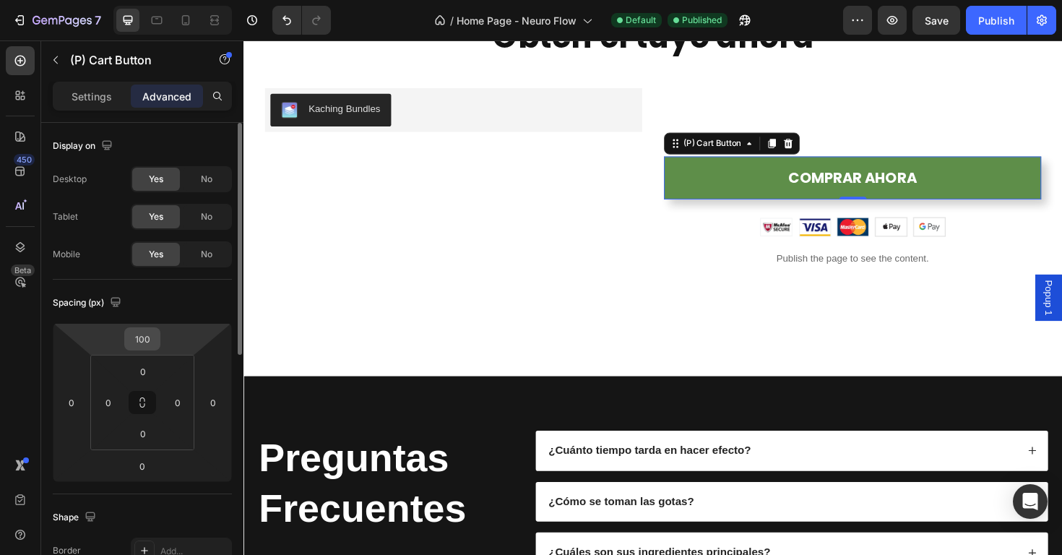
click at [159, 339] on div "100" at bounding box center [142, 338] width 36 height 23
click at [152, 339] on input "100" at bounding box center [142, 339] width 29 height 22
type input "0"
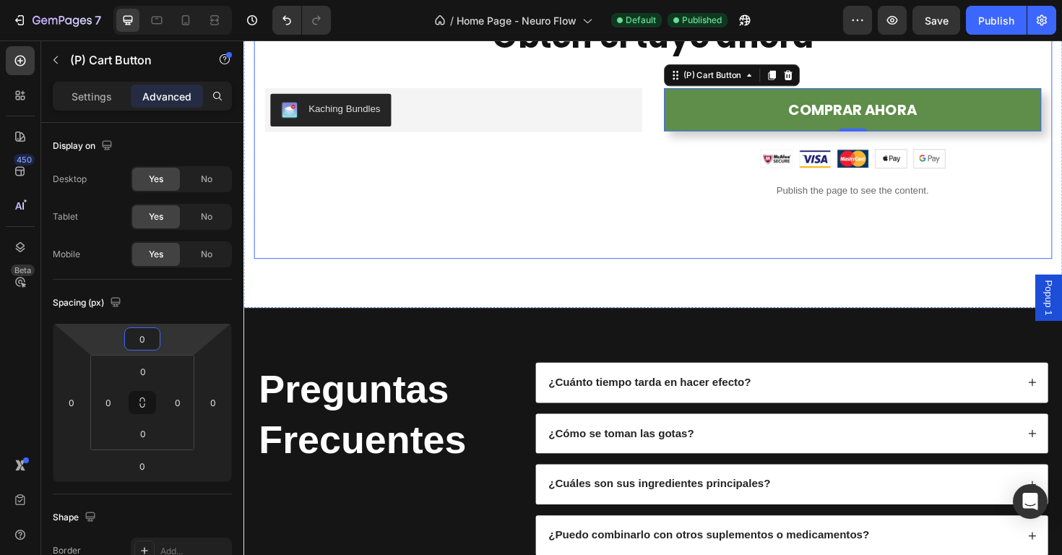
click at [368, 238] on div "Obtén el tuyo ahora Heading Kaching Bundles Kaching Bundles COMPRAR AHORA (P) C…" at bounding box center [677, 137] width 822 height 246
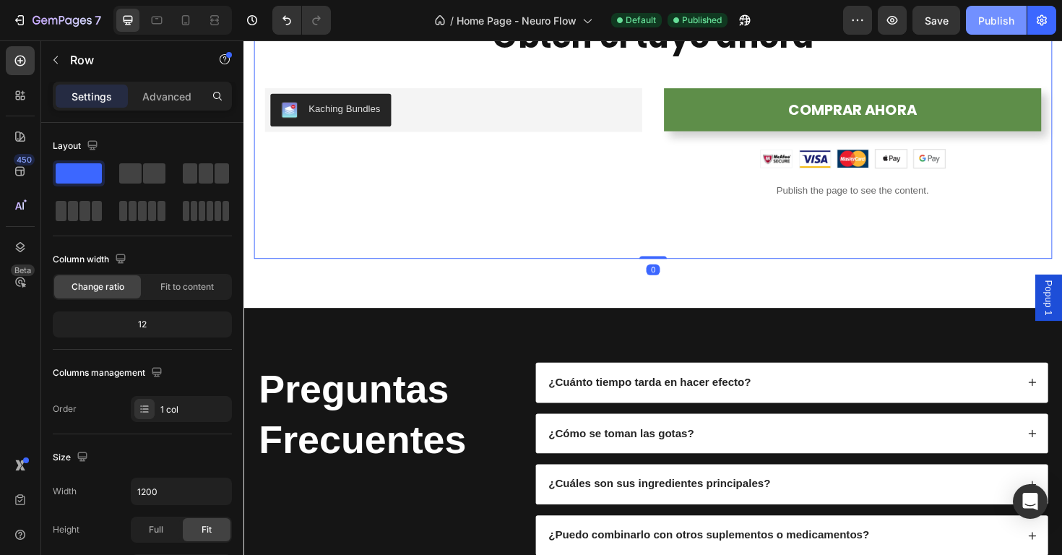
click at [1004, 14] on div "Publish" at bounding box center [996, 20] width 36 height 15
